Goal: Information Seeking & Learning: Learn about a topic

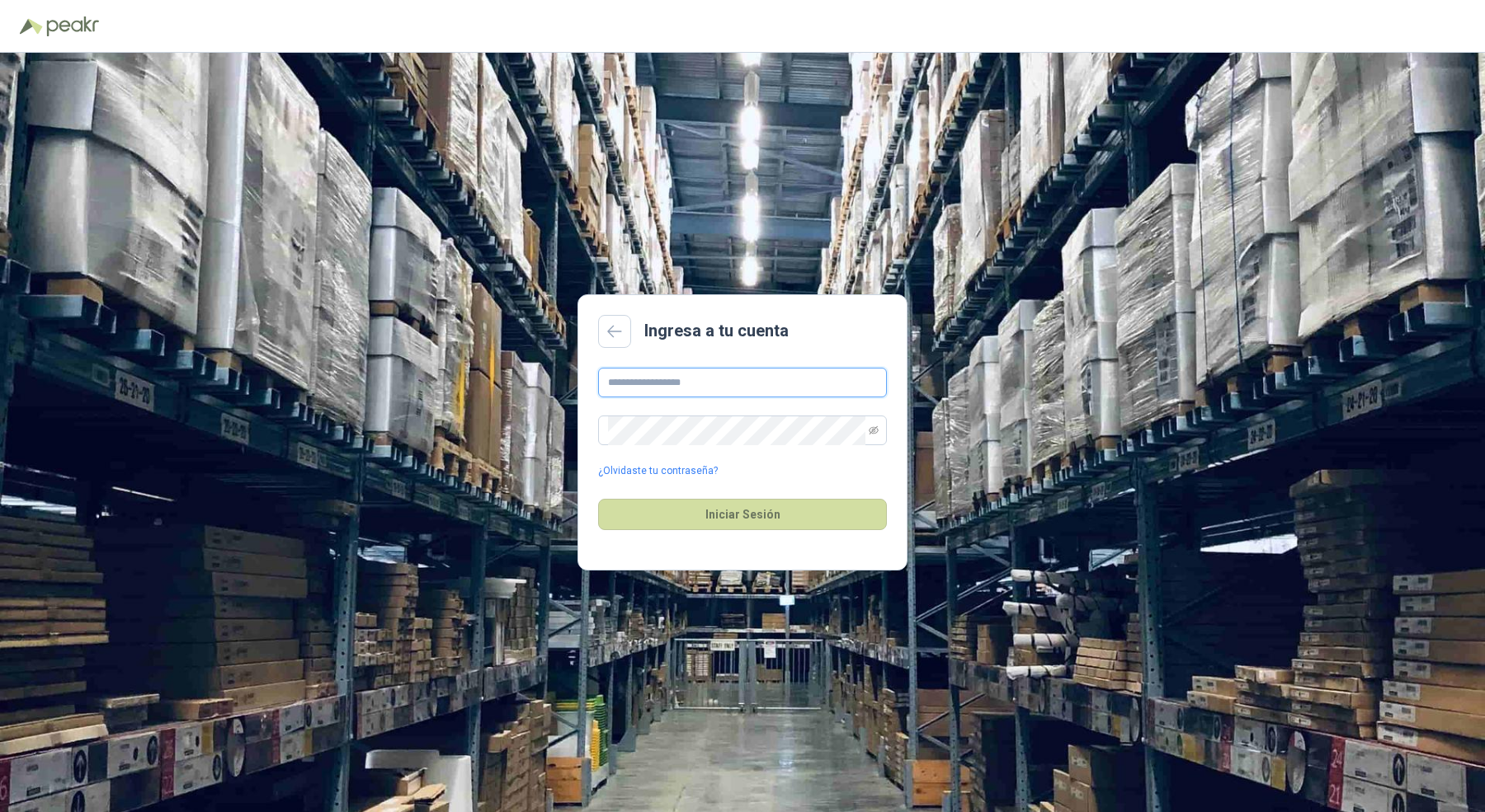
click at [646, 383] on input "text" at bounding box center [743, 382] width 289 height 29
type input "**********"
click at [598, 499] on button "Iniciar Sesión" at bounding box center [743, 514] width 289 height 31
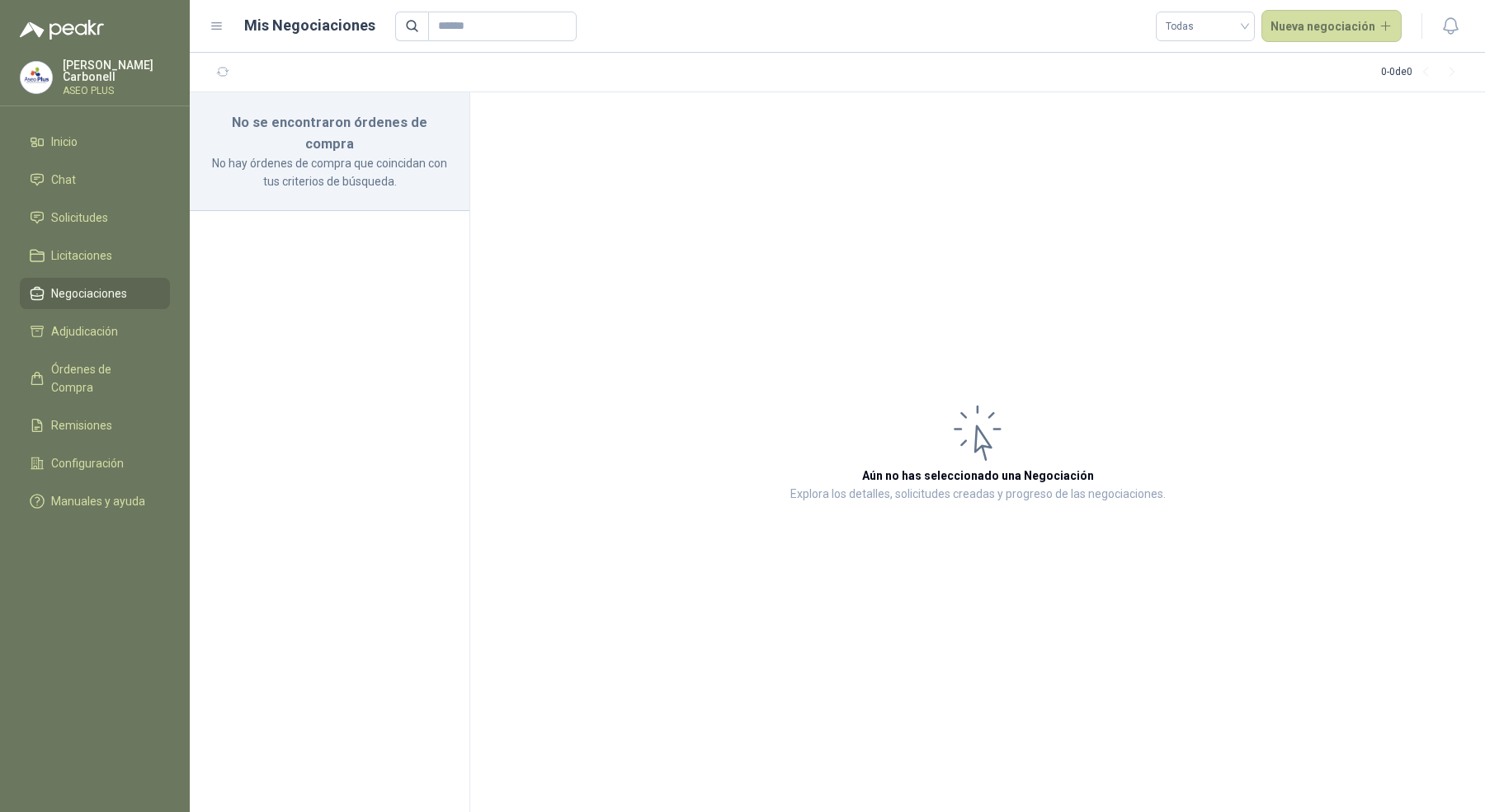
click at [99, 68] on p "Pablo Carbonell" at bounding box center [116, 70] width 107 height 23
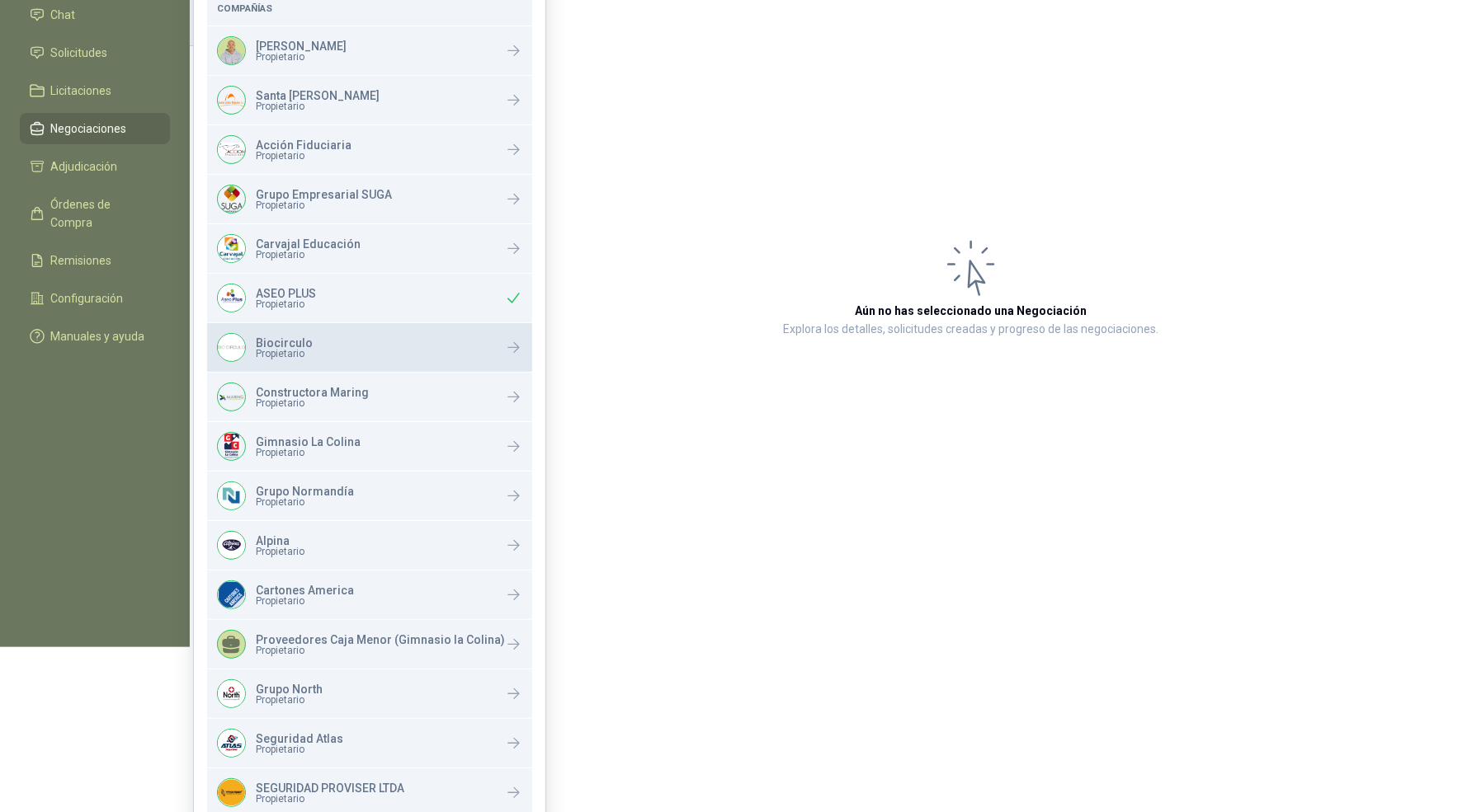
scroll to position [333, 0]
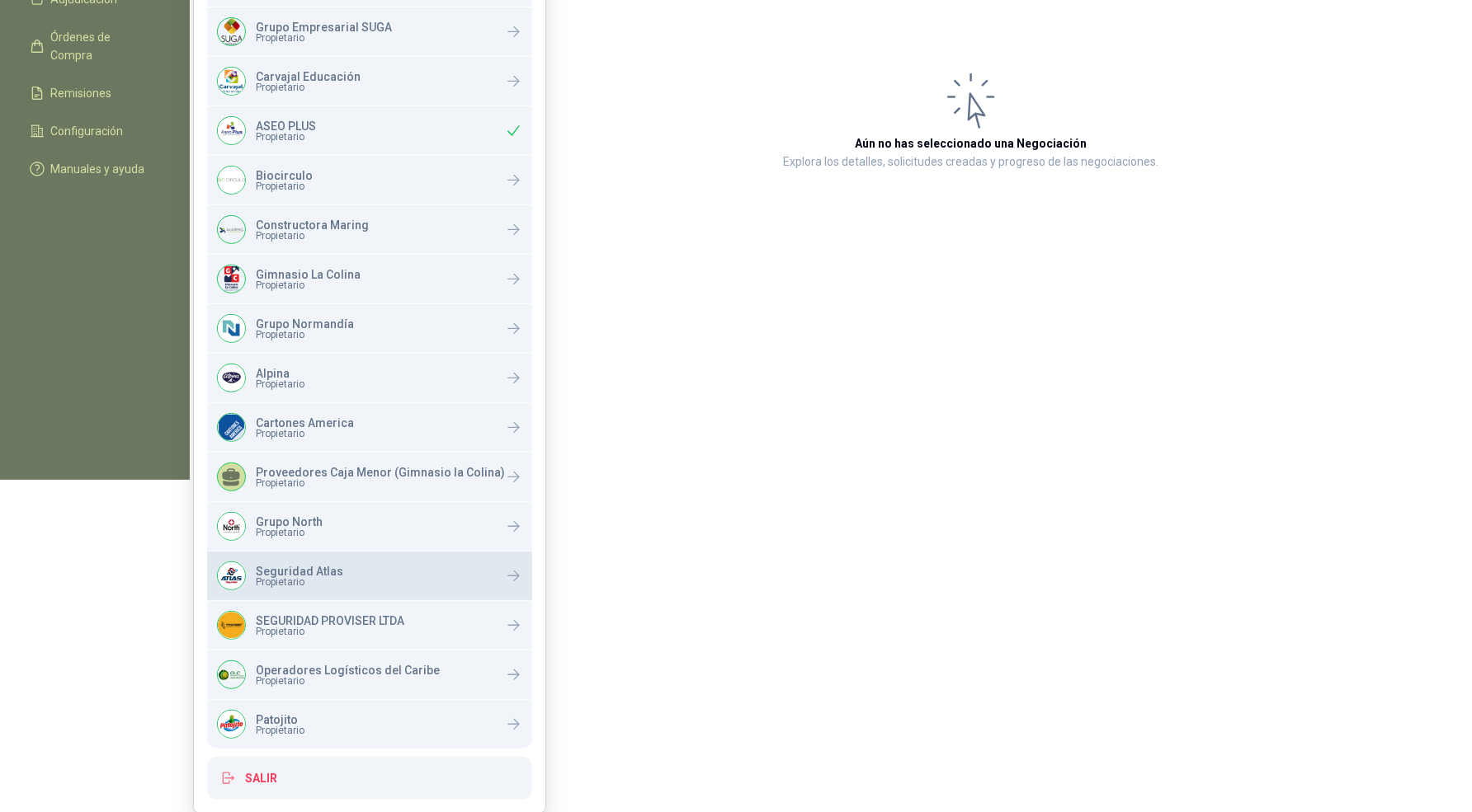
click at [347, 580] on div "Seguridad Atlas Propietario" at bounding box center [370, 575] width 325 height 48
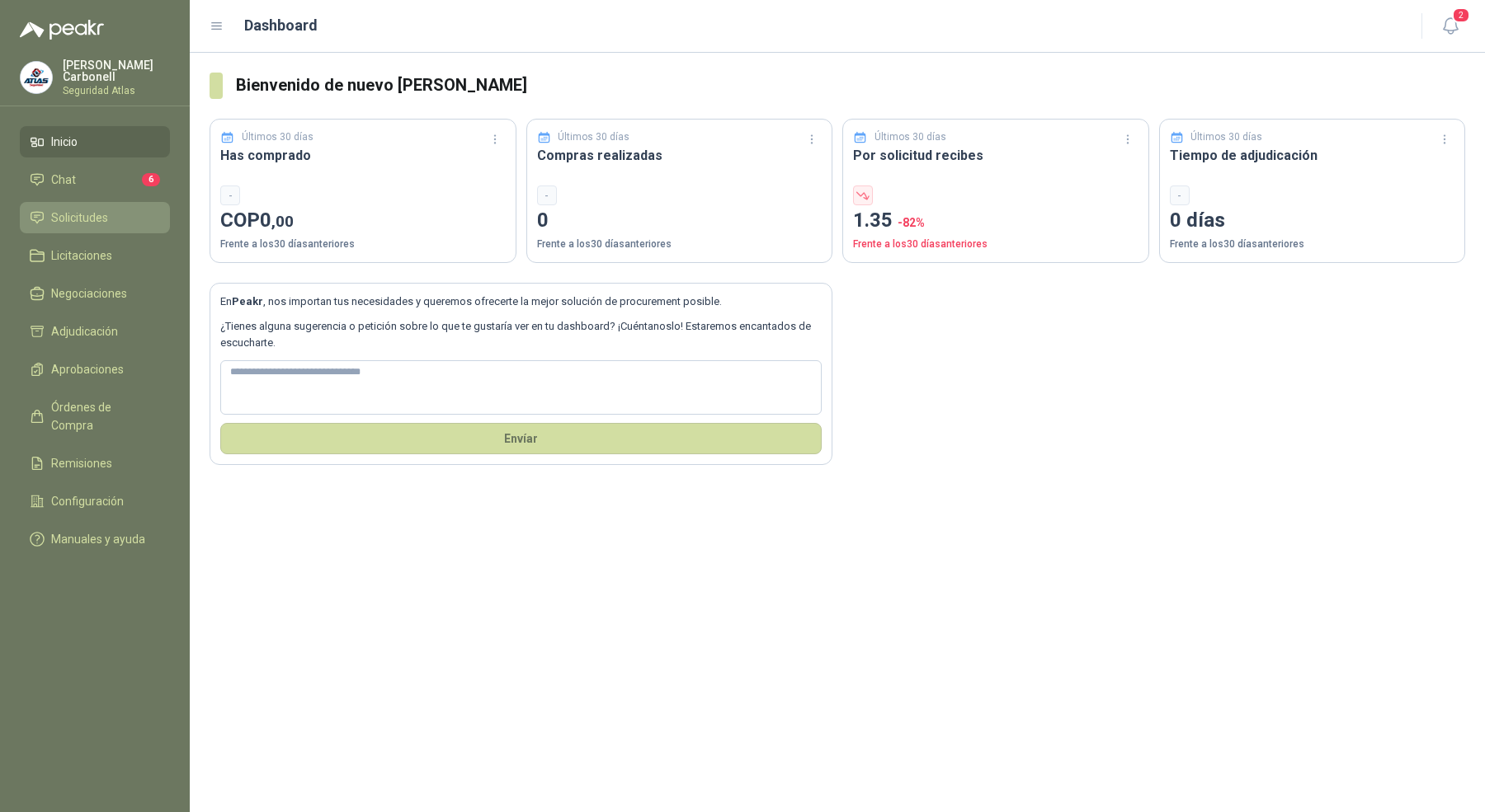
click at [90, 214] on span "Solicitudes" at bounding box center [80, 217] width 57 height 18
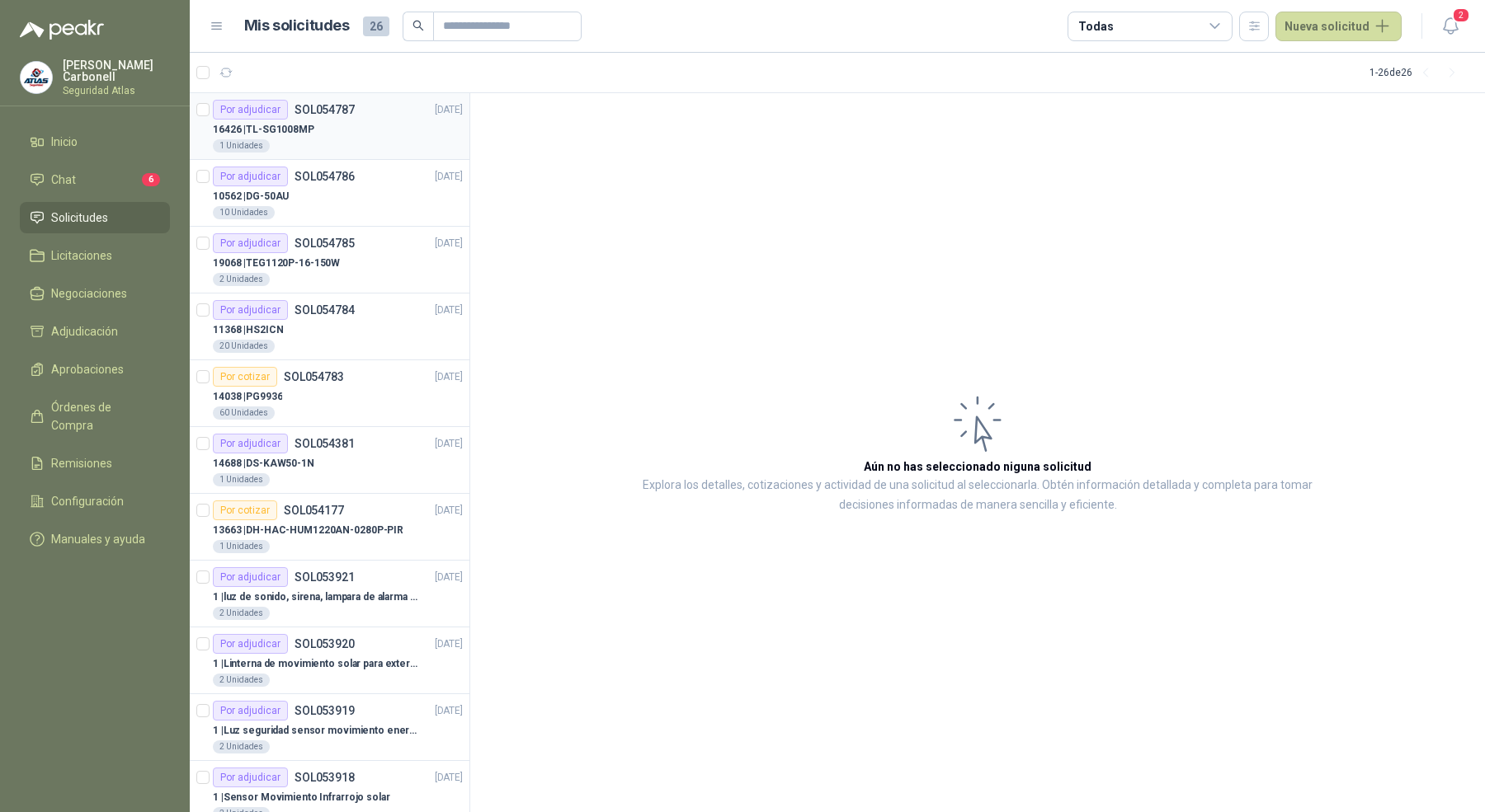
click at [388, 145] on div "1 Unidades" at bounding box center [338, 146] width 250 height 13
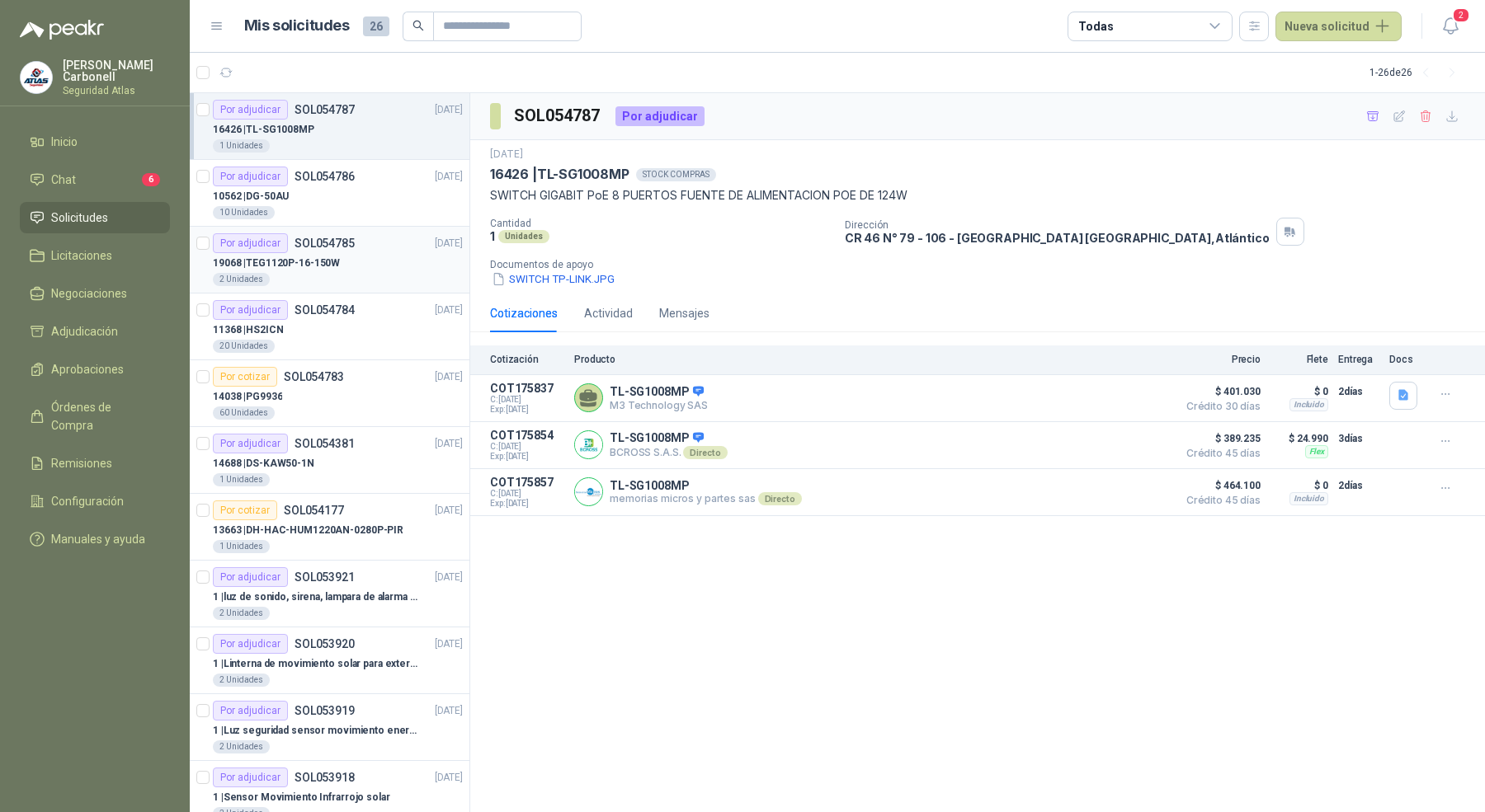
click at [381, 227] on article "Por adjudicar SOL054785 [DATE] 19068 | TEG1120P-16-150W 2 Unidades" at bounding box center [330, 261] width 280 height 67
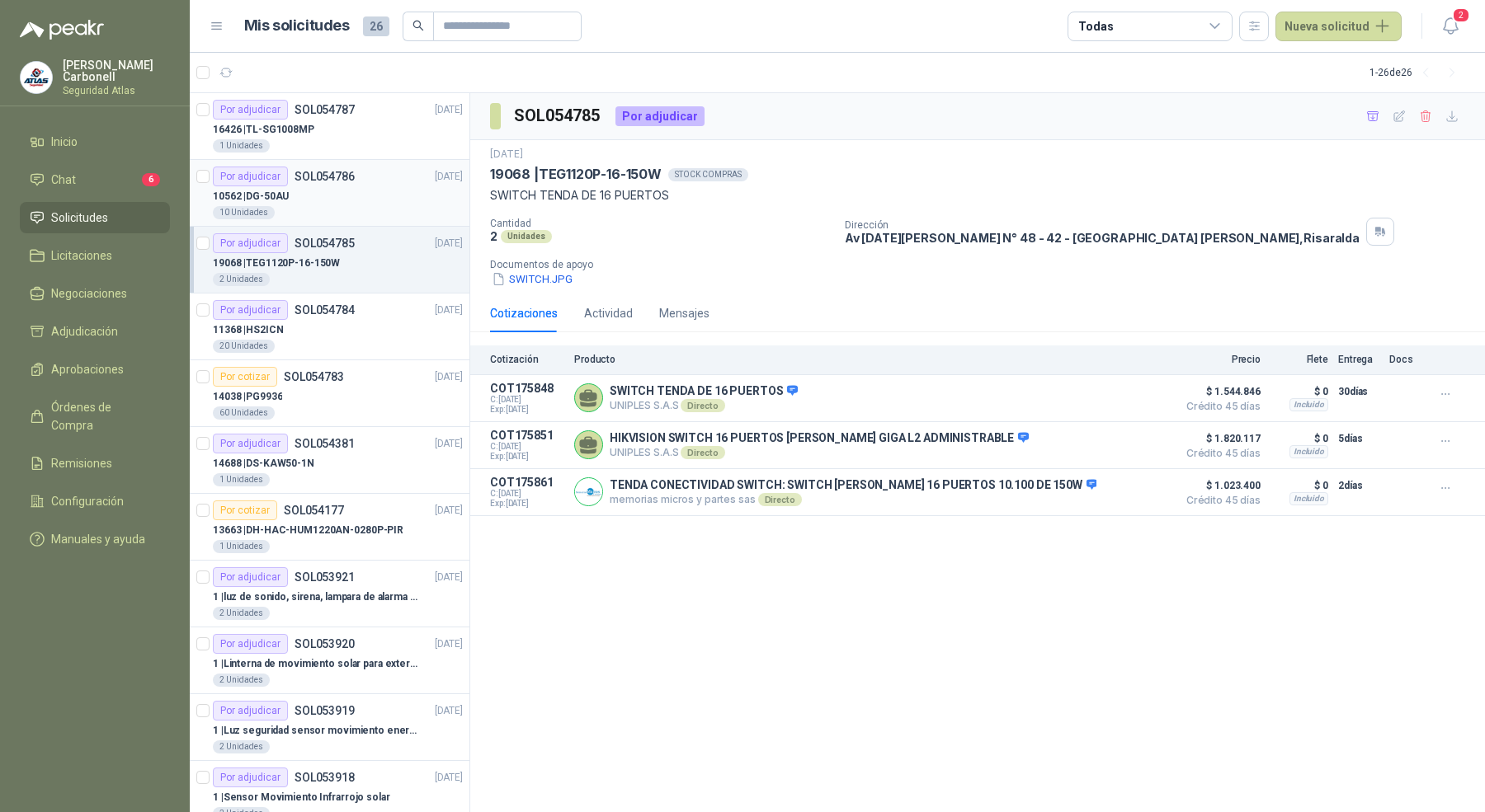
click at [382, 206] on div "10 Unidades" at bounding box center [338, 213] width 250 height 13
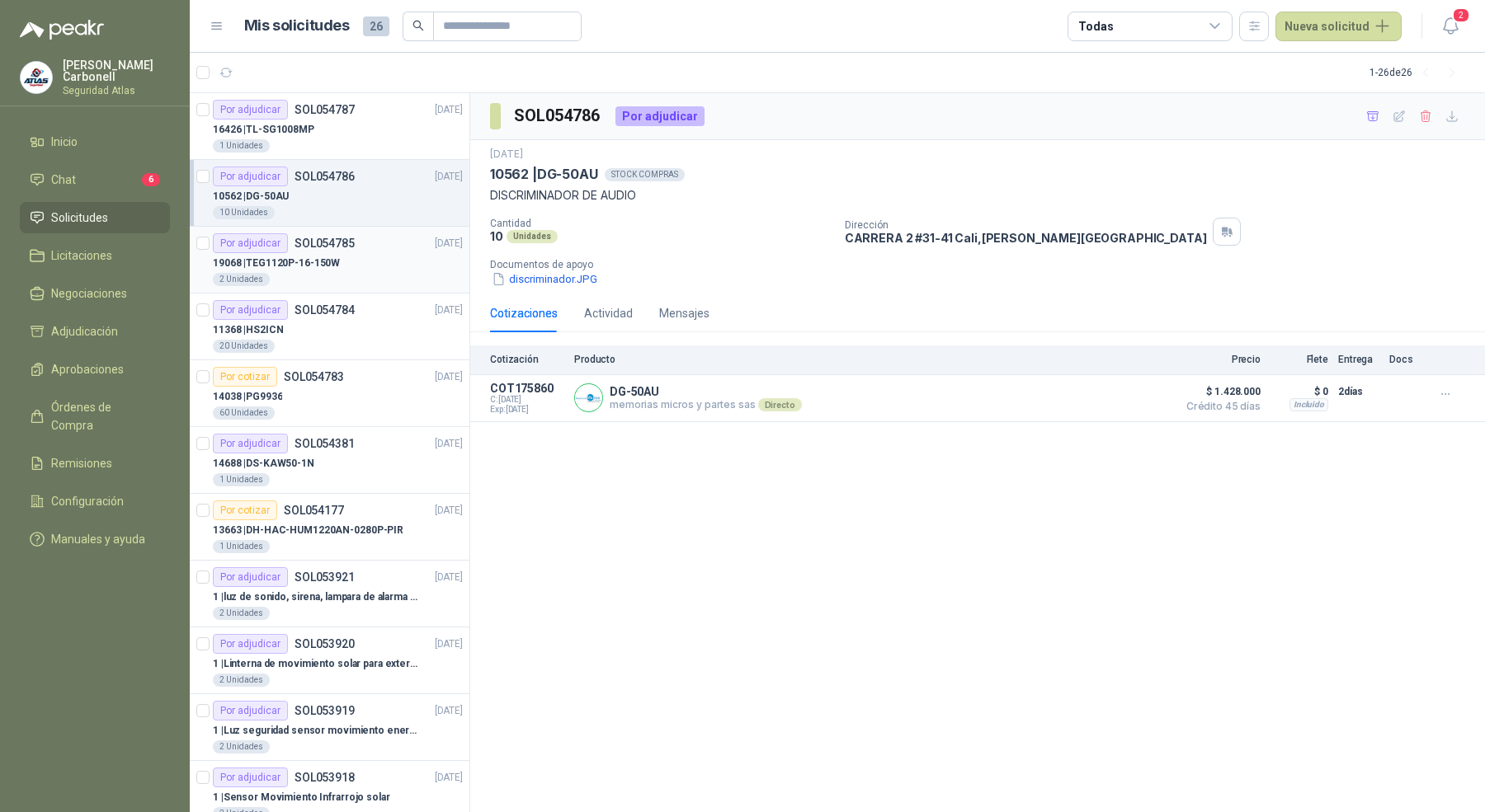
click at [381, 247] on div "Por adjudicar SOL054785 [DATE]" at bounding box center [338, 242] width 250 height 20
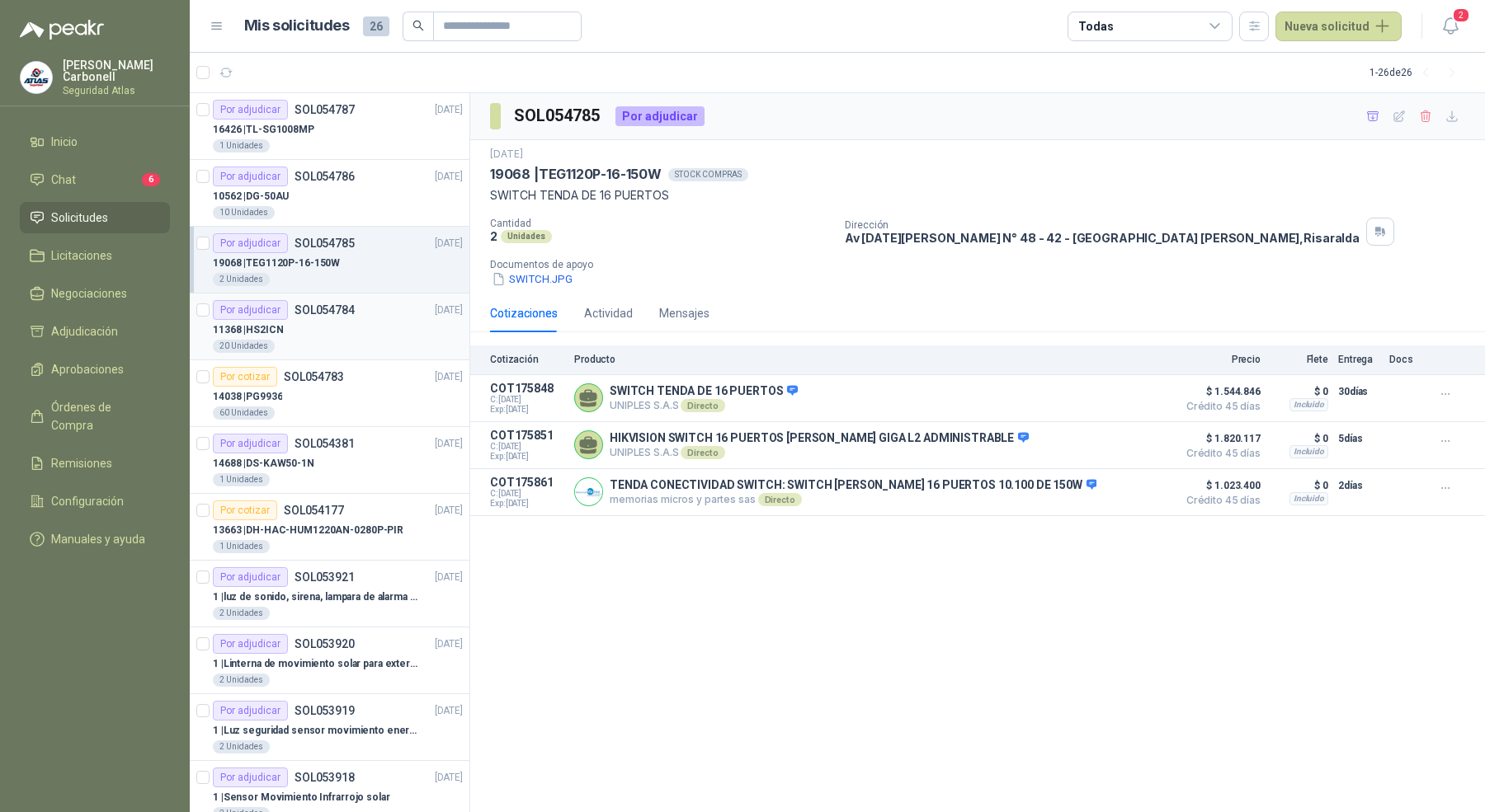
click at [368, 295] on article "Por adjudicar SOL054784 [DATE] 11368 | HS2ICN 20 Unidades" at bounding box center [330, 327] width 280 height 67
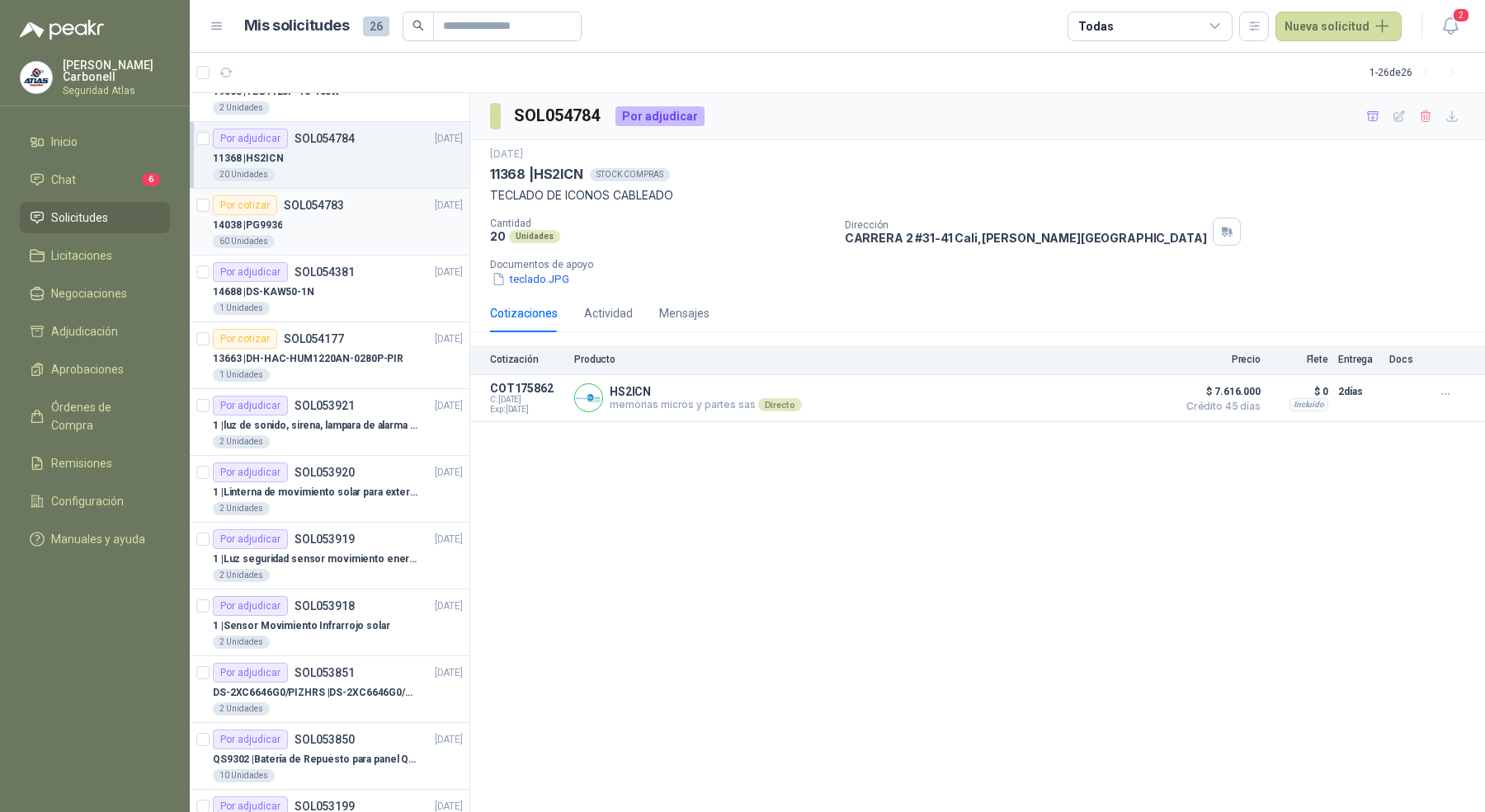
scroll to position [219, 0]
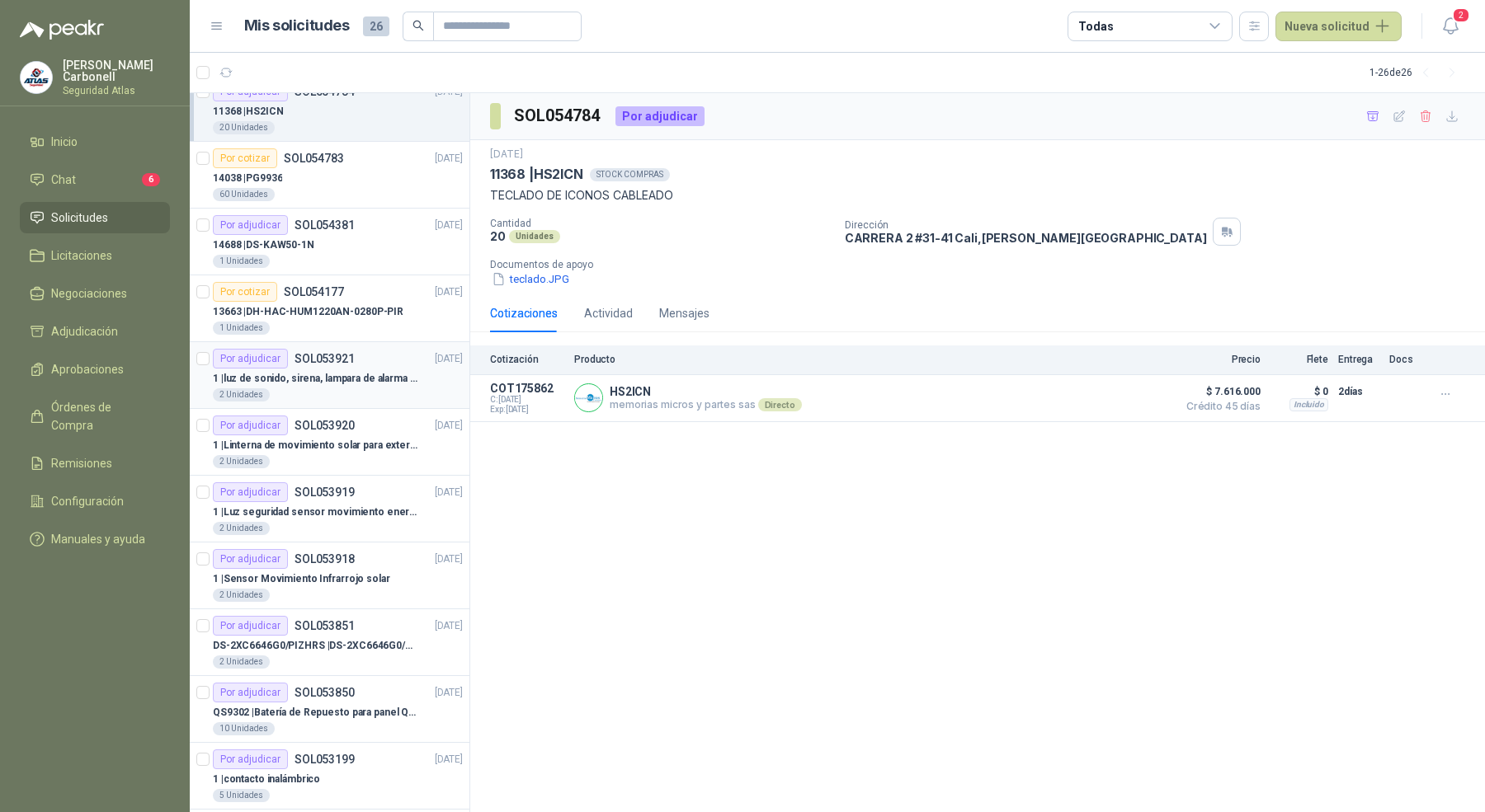
click at [350, 397] on div "2 Unidades" at bounding box center [338, 396] width 250 height 13
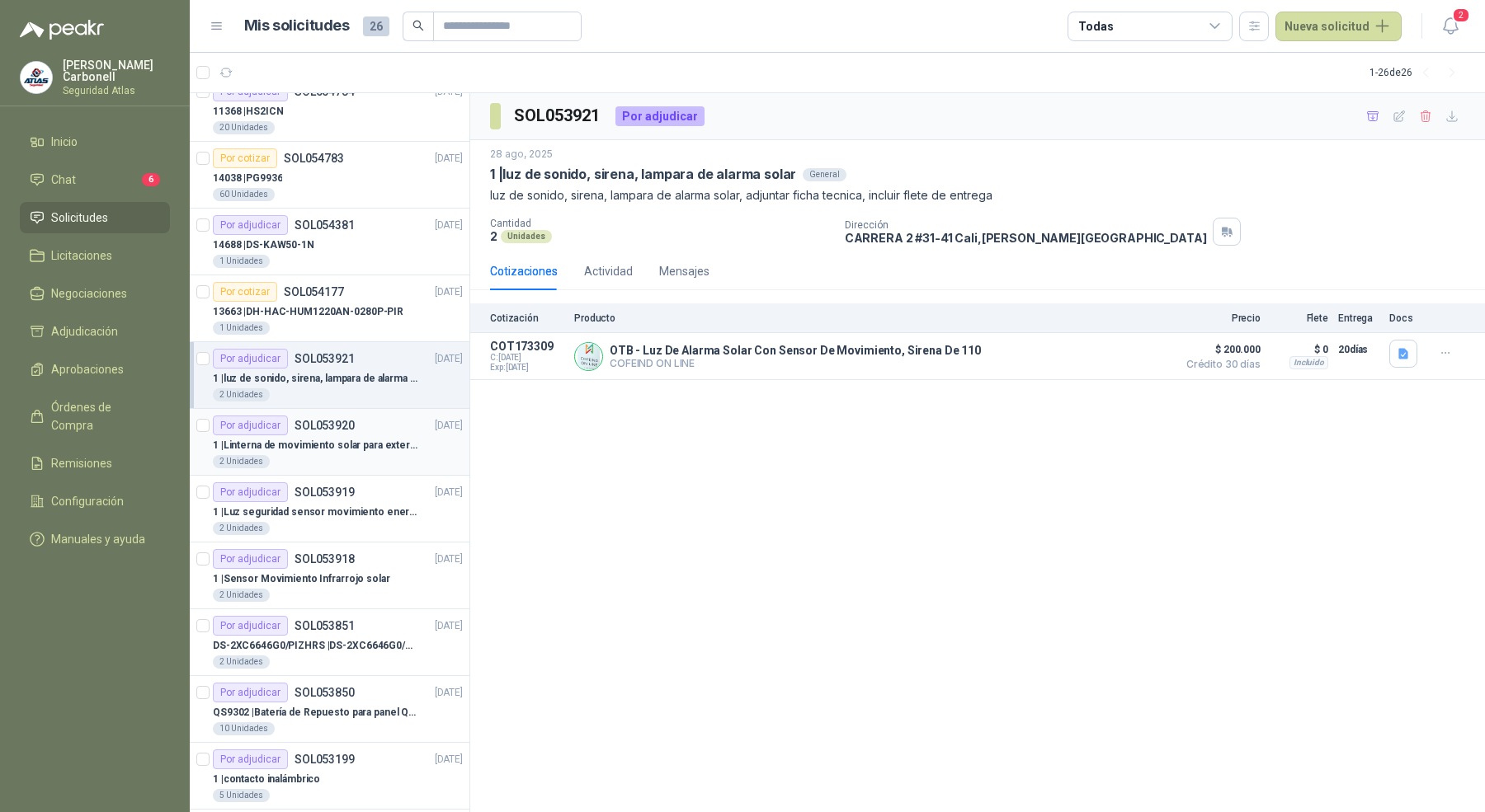
click at [348, 438] on p "1 | Linterna de movimiento solar para exteriores con 77 leds" at bounding box center [316, 446] width 205 height 15
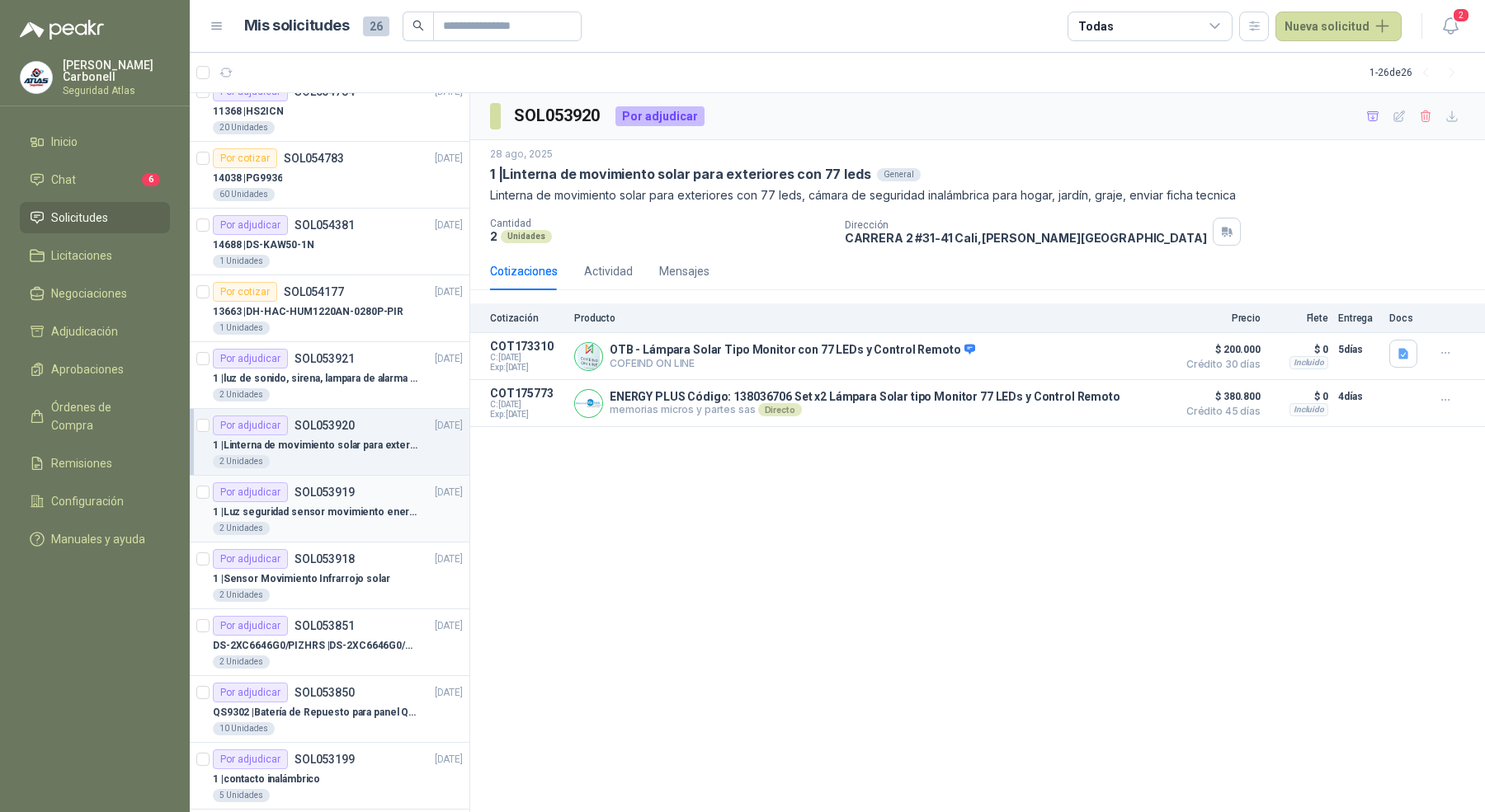
click at [341, 505] on p "1 | Luz seguridad sensor movimiento energia solar" at bounding box center [316, 512] width 205 height 15
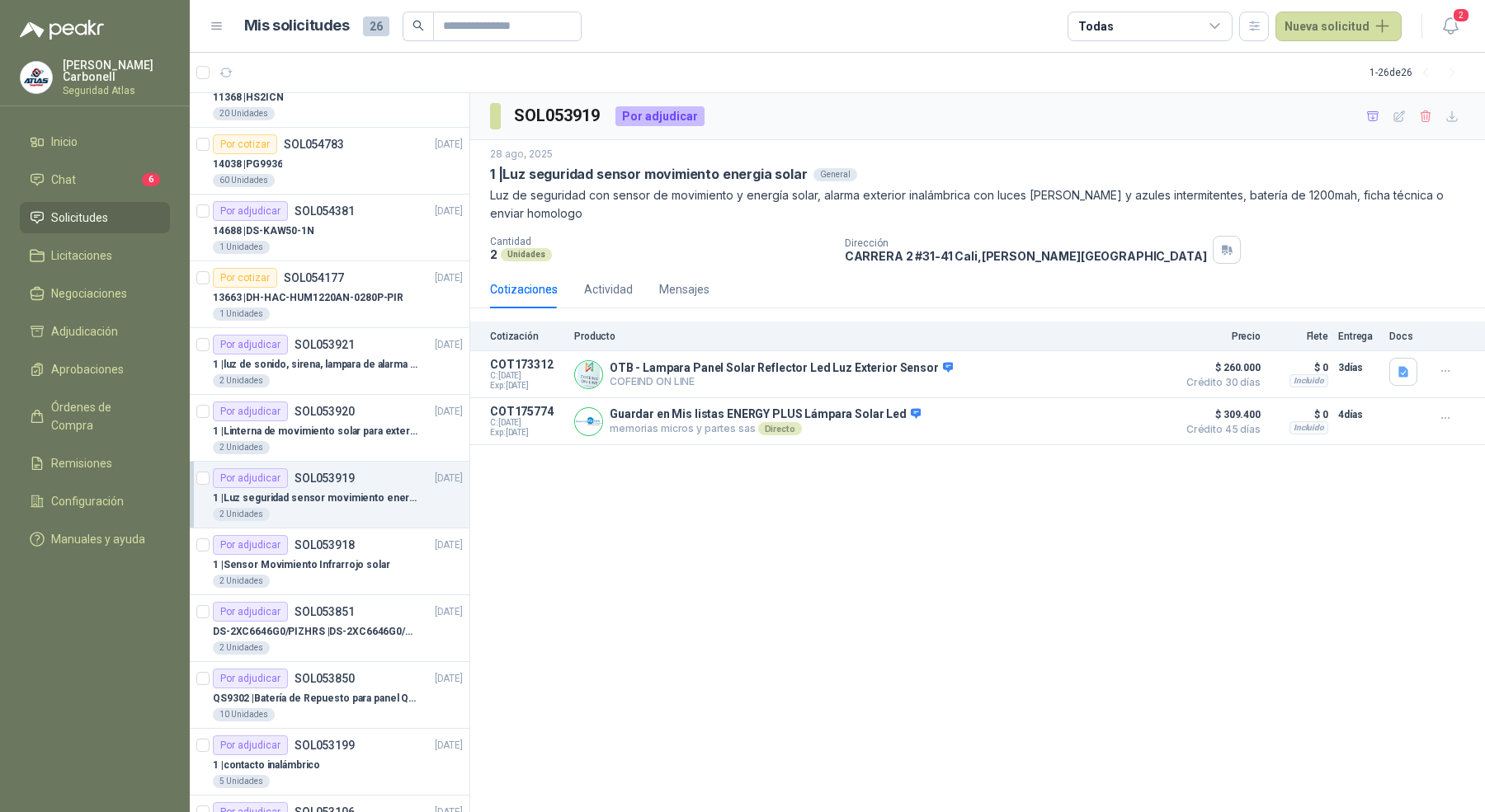
scroll to position [240, 0]
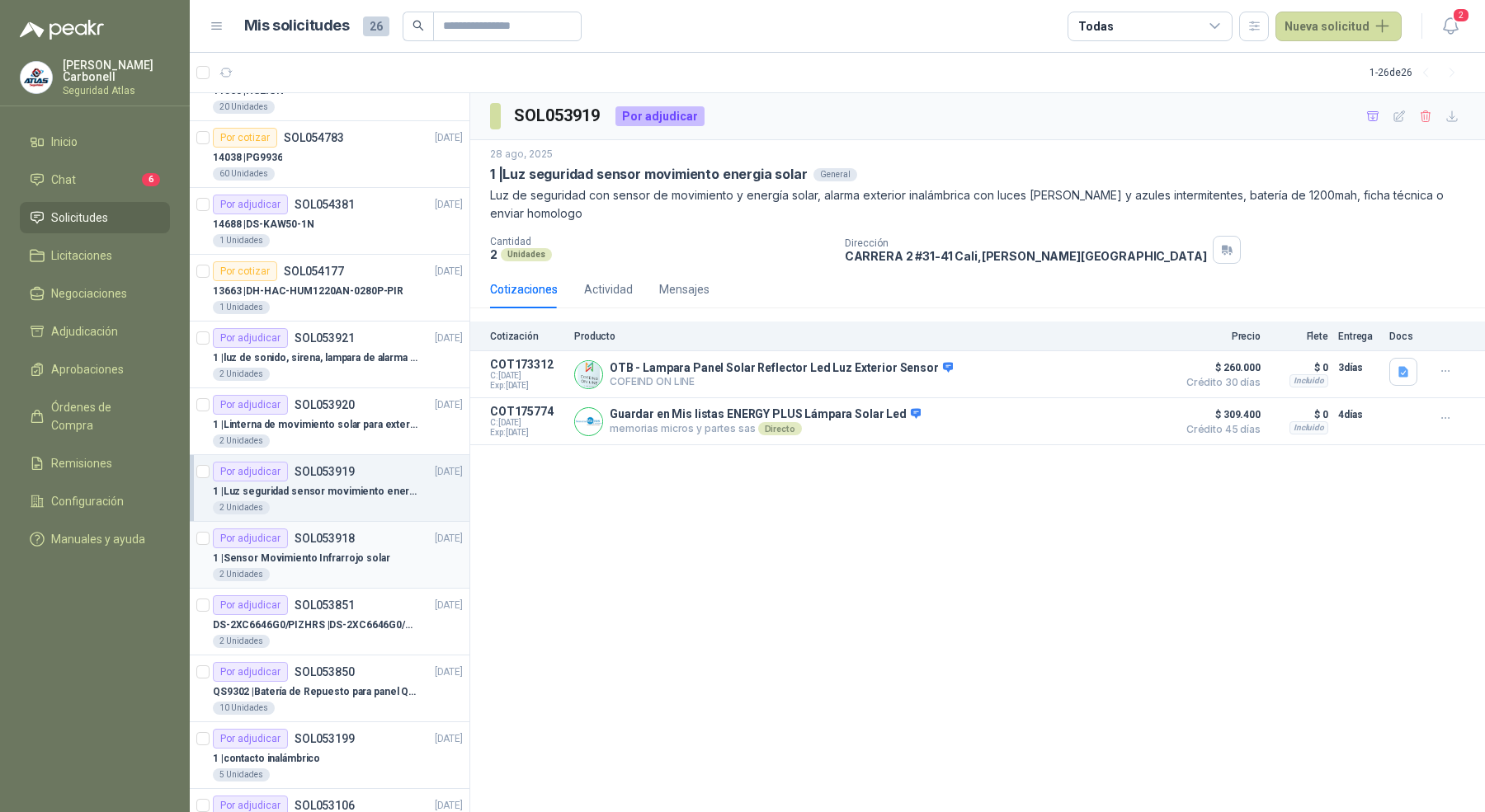
click at [337, 529] on div "Por adjudicar SOL053918" at bounding box center [283, 538] width 142 height 20
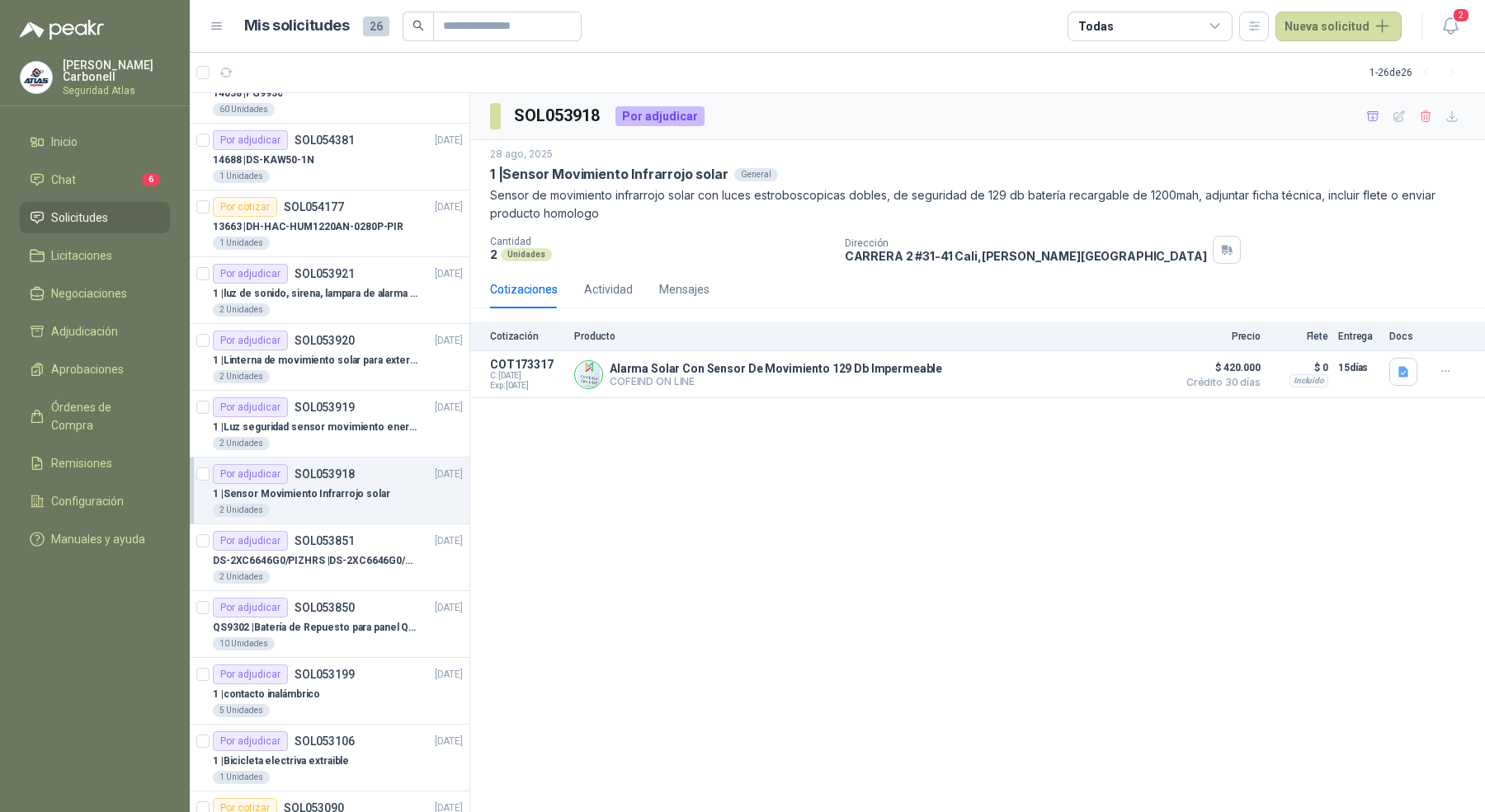
scroll to position [305, 0]
click at [343, 570] on div "2 Unidades" at bounding box center [338, 576] width 250 height 13
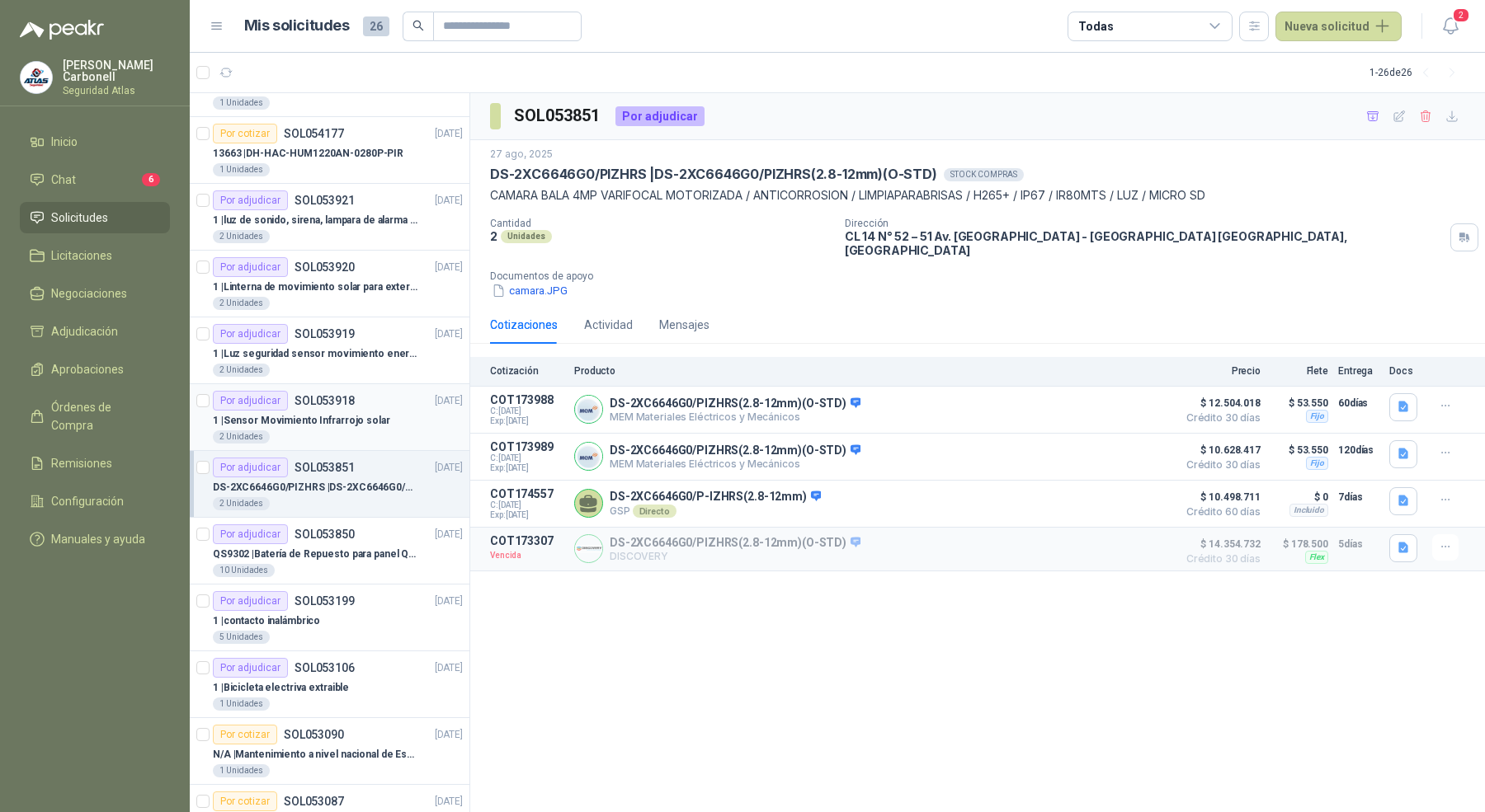
scroll to position [384, 0]
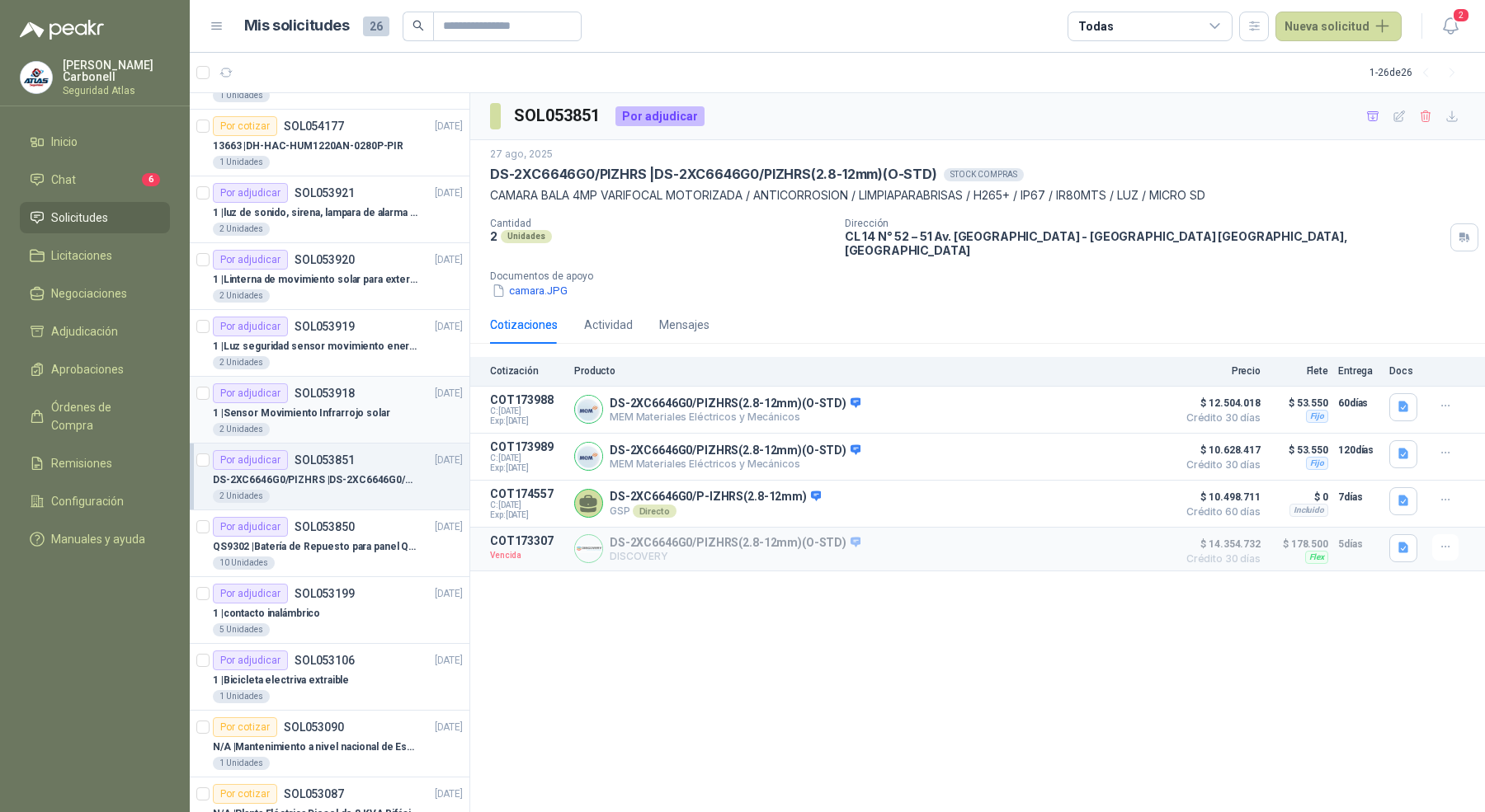
click at [343, 567] on article "Por adjudicar SOL053850 [DATE] QS9302 | Batería de Repuesto para panel Qolsys Q…" at bounding box center [330, 544] width 280 height 67
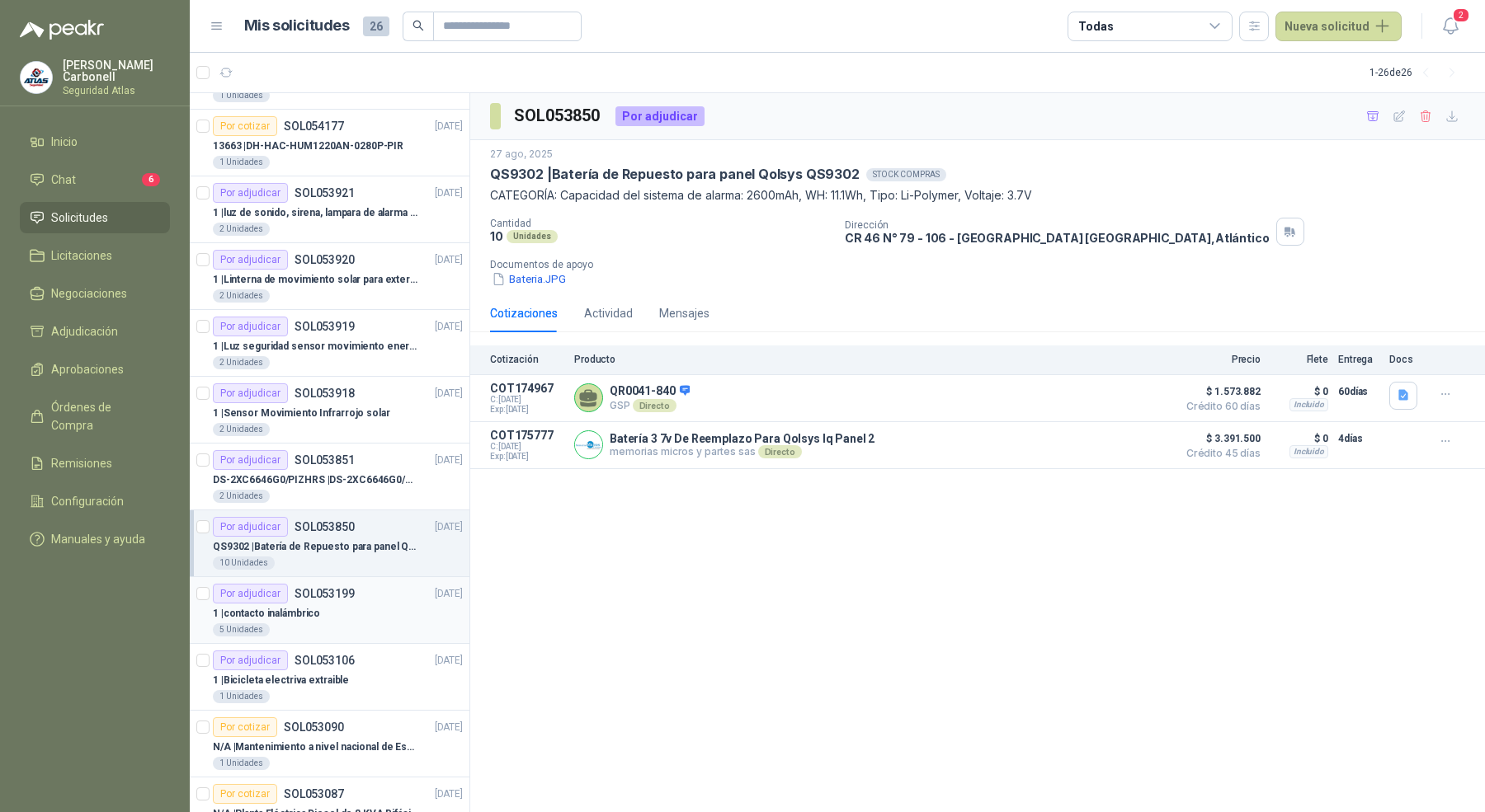
click at [343, 626] on div "5 Unidades" at bounding box center [338, 630] width 250 height 13
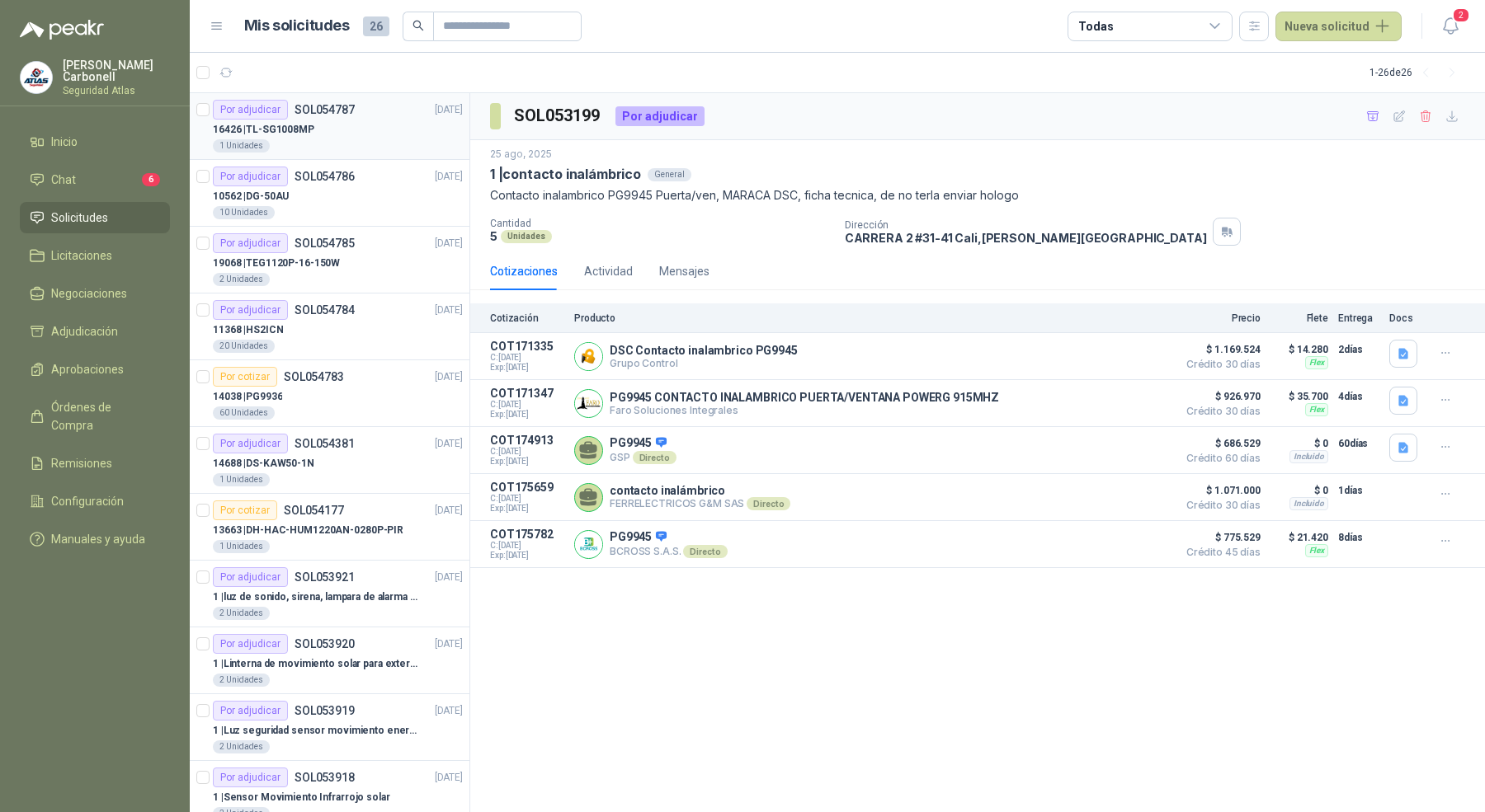
click at [321, 100] on div "Por adjudicar SOL054787" at bounding box center [283, 109] width 142 height 20
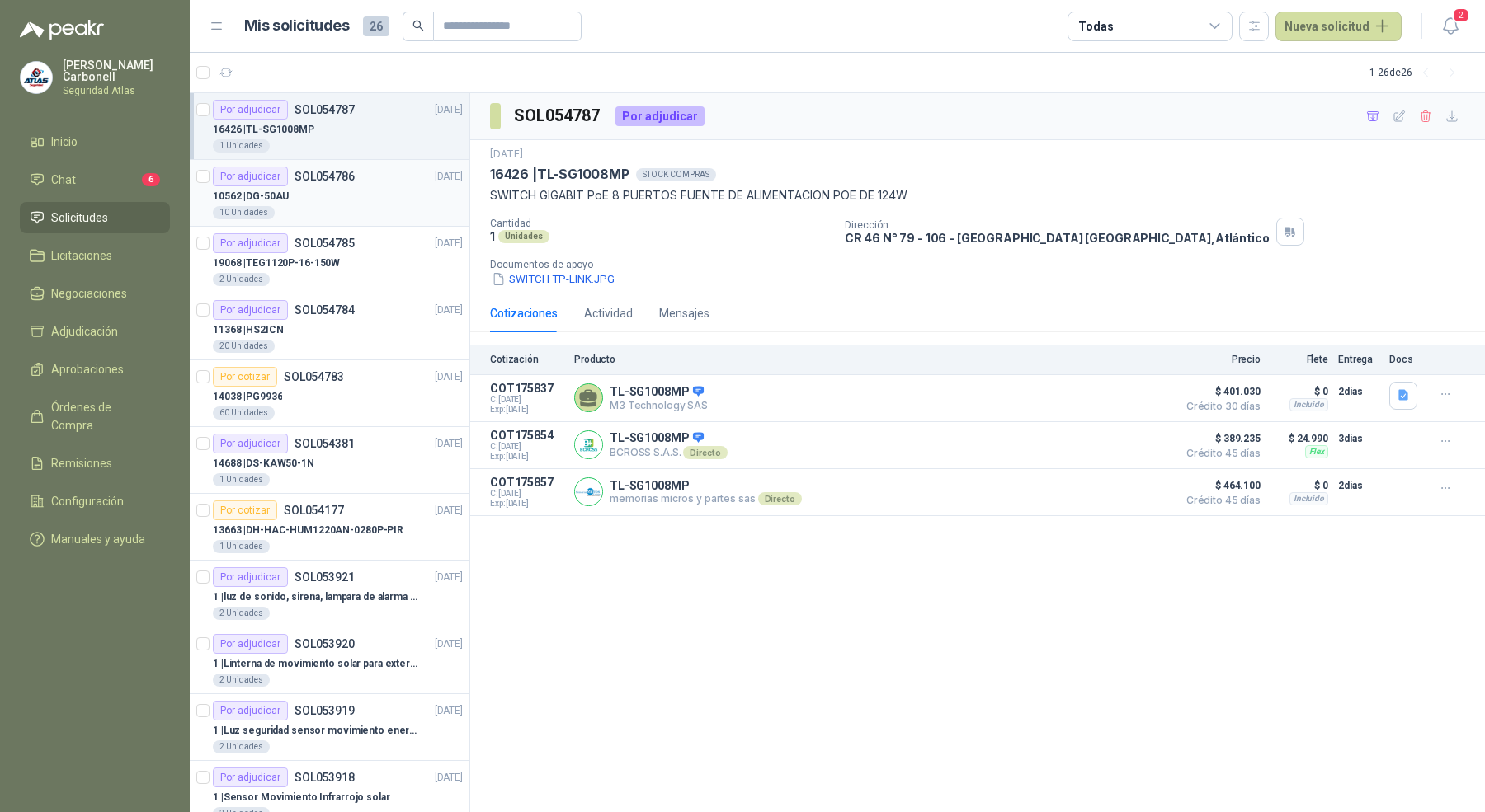
click at [330, 186] on div "10562 | DG-50AU" at bounding box center [338, 196] width 250 height 20
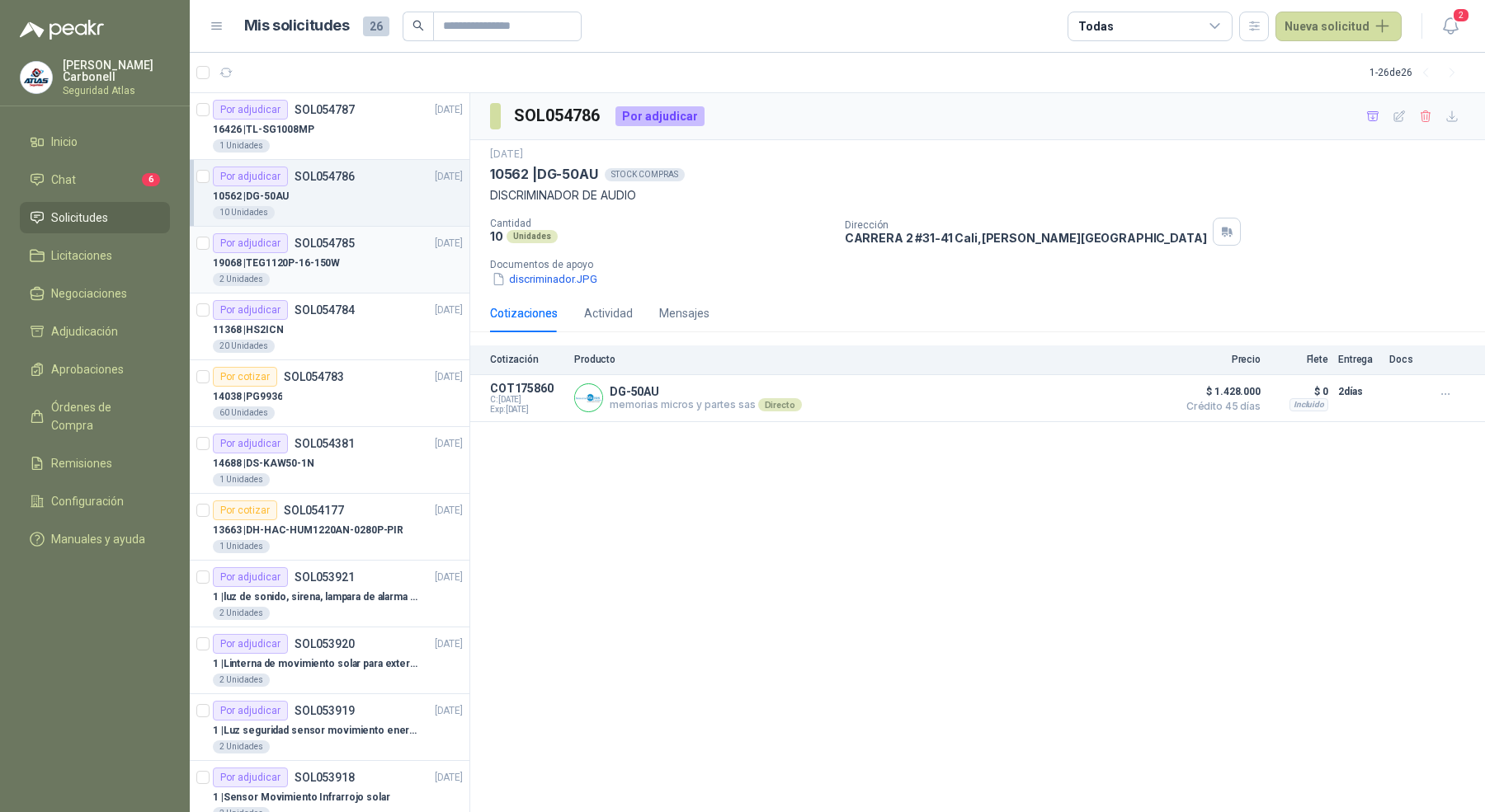
click at [334, 270] on div "19068 | TEG1120P-16-150W" at bounding box center [338, 262] width 250 height 20
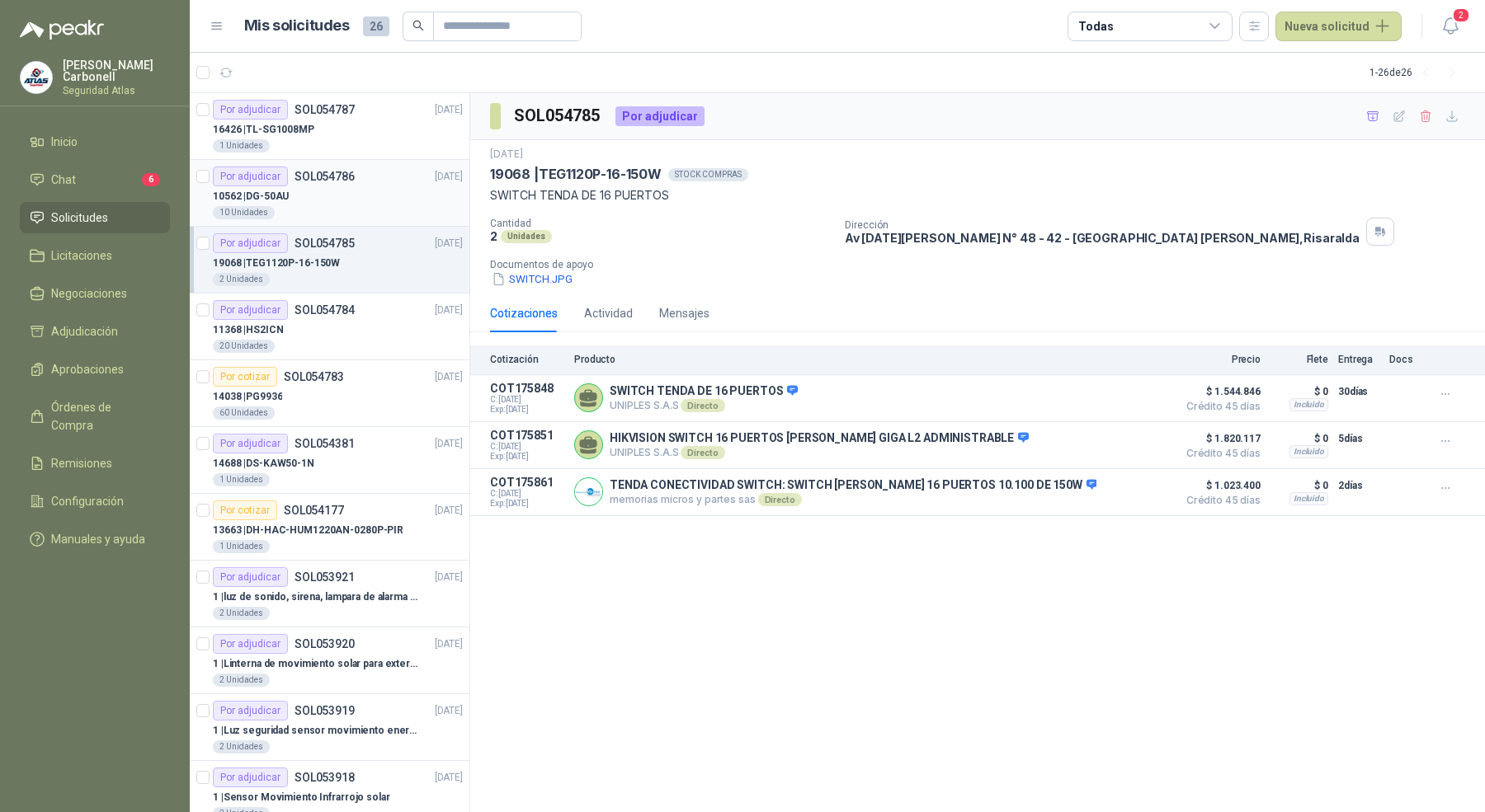
click at [377, 215] on div "10 Unidades" at bounding box center [338, 213] width 250 height 13
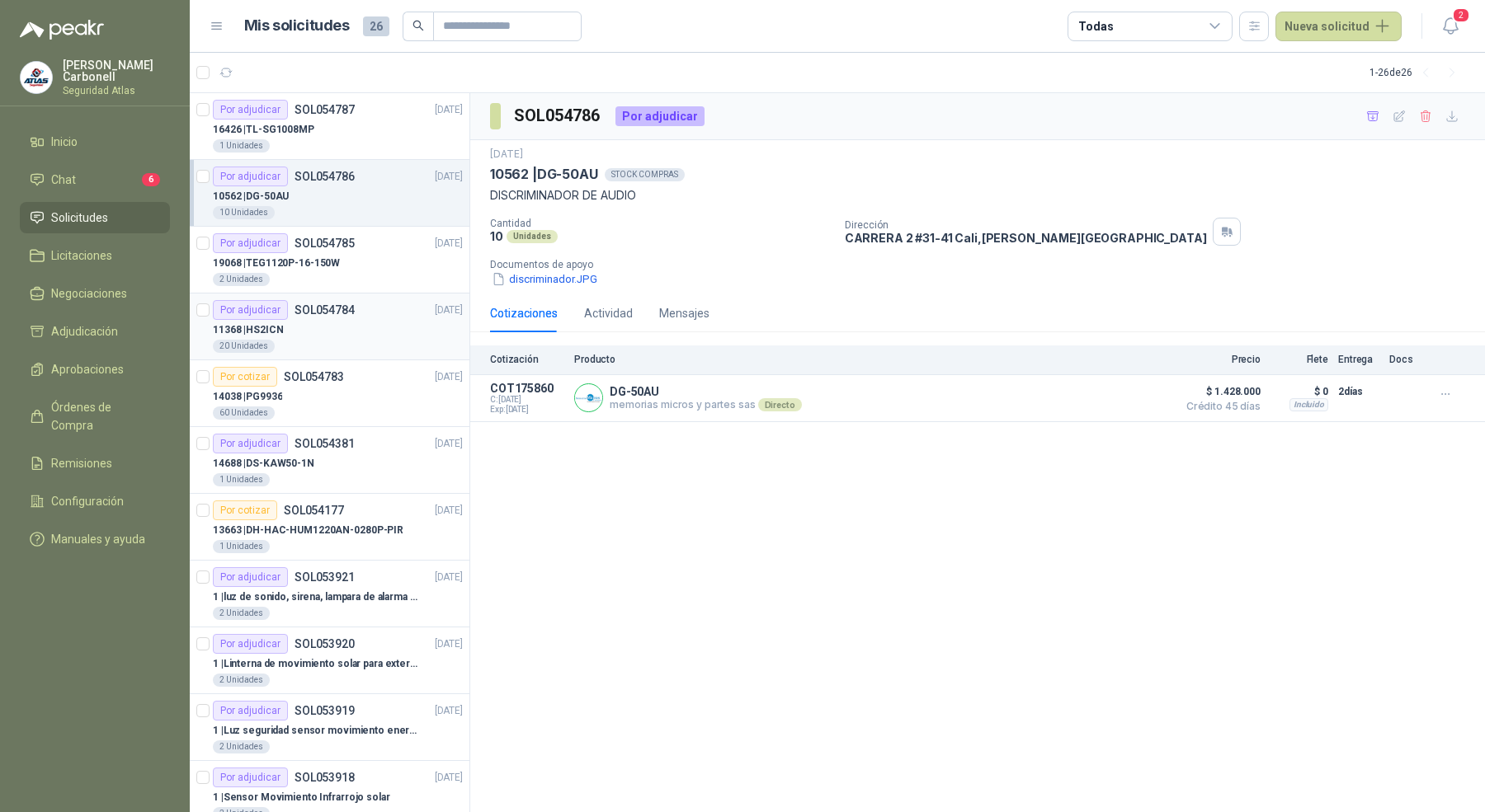
click at [345, 317] on div "Por adjudicar SOL054784" at bounding box center [283, 310] width 142 height 20
click at [373, 142] on div "1 Unidades" at bounding box center [338, 146] width 250 height 13
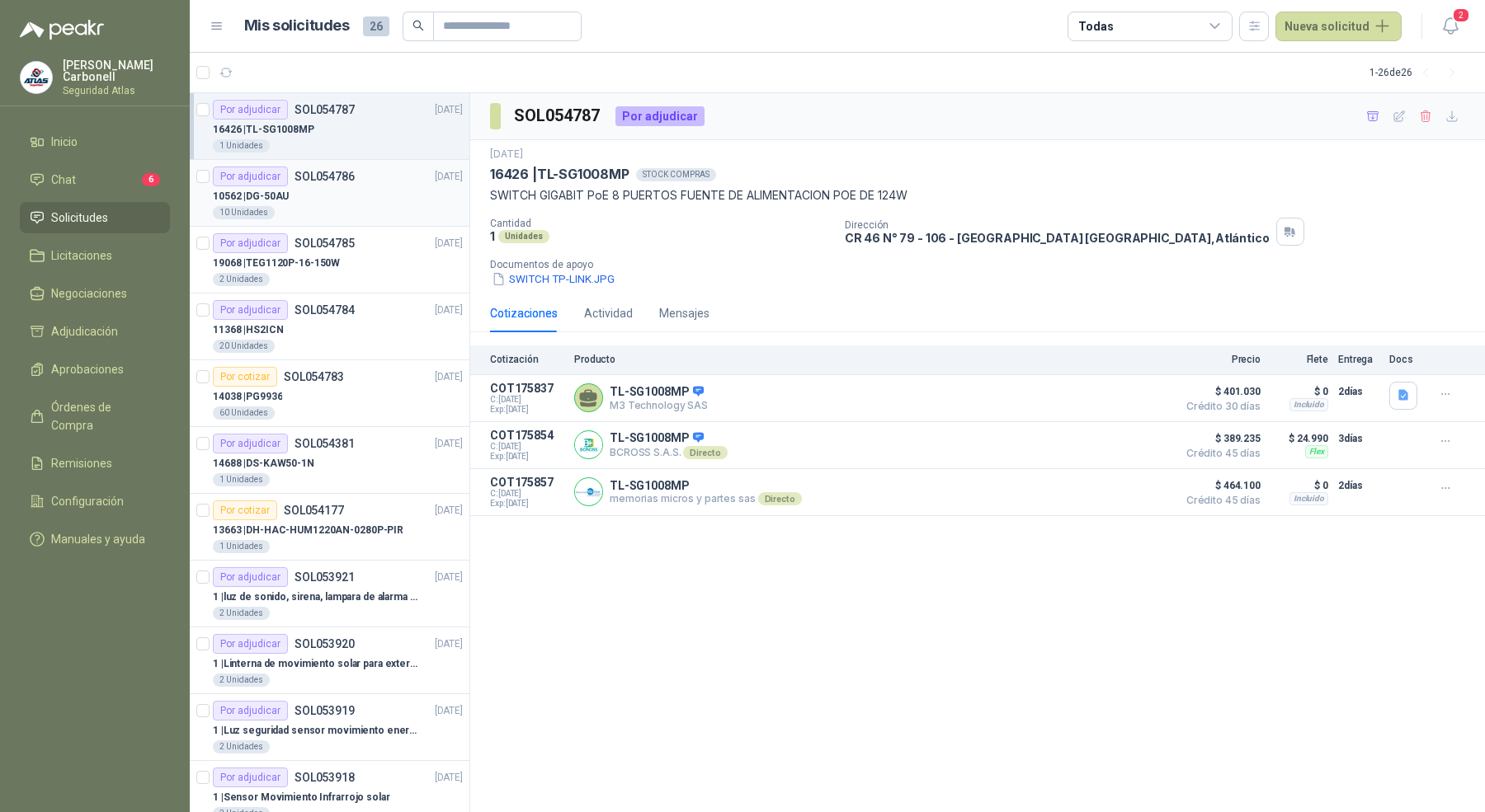
click at [364, 201] on div "10562 | DG-50AU" at bounding box center [338, 196] width 250 height 20
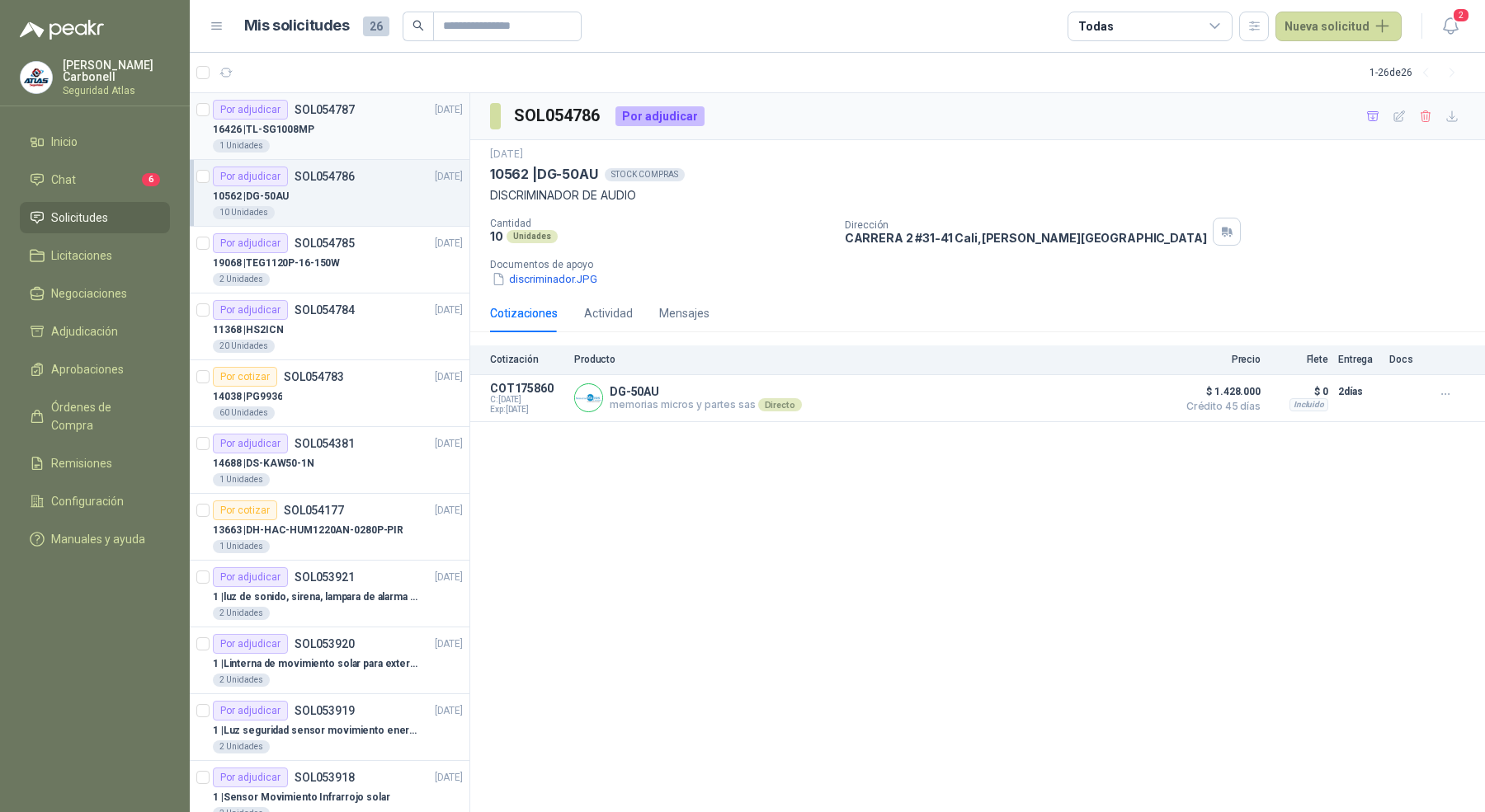
click at [373, 135] on div "16426 | TL-SG1008MP" at bounding box center [338, 129] width 250 height 20
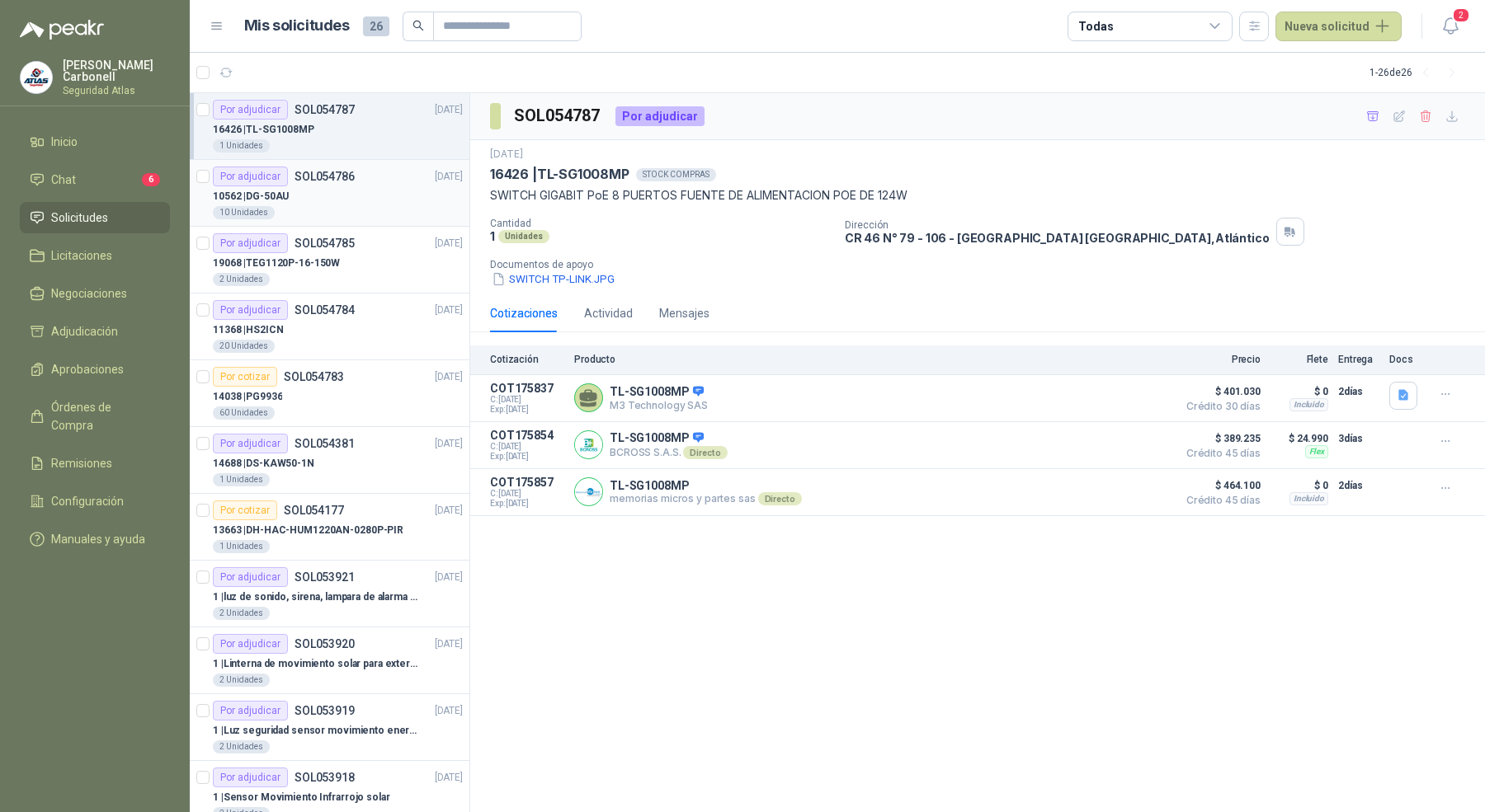
click at [365, 196] on div "10562 | DG-50AU" at bounding box center [338, 196] width 250 height 20
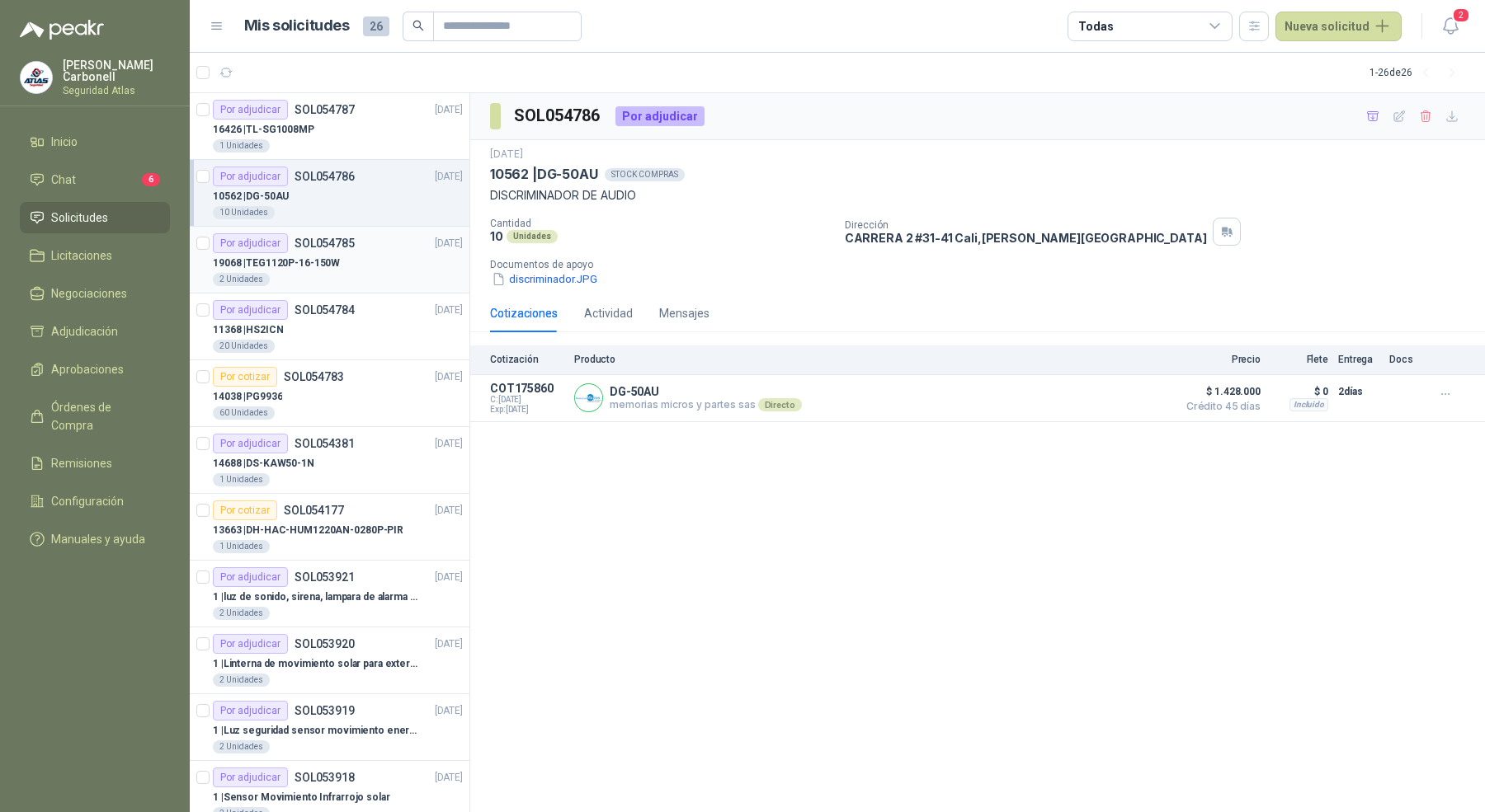
click at [358, 252] on div "Por adjudicar SOL054785 [DATE] 19068 | TEG1120P-16-150W 2 Unidades" at bounding box center [338, 260] width 250 height 53
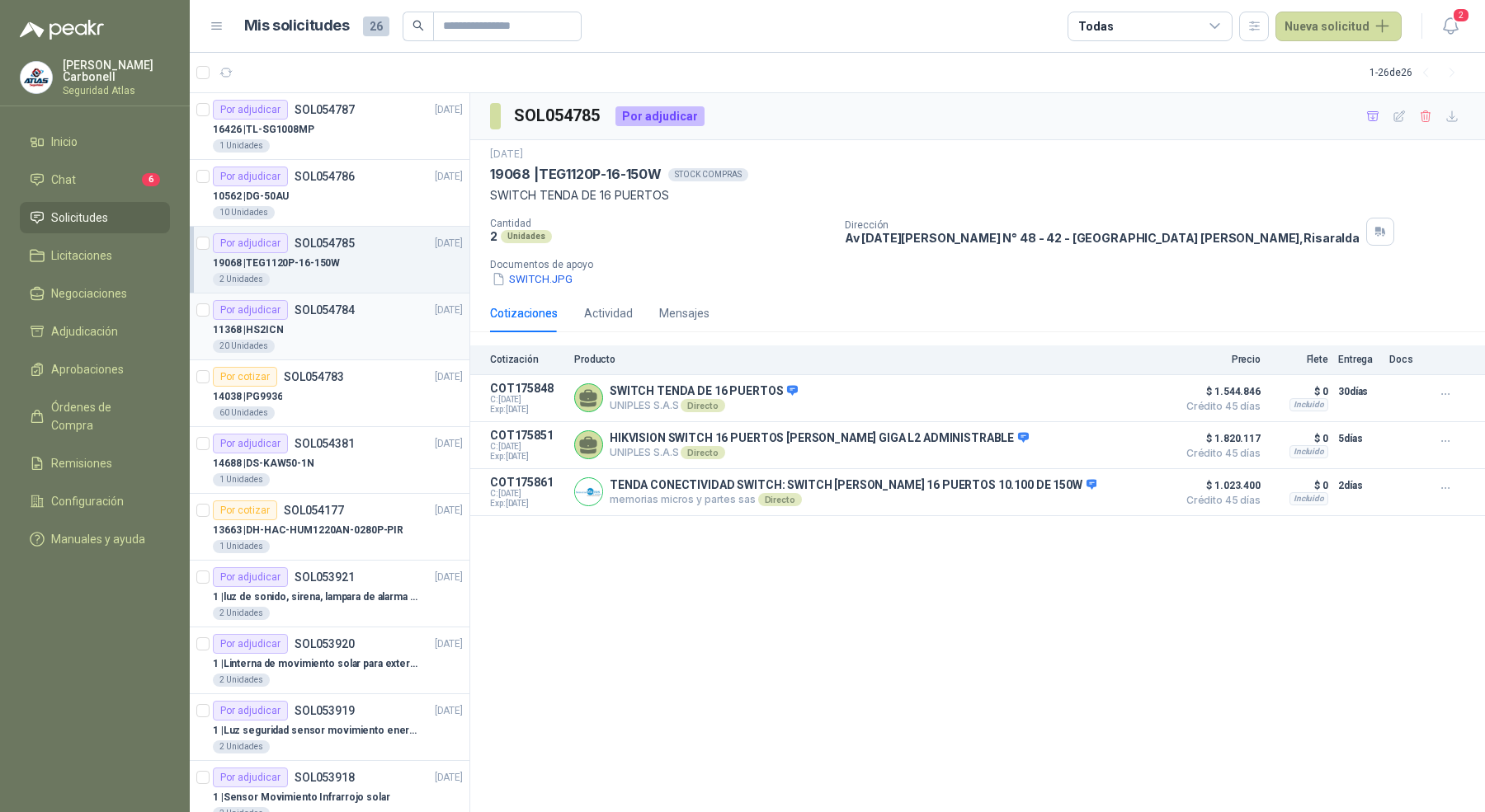
click at [356, 356] on article "Por adjudicar SOL054784 [DATE] 11368 | HS2ICN 20 Unidades" at bounding box center [330, 327] width 280 height 67
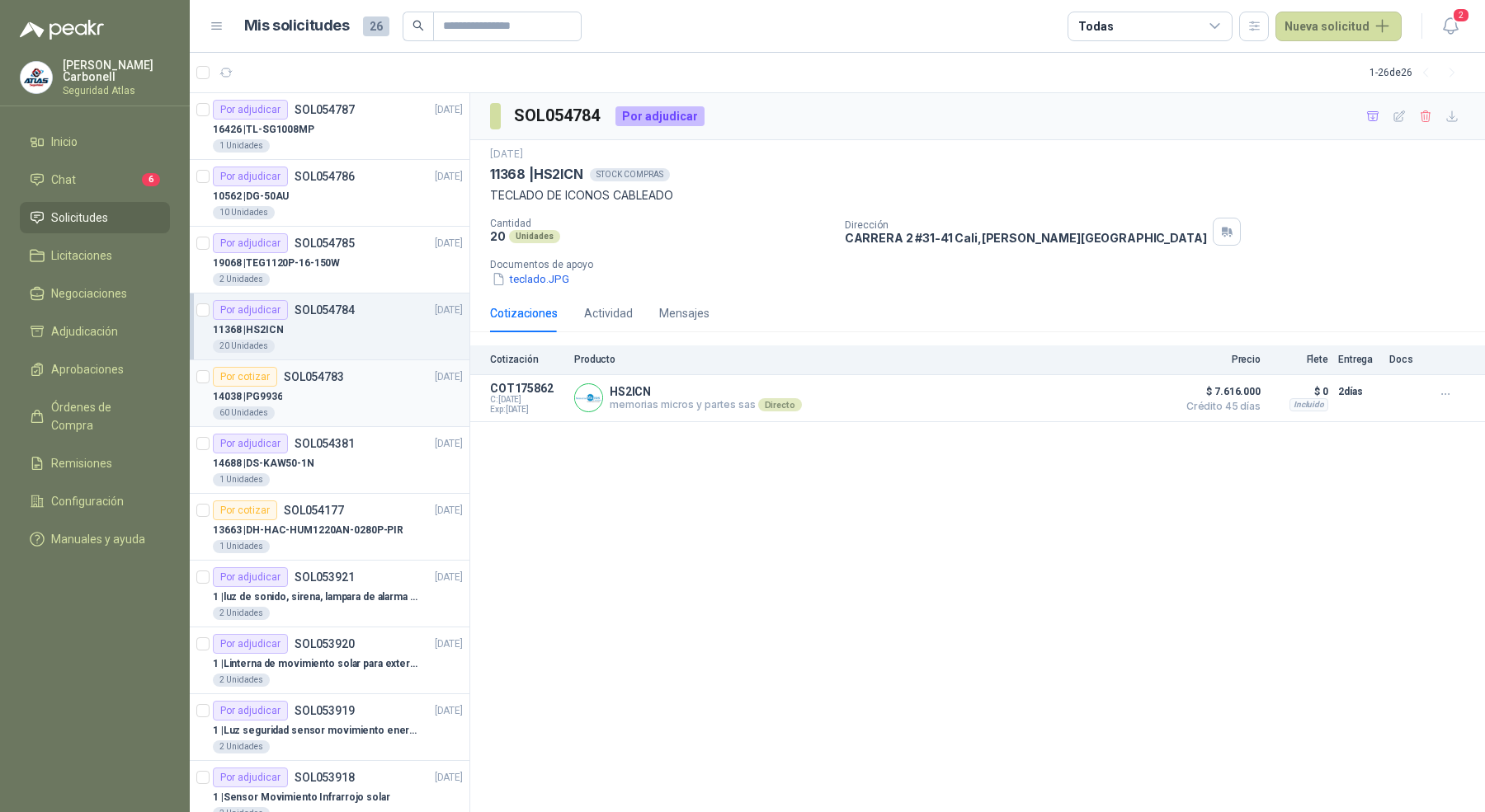
click at [348, 414] on div "60 Unidades" at bounding box center [338, 414] width 250 height 13
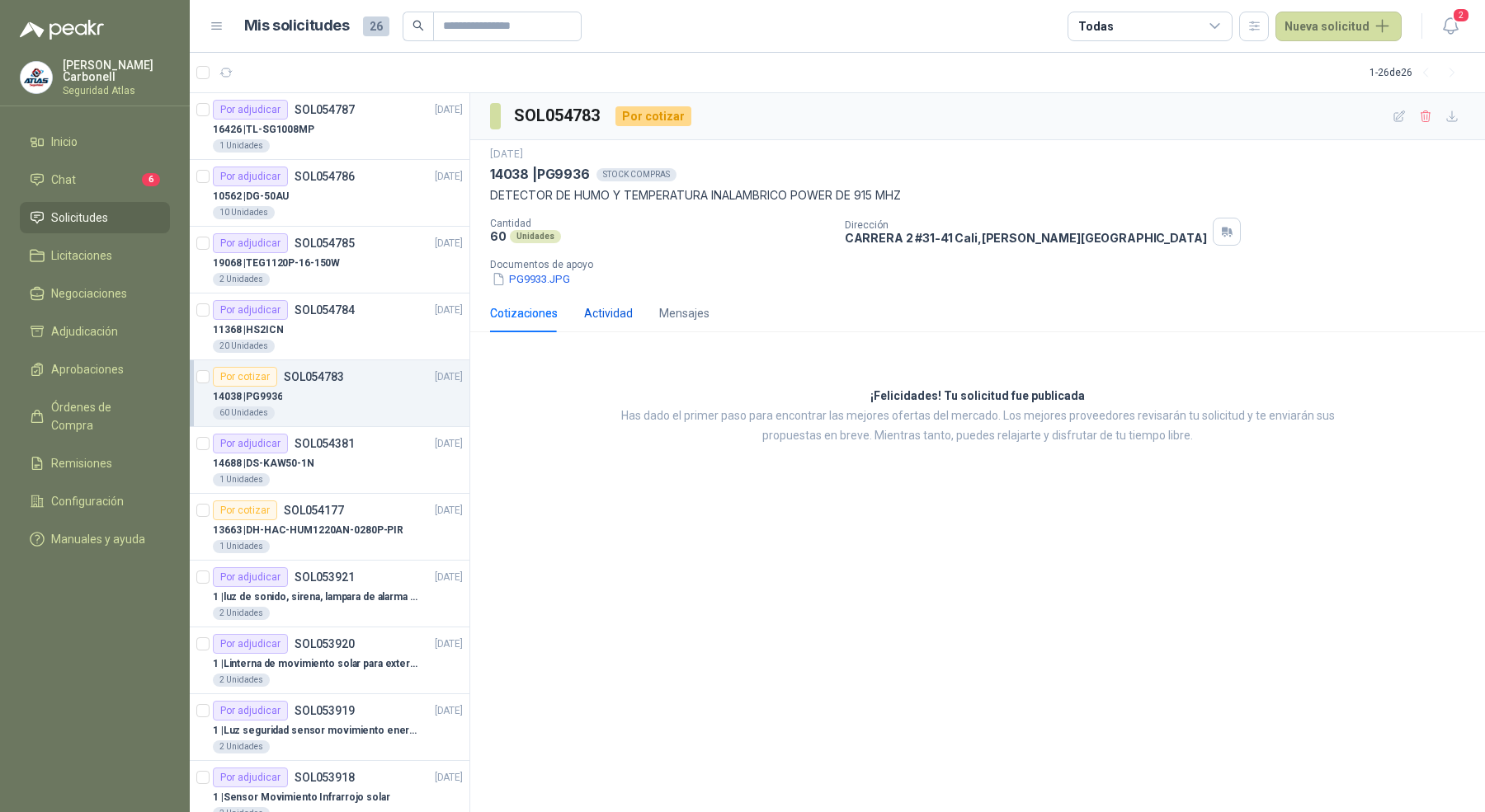
click at [593, 319] on div "Actividad" at bounding box center [608, 313] width 49 height 18
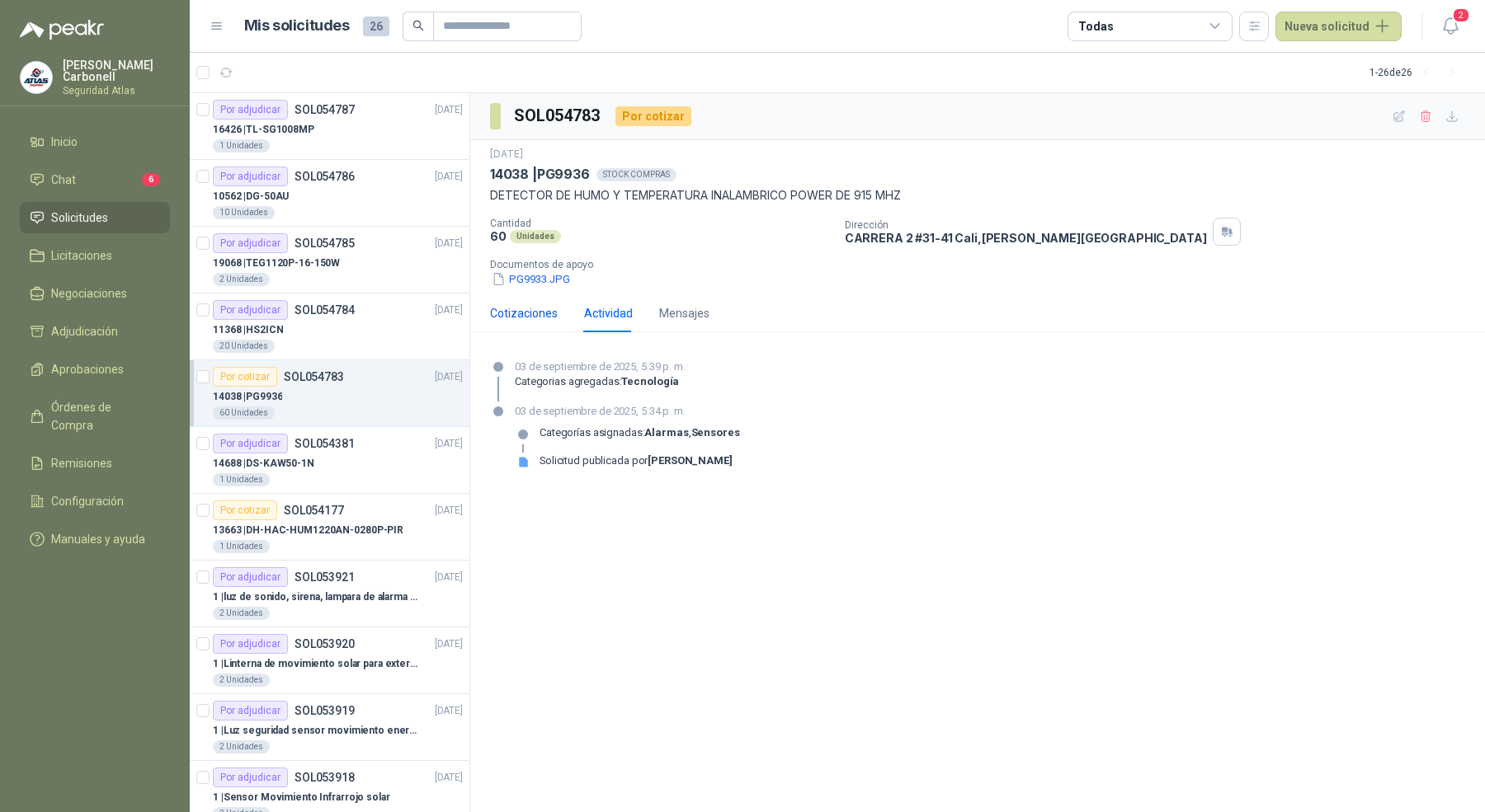
click at [532, 308] on div "Cotizaciones" at bounding box center [523, 313] width 68 height 18
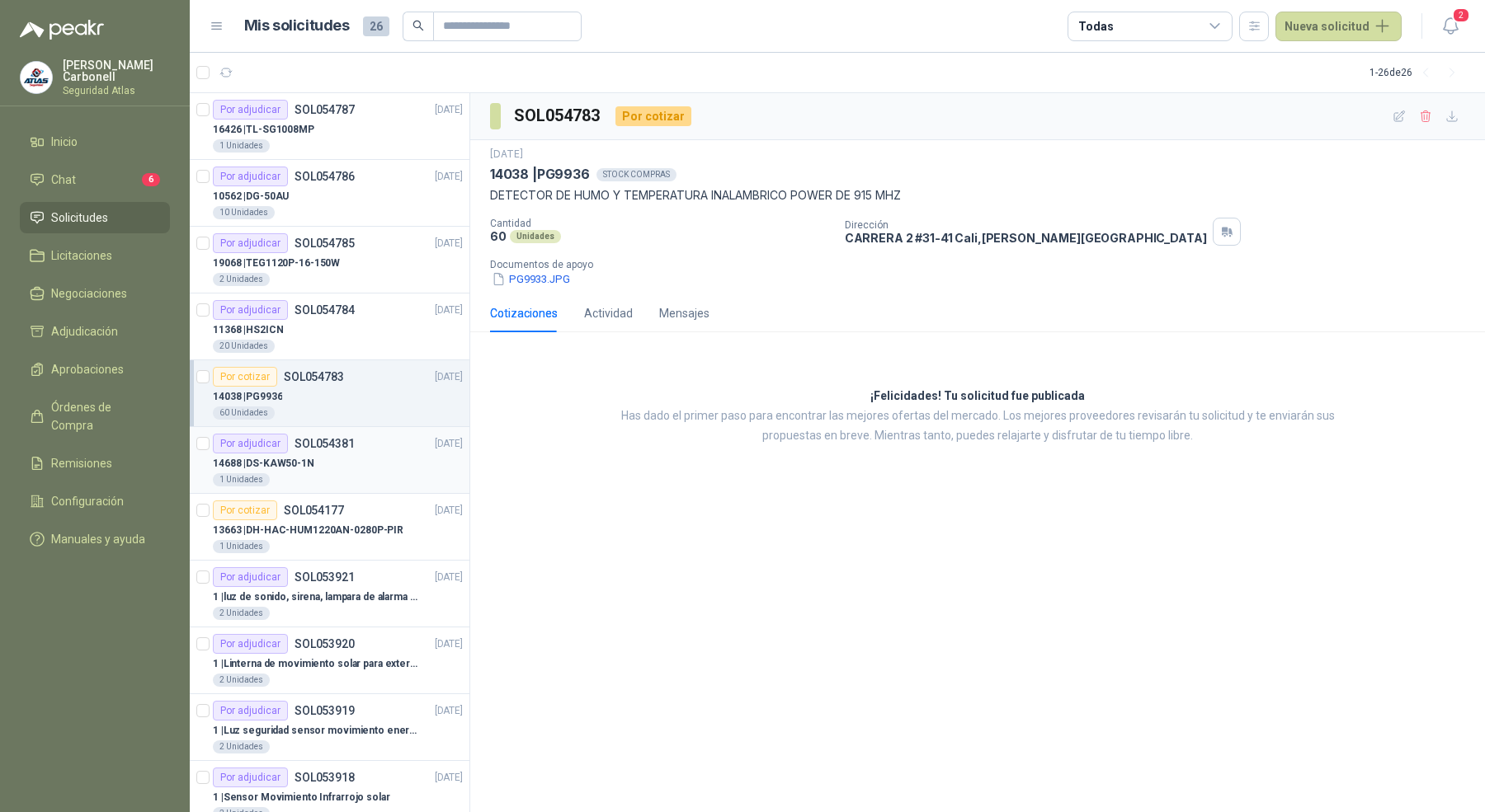
click at [307, 474] on div "1 Unidades" at bounding box center [338, 480] width 250 height 13
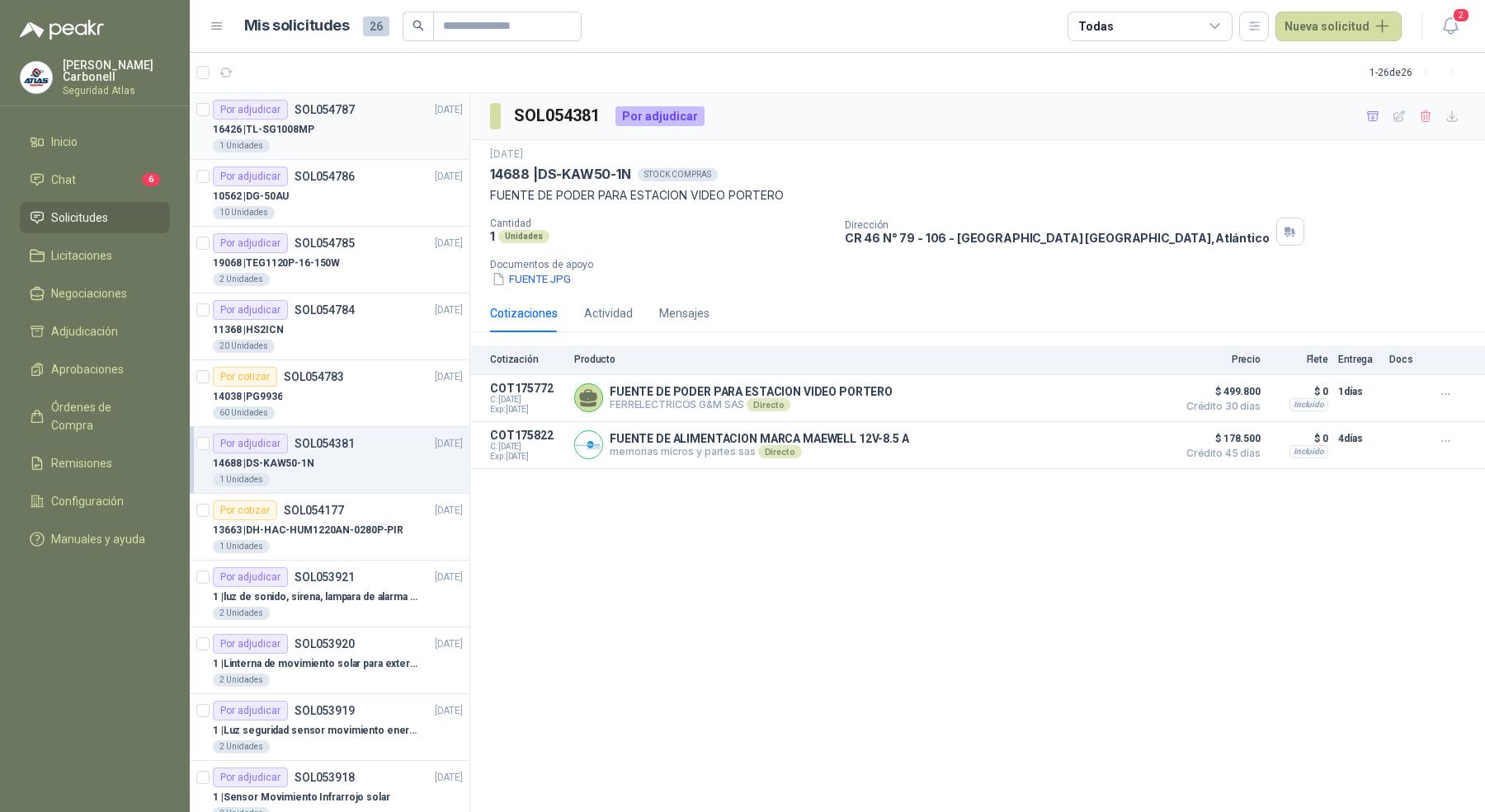
click at [326, 124] on div "16426 | TL-SG1008MP" at bounding box center [338, 129] width 250 height 20
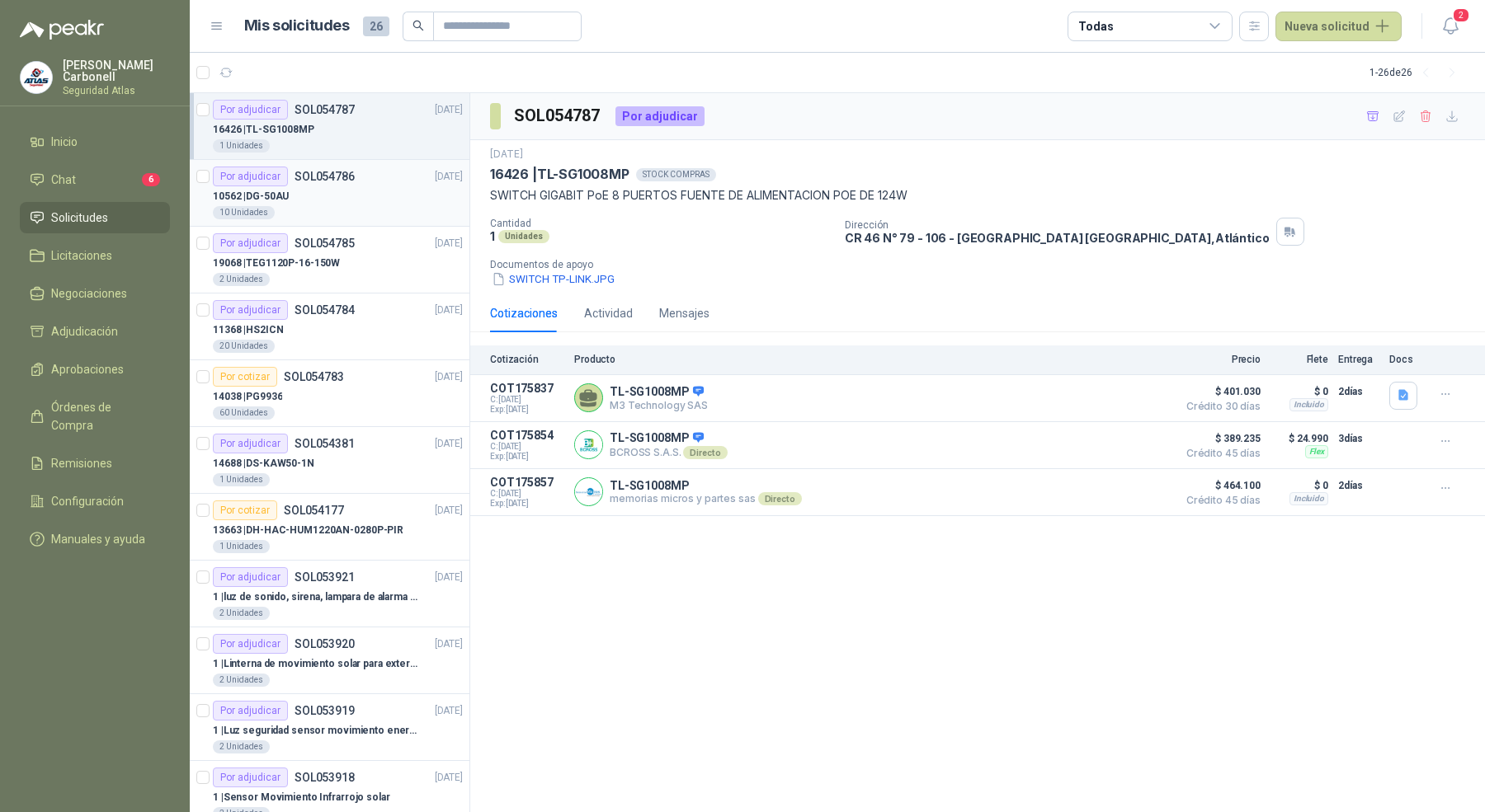
click at [331, 194] on div "10562 | DG-50AU" at bounding box center [338, 196] width 250 height 20
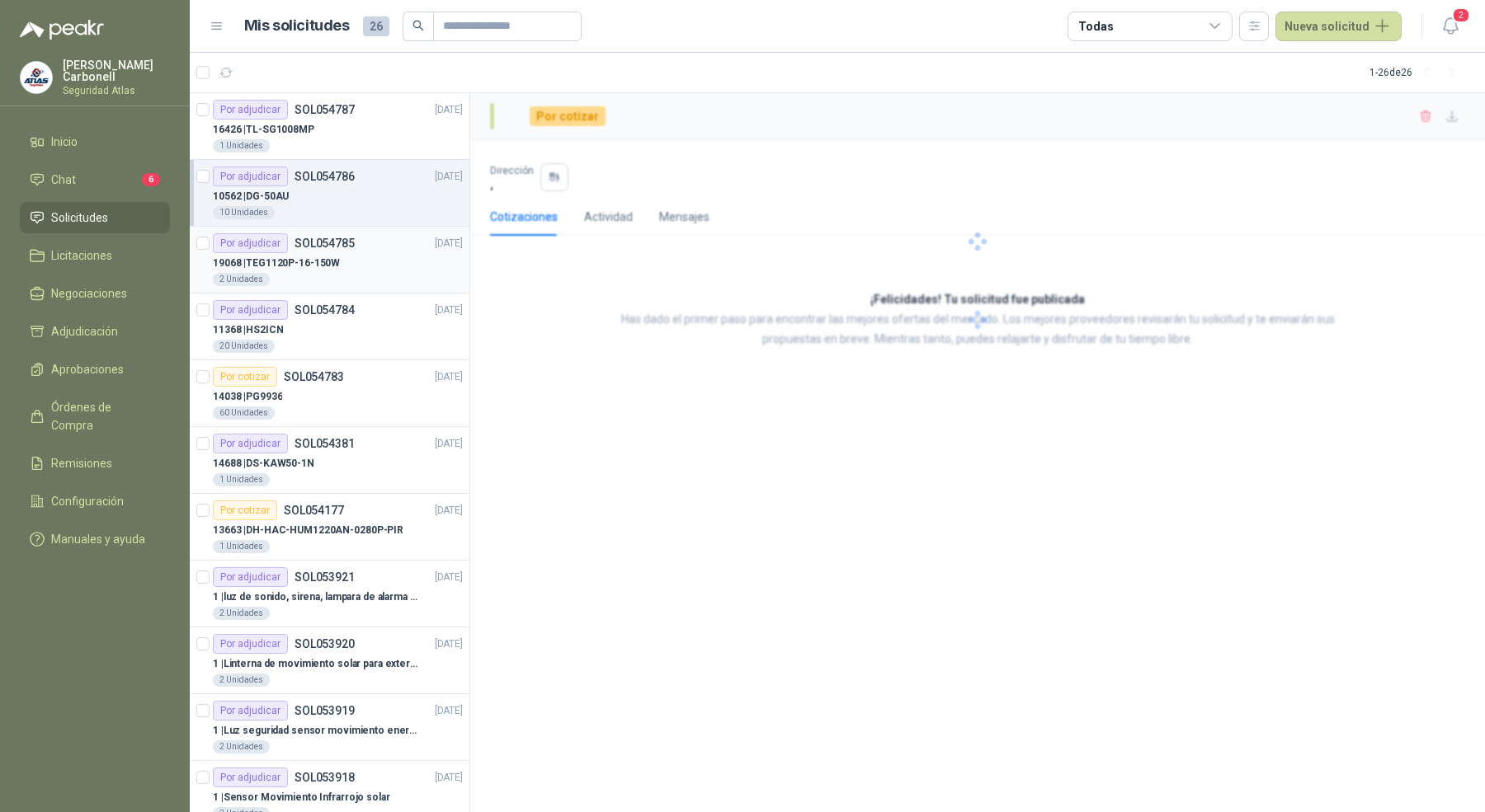
click at [354, 236] on div "Por adjudicar SOL054785 [DATE]" at bounding box center [338, 242] width 250 height 20
click at [361, 332] on div "11368 | HS2ICN" at bounding box center [338, 330] width 250 height 20
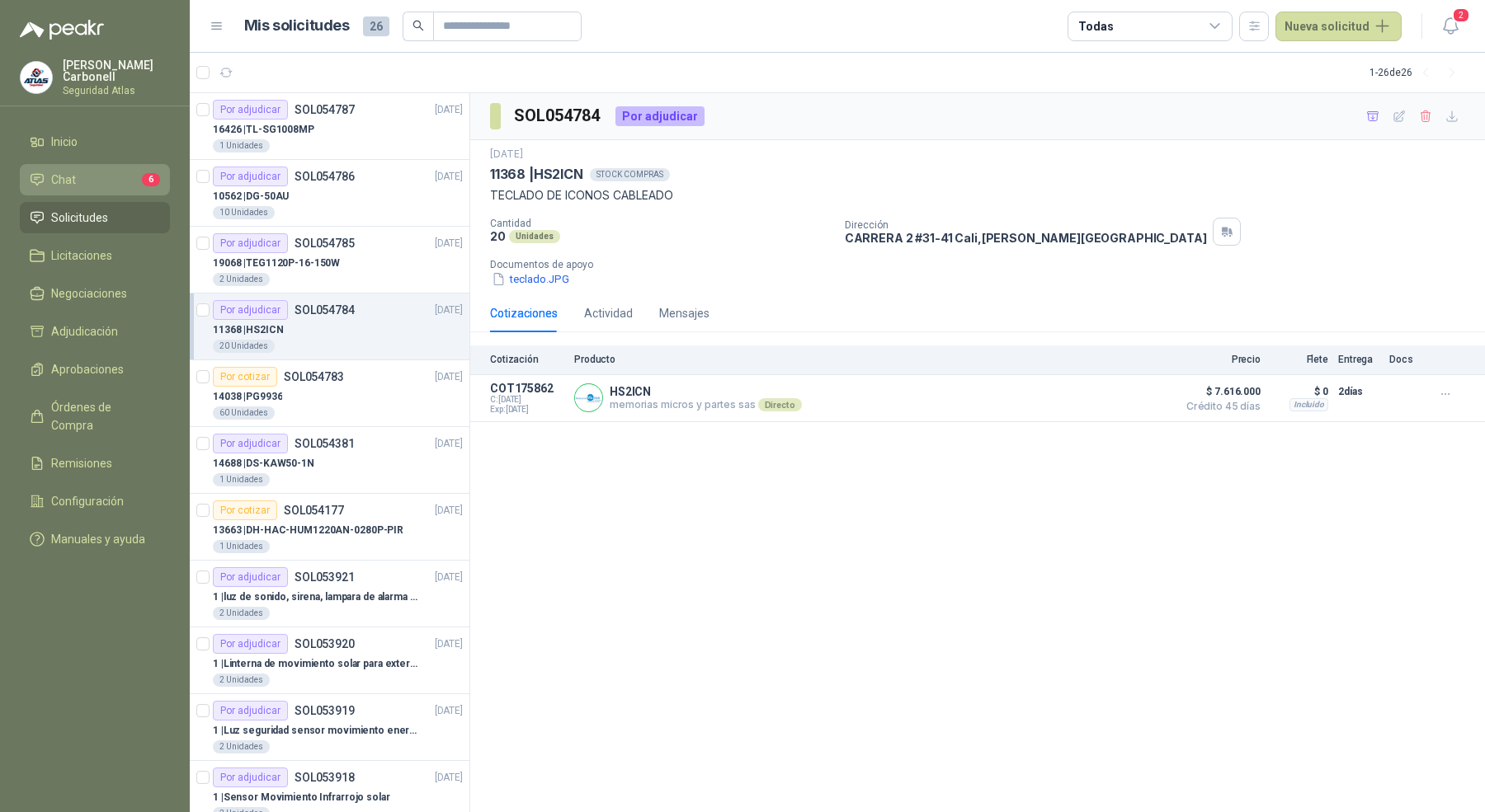
click at [87, 180] on li "Chat 6" at bounding box center [94, 180] width 130 height 18
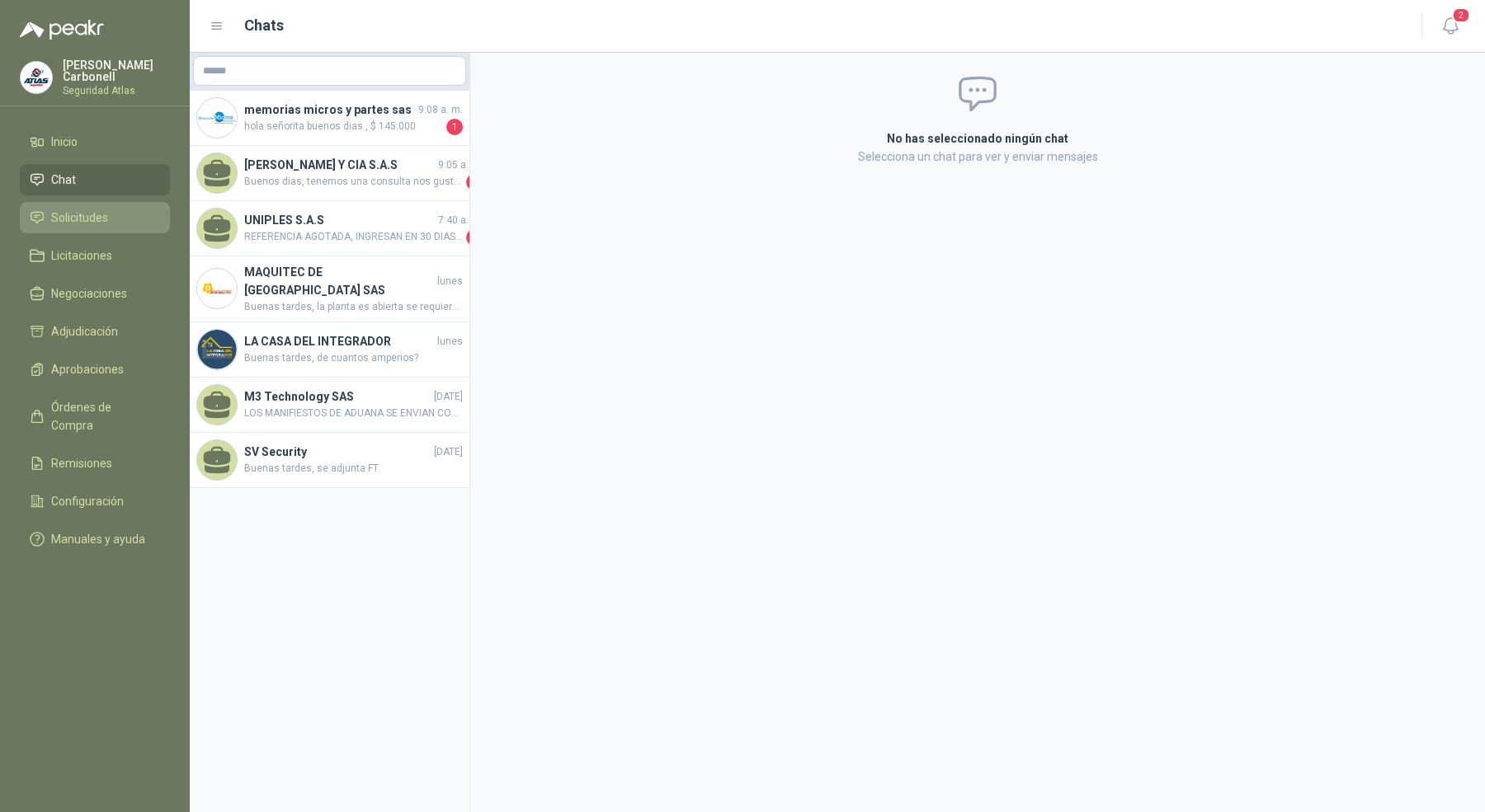
click at [88, 215] on span "Solicitudes" at bounding box center [80, 217] width 57 height 18
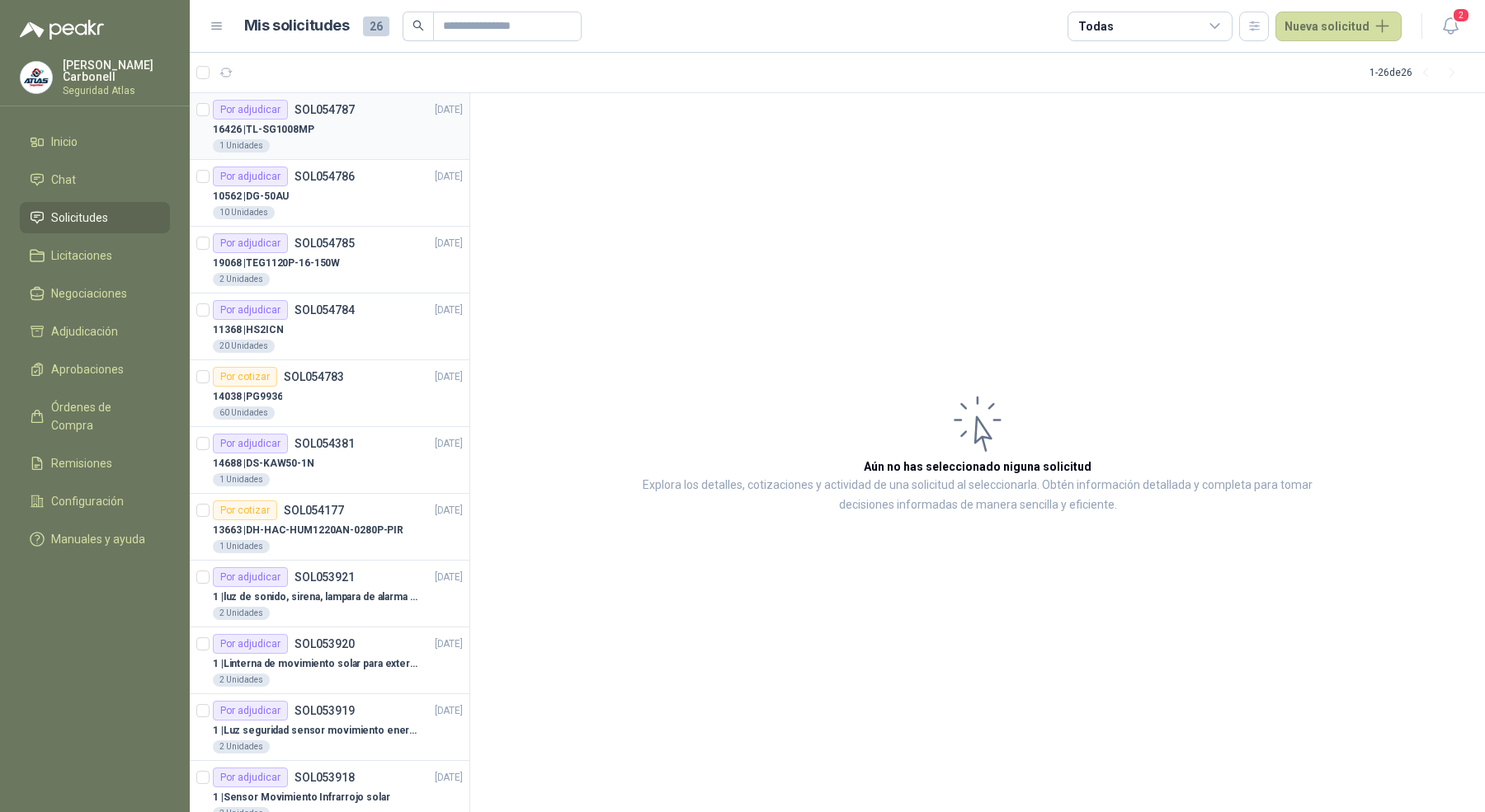
click at [277, 132] on p "16426 | TL-SG1008MP" at bounding box center [264, 129] width 102 height 15
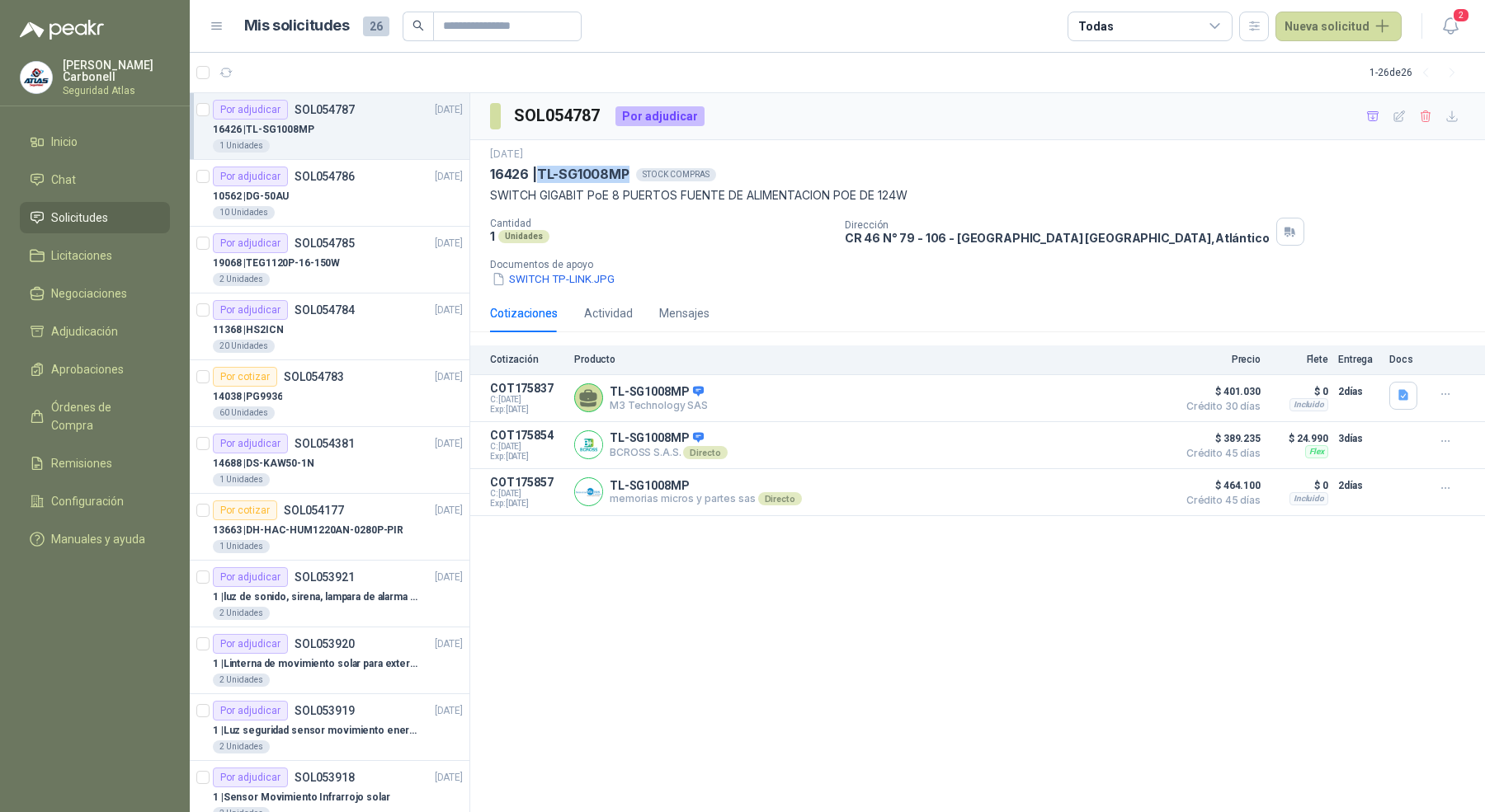
drag, startPoint x: 541, startPoint y: 169, endPoint x: 627, endPoint y: 170, distance: 86.0
click at [627, 170] on p "16426 | TL-SG1008MP" at bounding box center [559, 174] width 140 height 17
drag, startPoint x: 494, startPoint y: 198, endPoint x: 873, endPoint y: 203, distance: 379.0
click at [873, 203] on p "SWITCH GIGABIT PoE 8 PUERTOS FUENTE DE ALIMENTACION POE DE 124W" at bounding box center [977, 195] width 975 height 18
click at [796, 221] on p "Cantidad" at bounding box center [660, 223] width 342 height 11
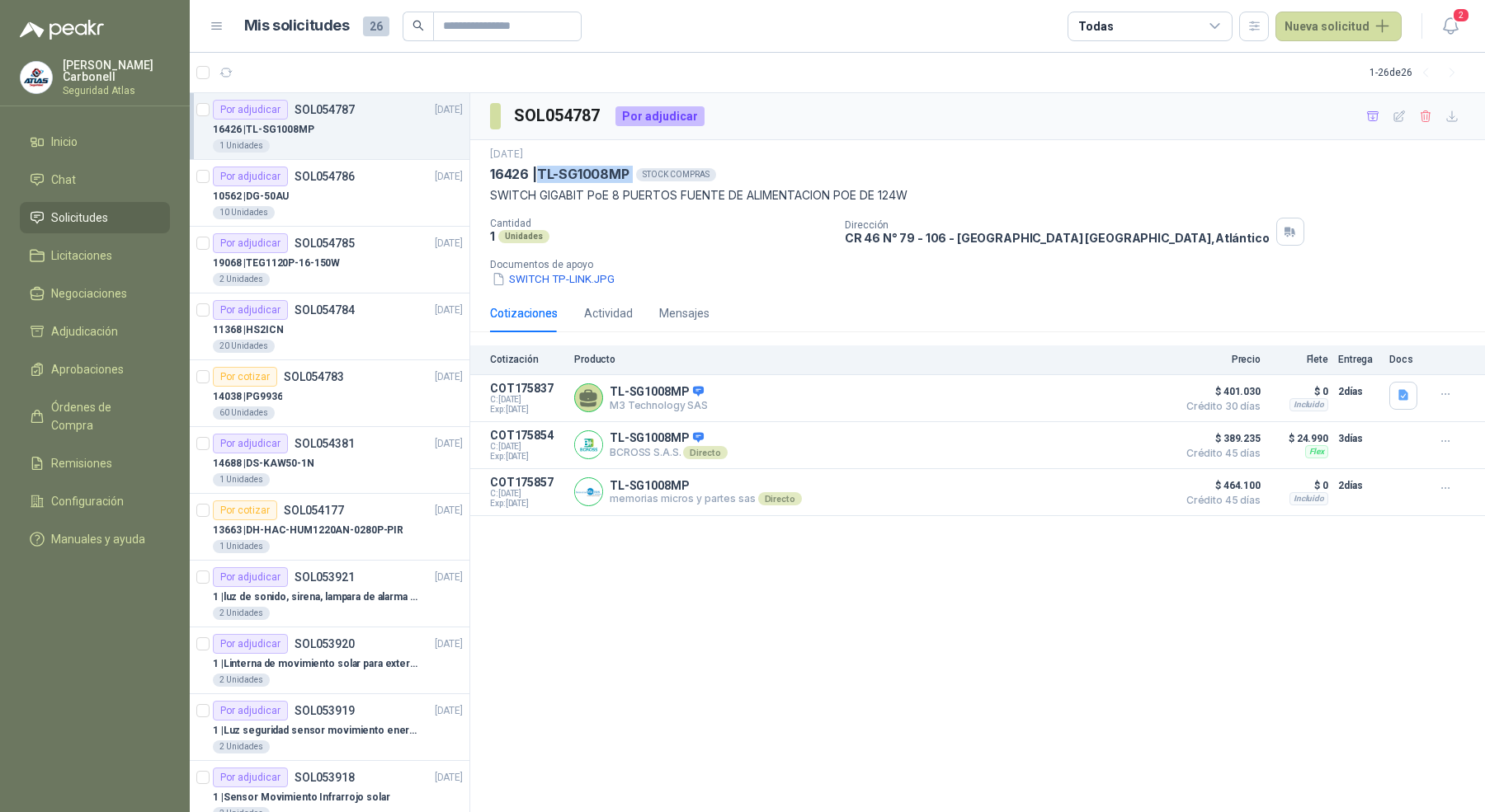
drag, startPoint x: 538, startPoint y: 175, endPoint x: 644, endPoint y: 175, distance: 106.0
click at [644, 175] on div "16426 | TL-SG1008MP STOCK COMPRAS" at bounding box center [977, 174] width 975 height 17
click at [373, 166] on div "Por adjudicar SOL054786 [DATE]" at bounding box center [338, 176] width 250 height 20
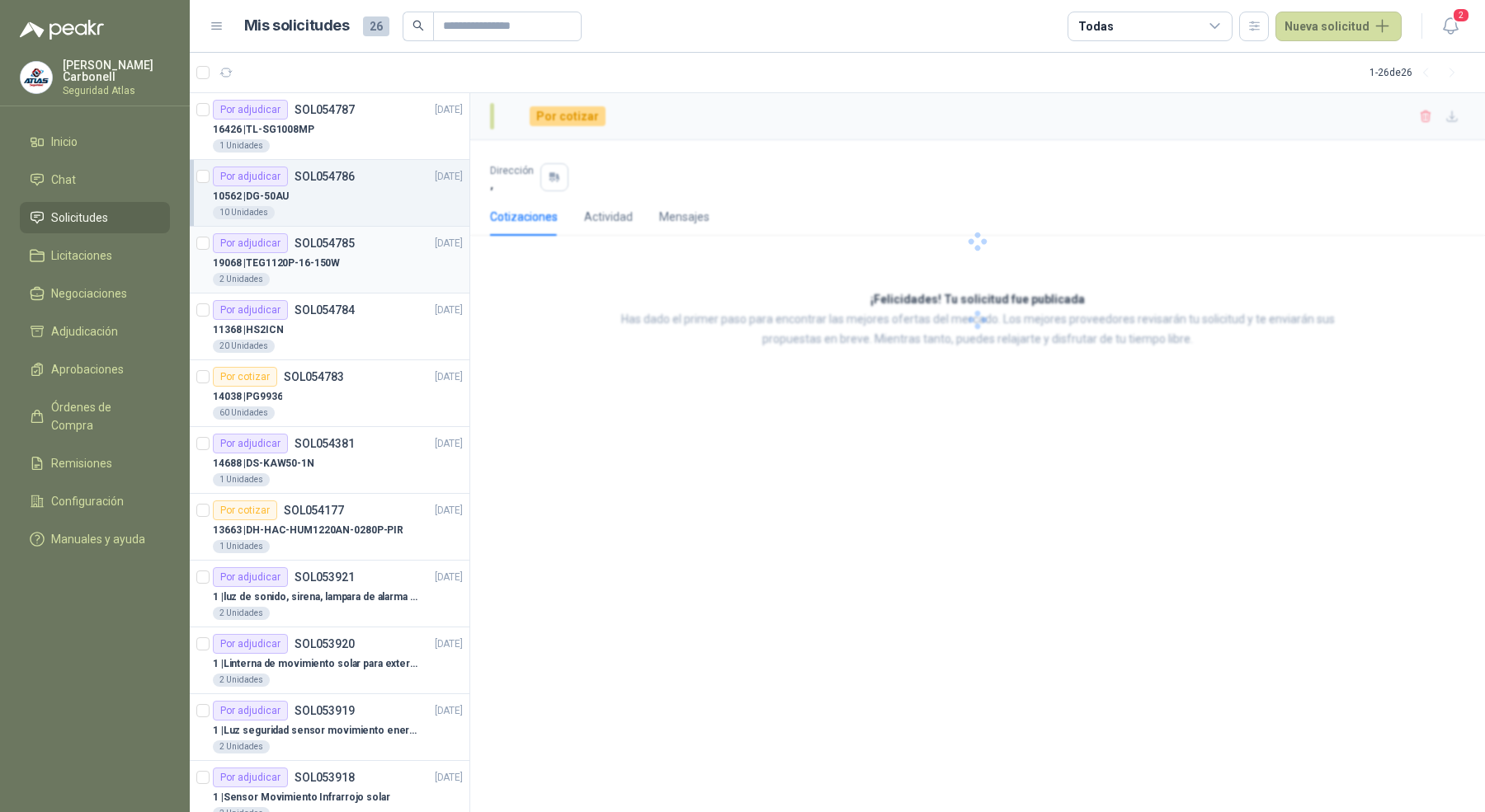
click at [344, 256] on div "19068 | TEG1120P-16-150W" at bounding box center [338, 262] width 250 height 20
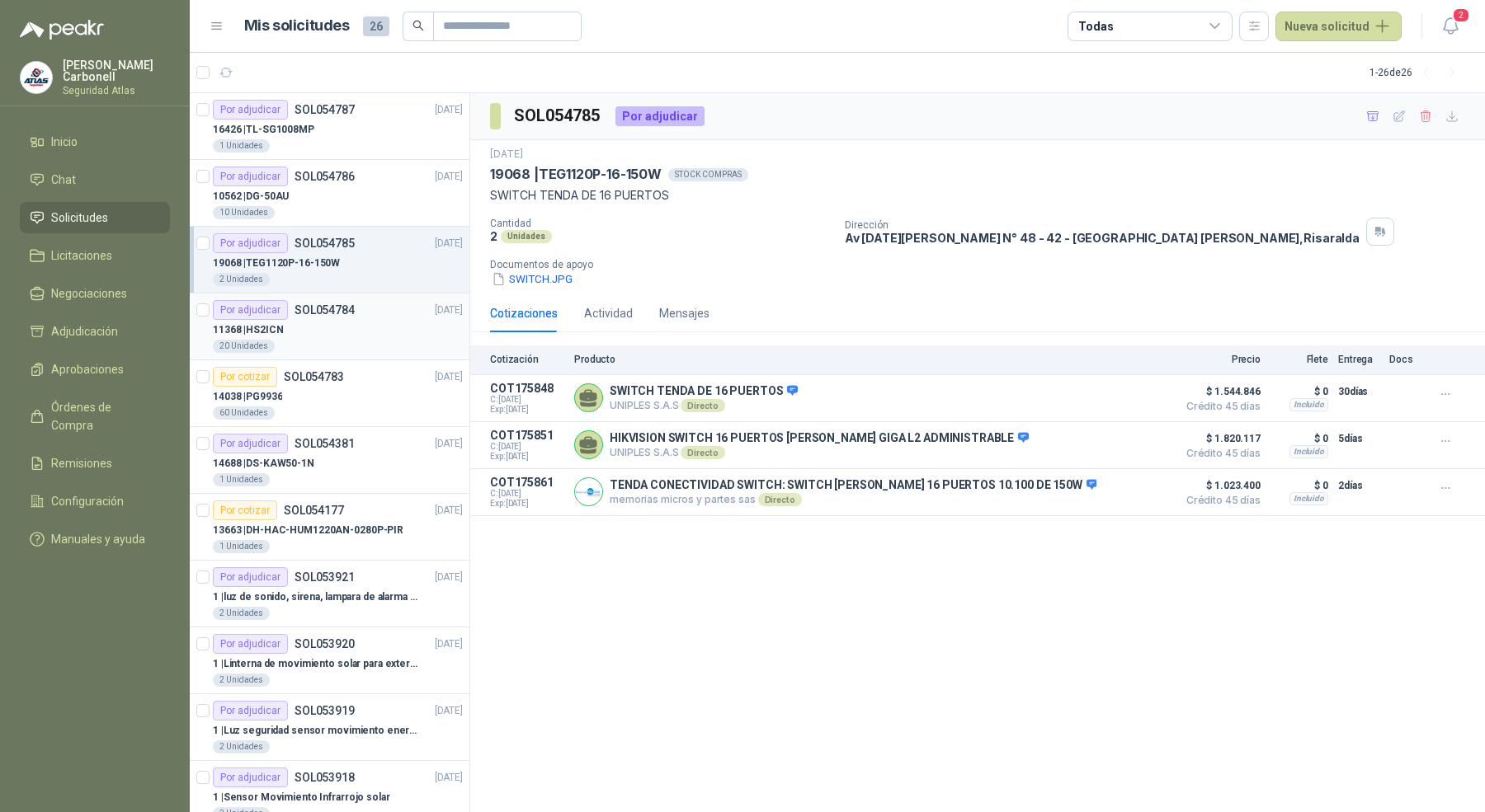
click at [341, 327] on div "11368 | HS2ICN" at bounding box center [338, 330] width 250 height 20
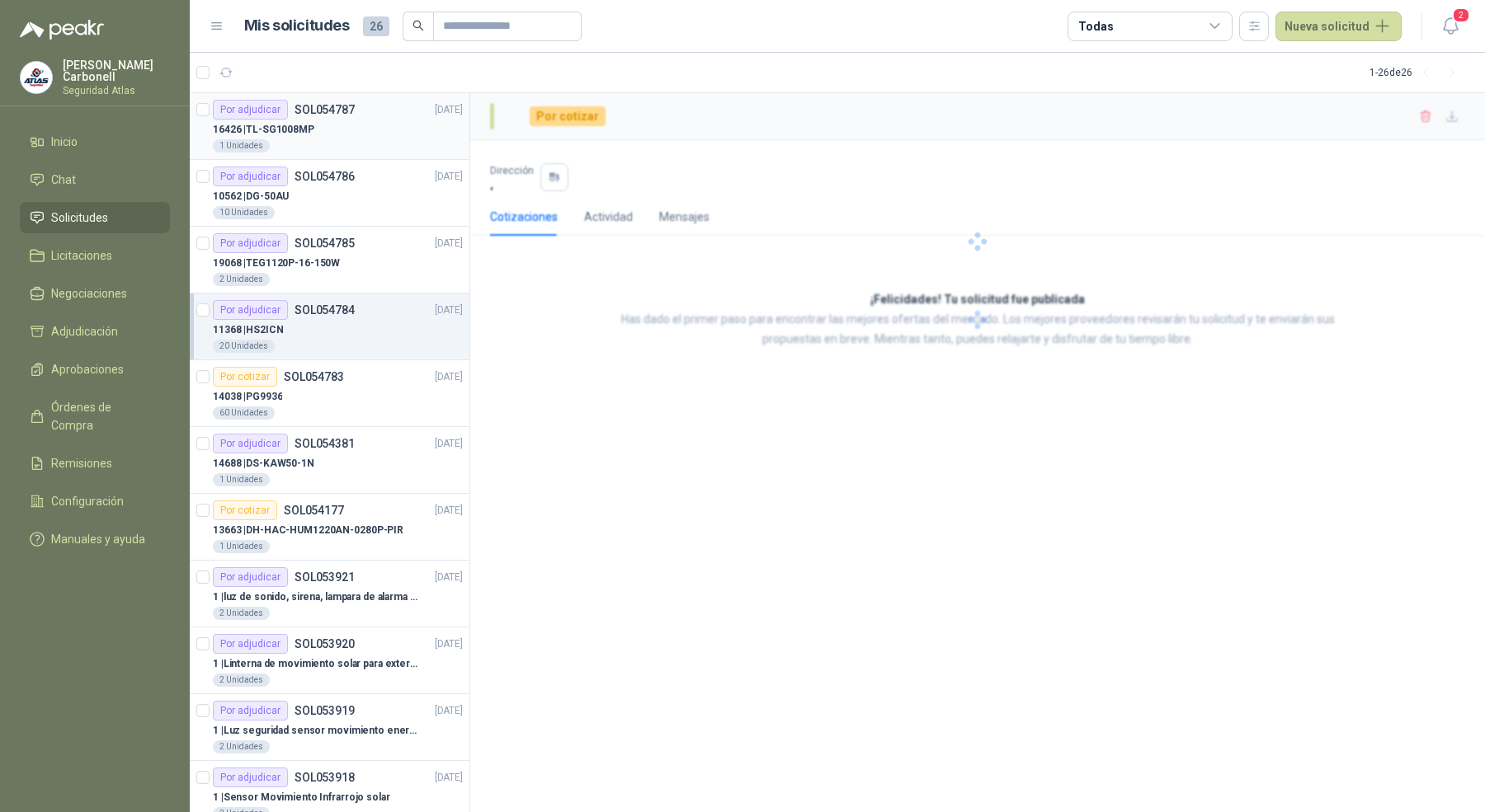
click at [352, 146] on div "1 Unidades" at bounding box center [338, 146] width 250 height 13
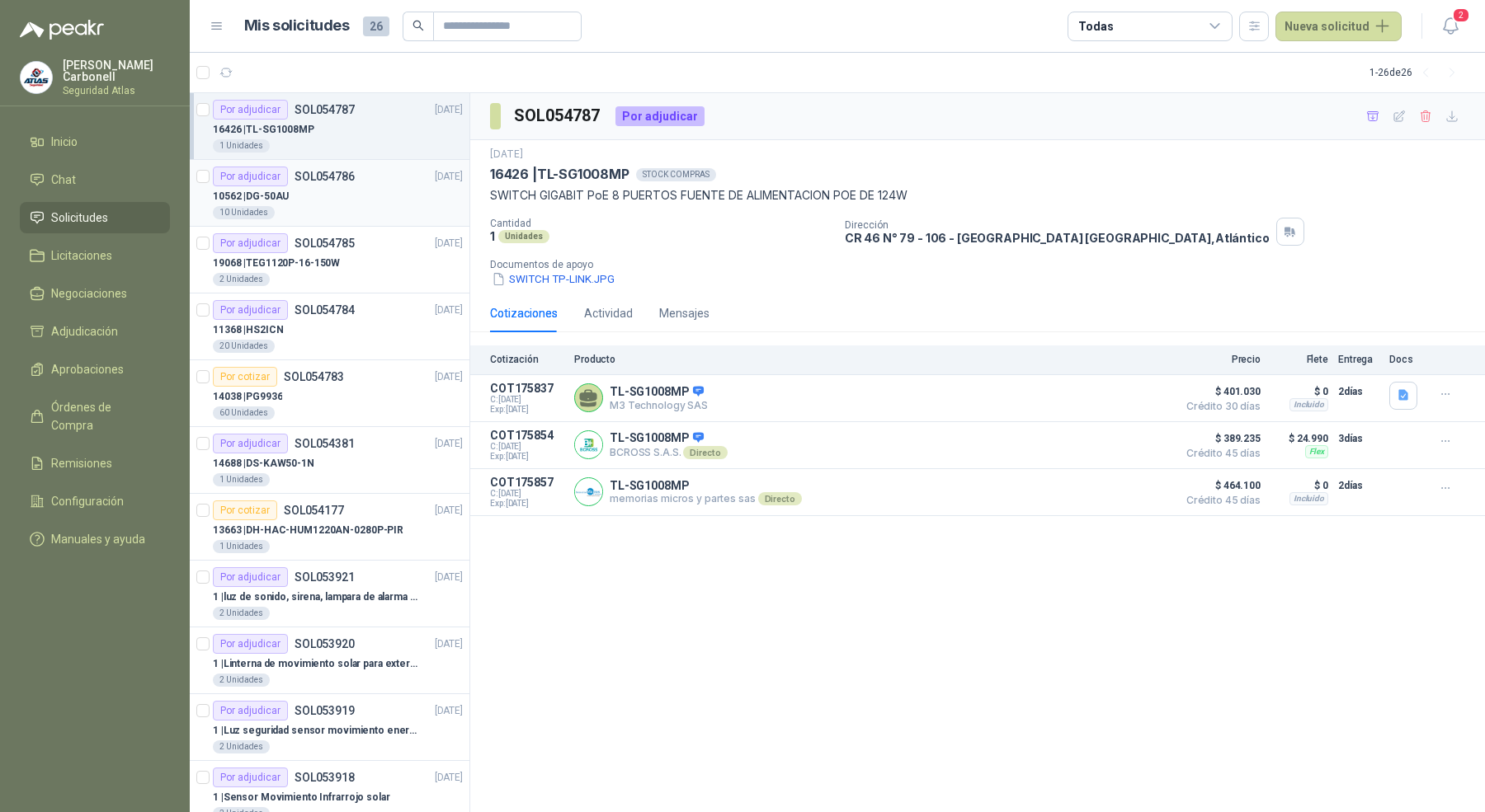
click at [324, 199] on div "10562 | DG-50AU" at bounding box center [338, 196] width 250 height 20
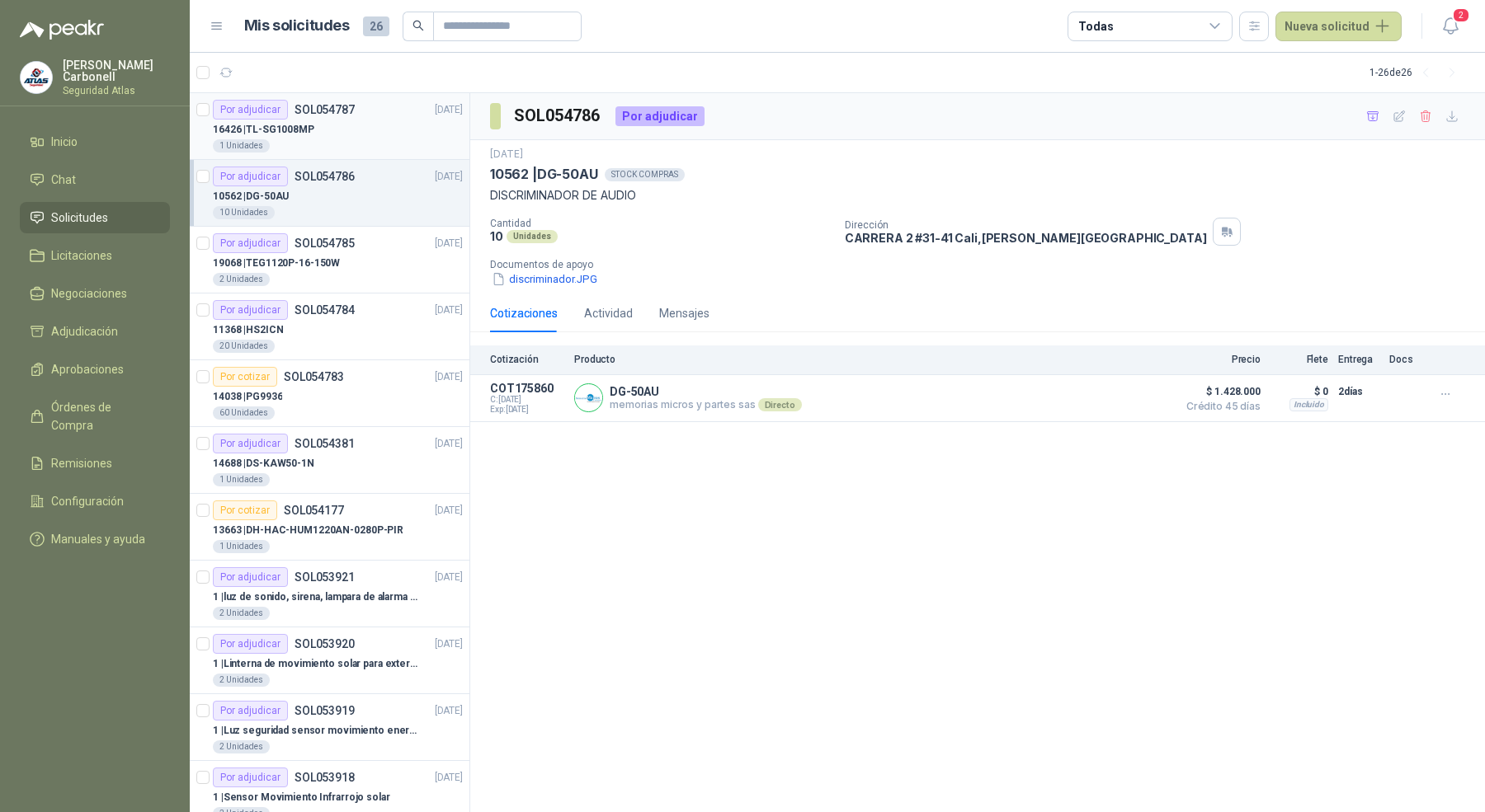
click at [376, 141] on div "1 Unidades" at bounding box center [338, 146] width 250 height 13
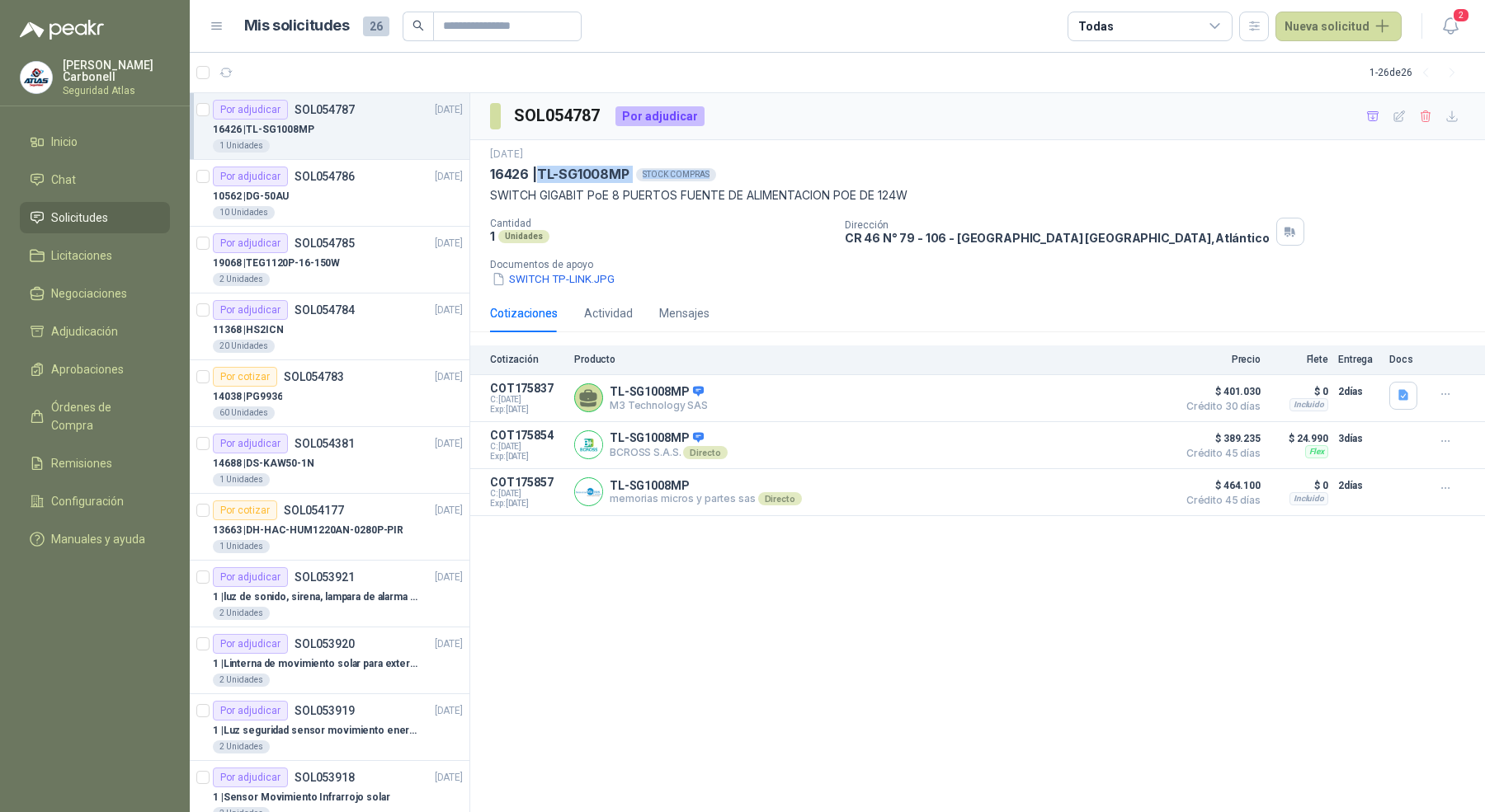
drag, startPoint x: 536, startPoint y: 171, endPoint x: 806, endPoint y: 169, distance: 270.0
click at [806, 169] on div "16426 | TL-SG1008MP STOCK COMPRAS" at bounding box center [977, 174] width 975 height 17
drag, startPoint x: 494, startPoint y: 198, endPoint x: 943, endPoint y: 197, distance: 449.0
click at [943, 197] on p "SWITCH GIGABIT PoE 8 PUERTOS FUENTE DE ALIMENTACION POE DE 124W" at bounding box center [977, 195] width 975 height 18
click at [682, 219] on p "Cantidad" at bounding box center [660, 223] width 342 height 11
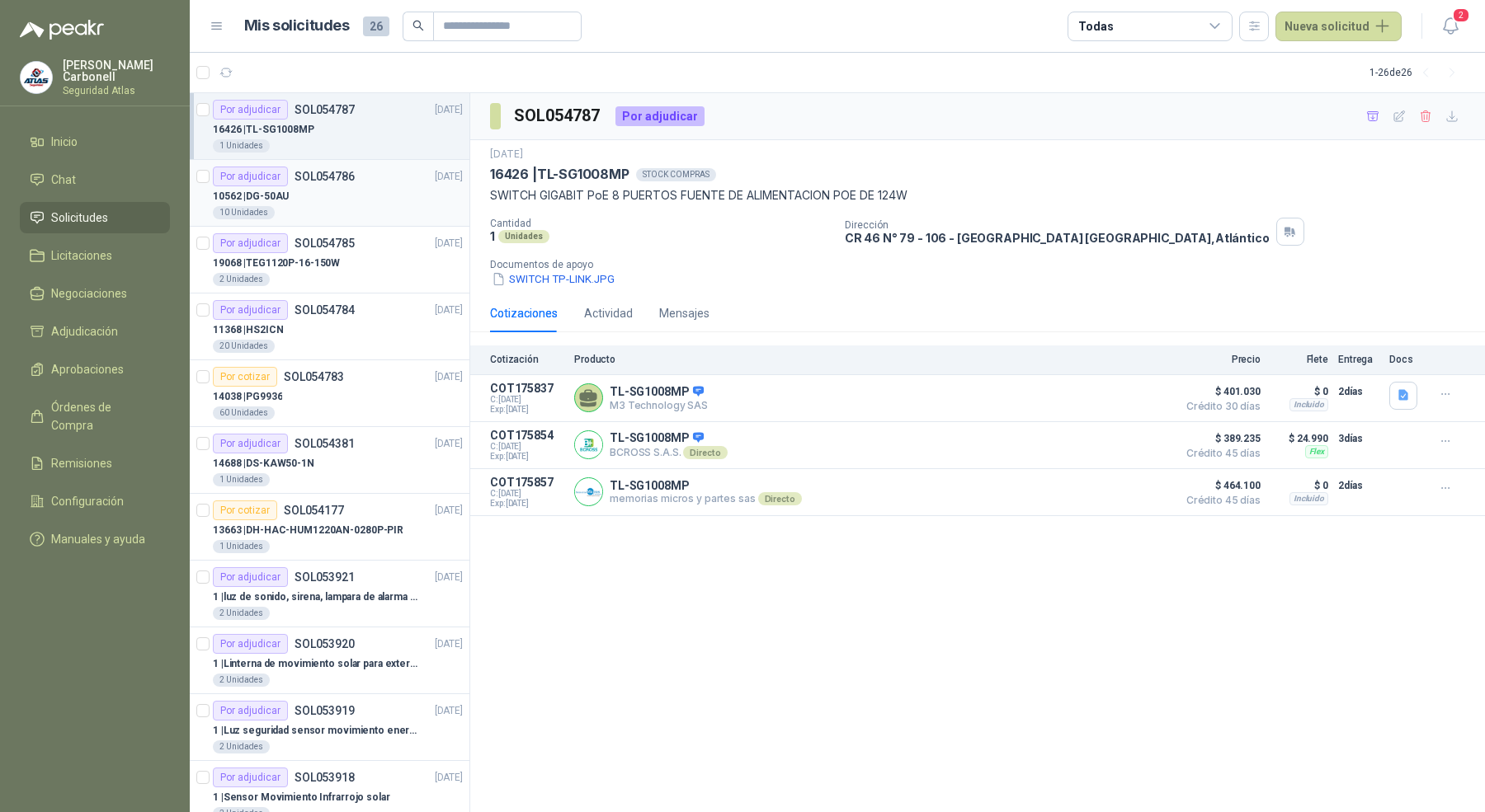
click at [333, 203] on div "10562 | DG-50AU" at bounding box center [338, 196] width 250 height 20
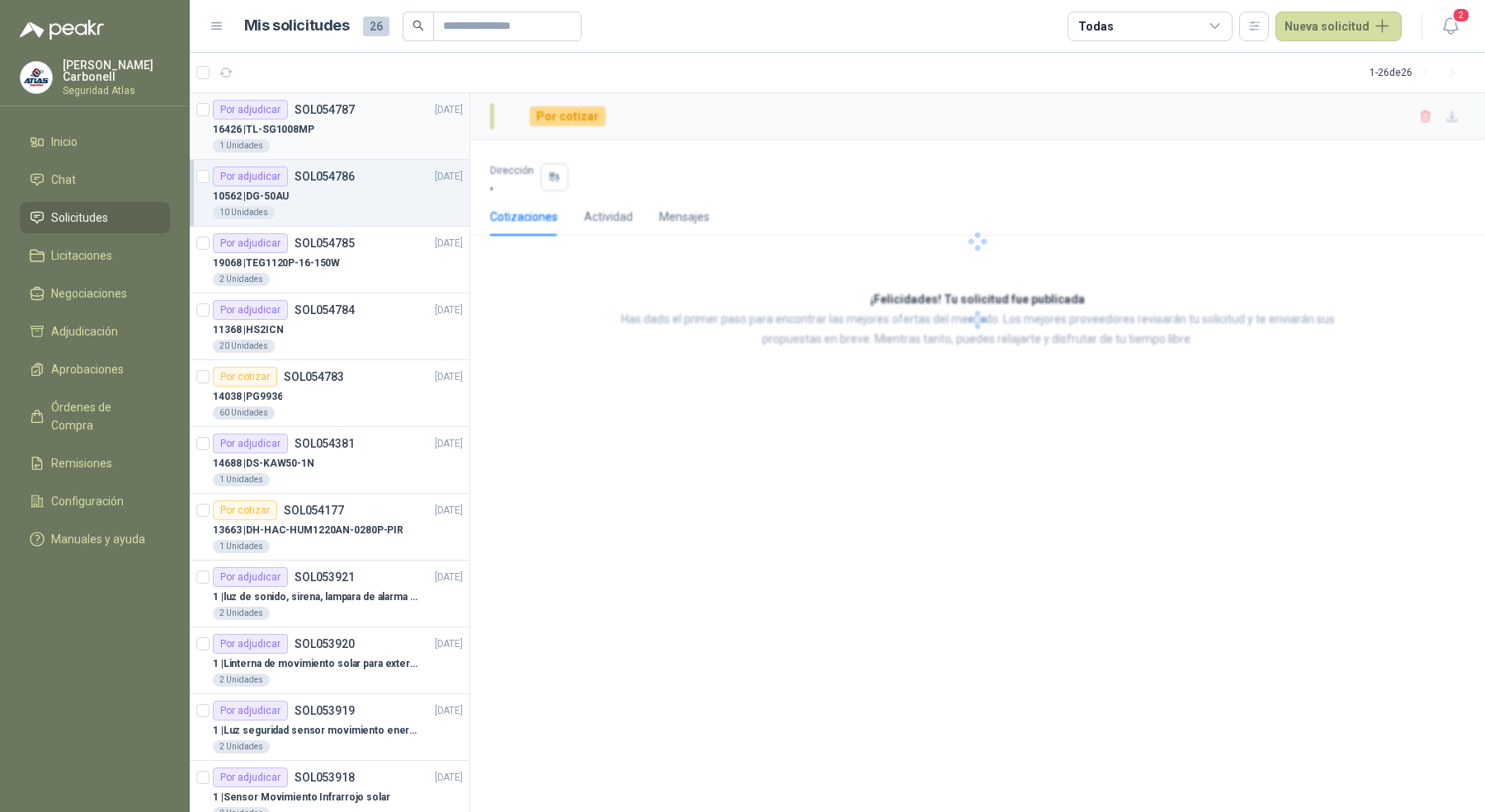
click at [339, 115] on p "SOL054787" at bounding box center [324, 109] width 60 height 11
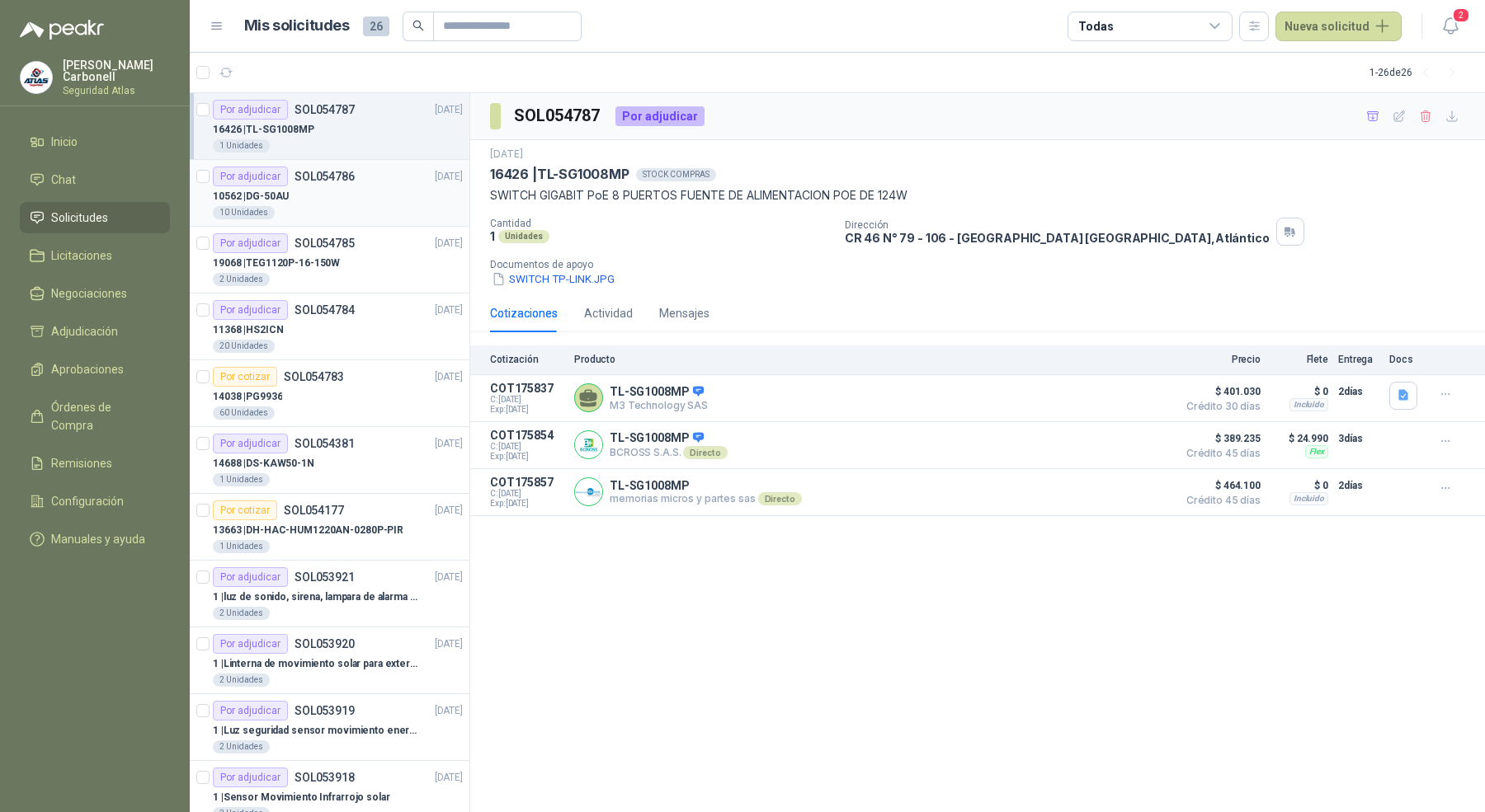
click at [347, 190] on div "10562 | DG-50AU" at bounding box center [338, 196] width 250 height 20
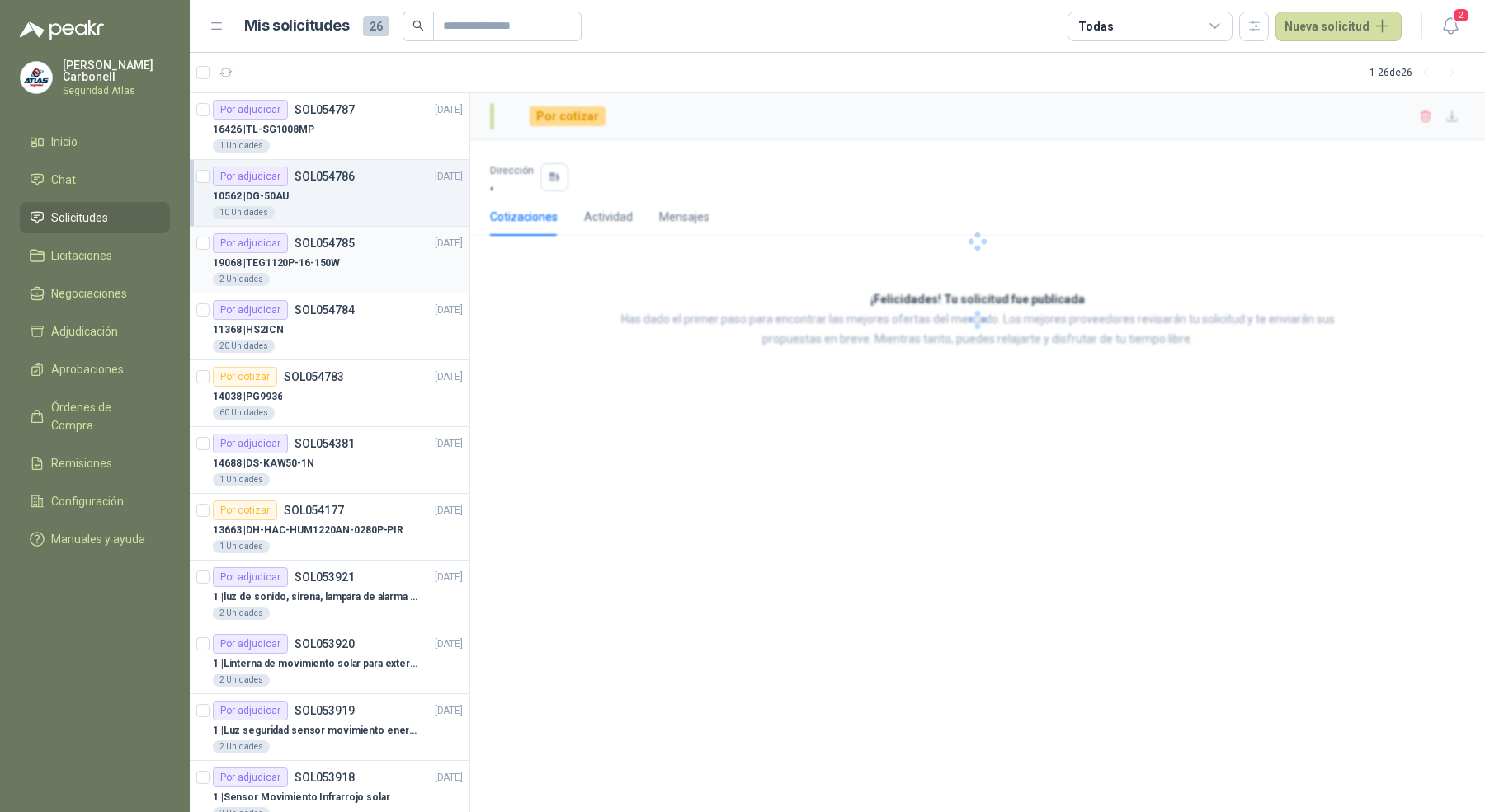
click at [341, 263] on div "19068 | TEG1120P-16-150W" at bounding box center [338, 262] width 250 height 20
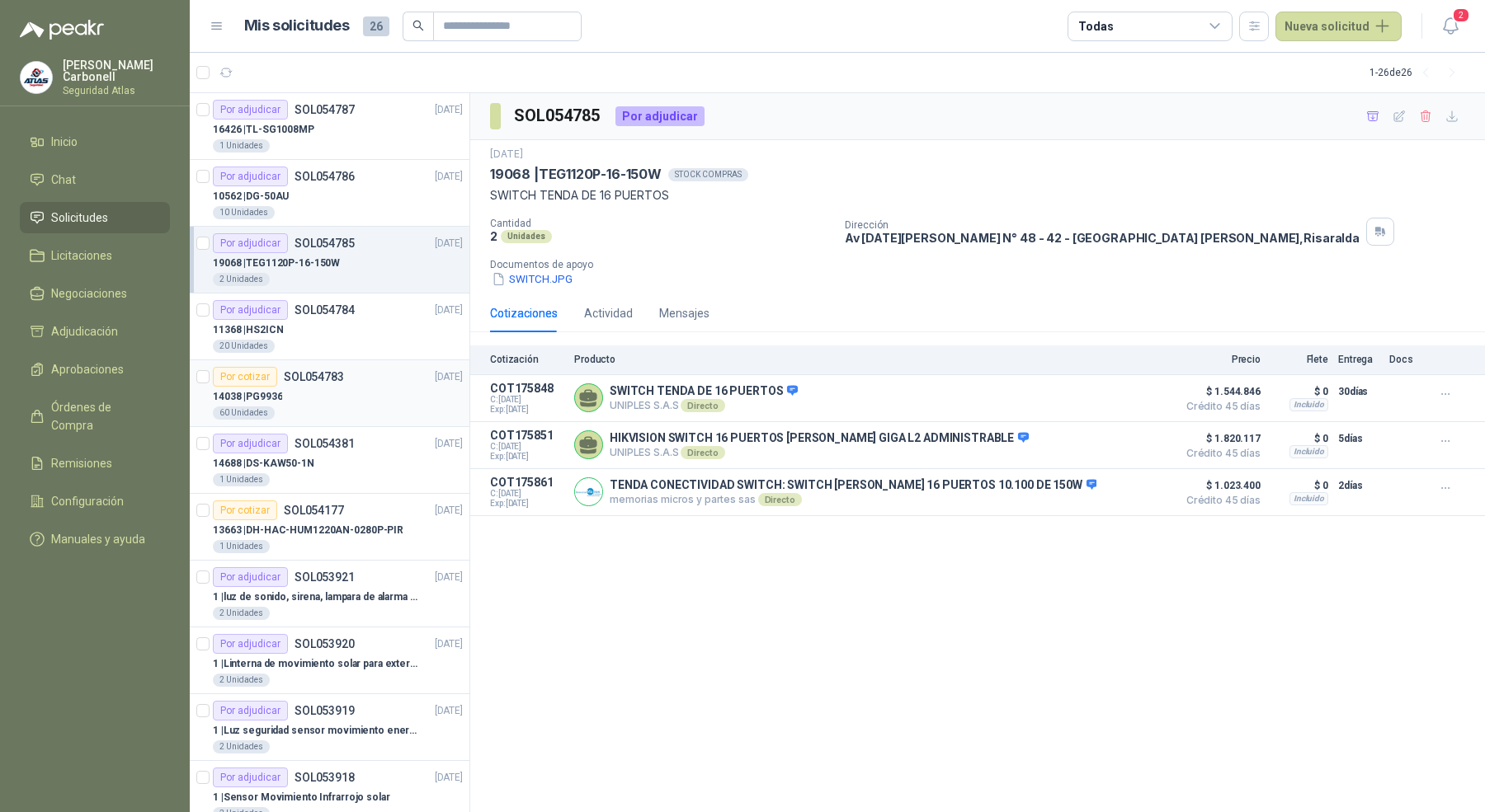
click at [364, 360] on article "Por cotizar SOL054783 [DATE] 14038 | PG9936 60 Unidades" at bounding box center [330, 394] width 280 height 67
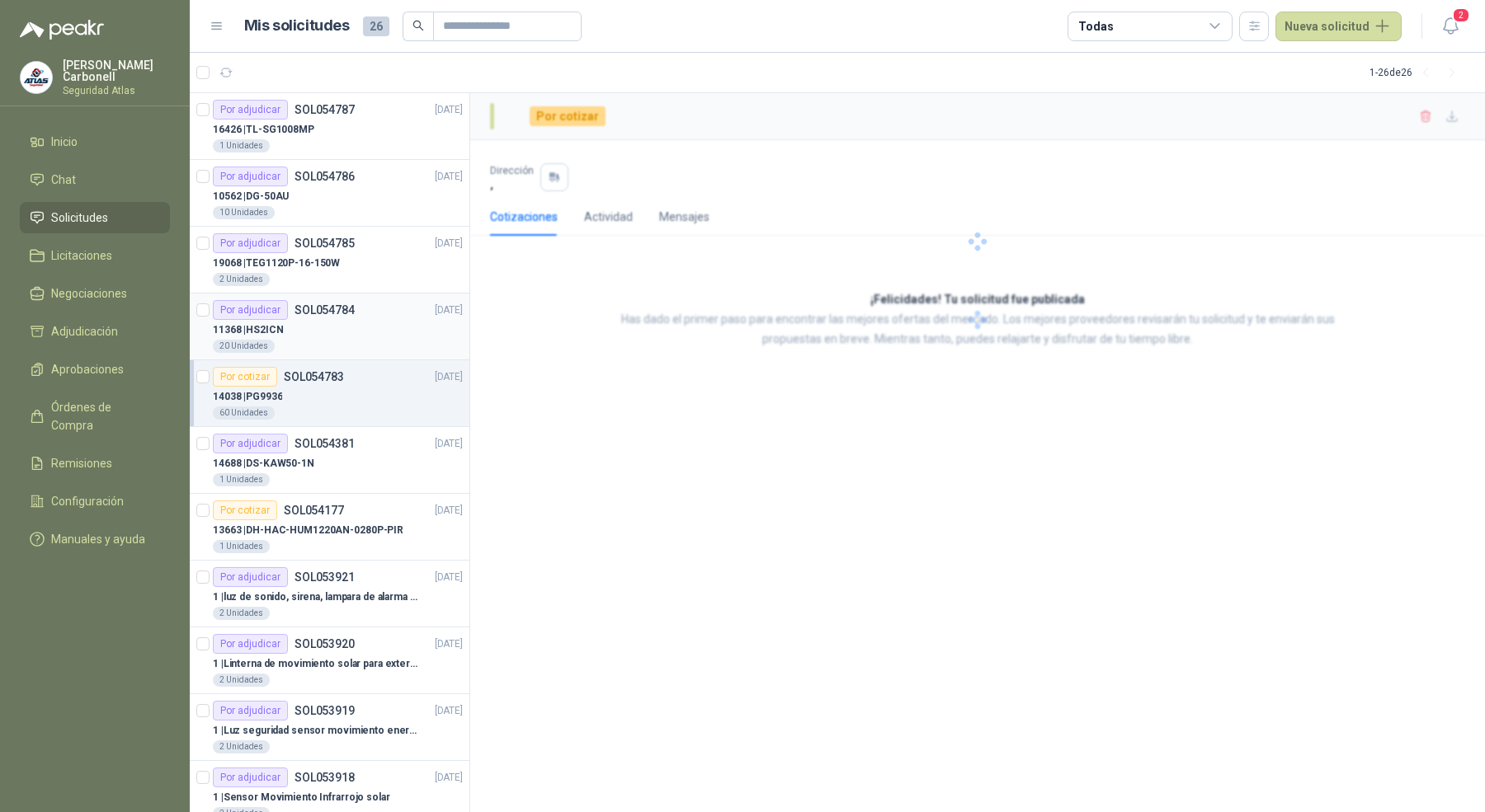
click at [365, 341] on div "20 Unidades" at bounding box center [338, 346] width 250 height 13
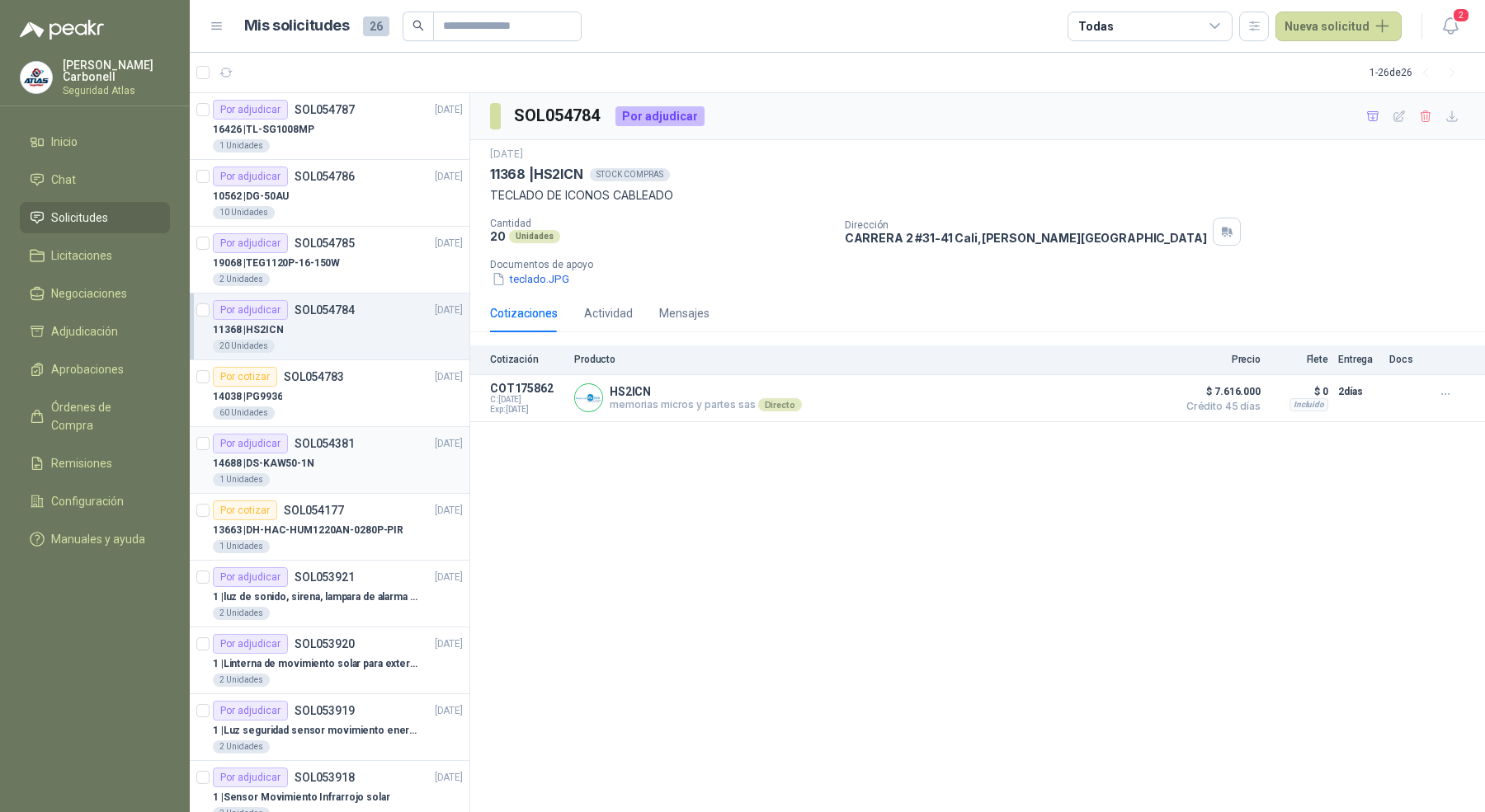
click at [369, 466] on div "14688 | DS-KAW50-1N" at bounding box center [338, 463] width 250 height 20
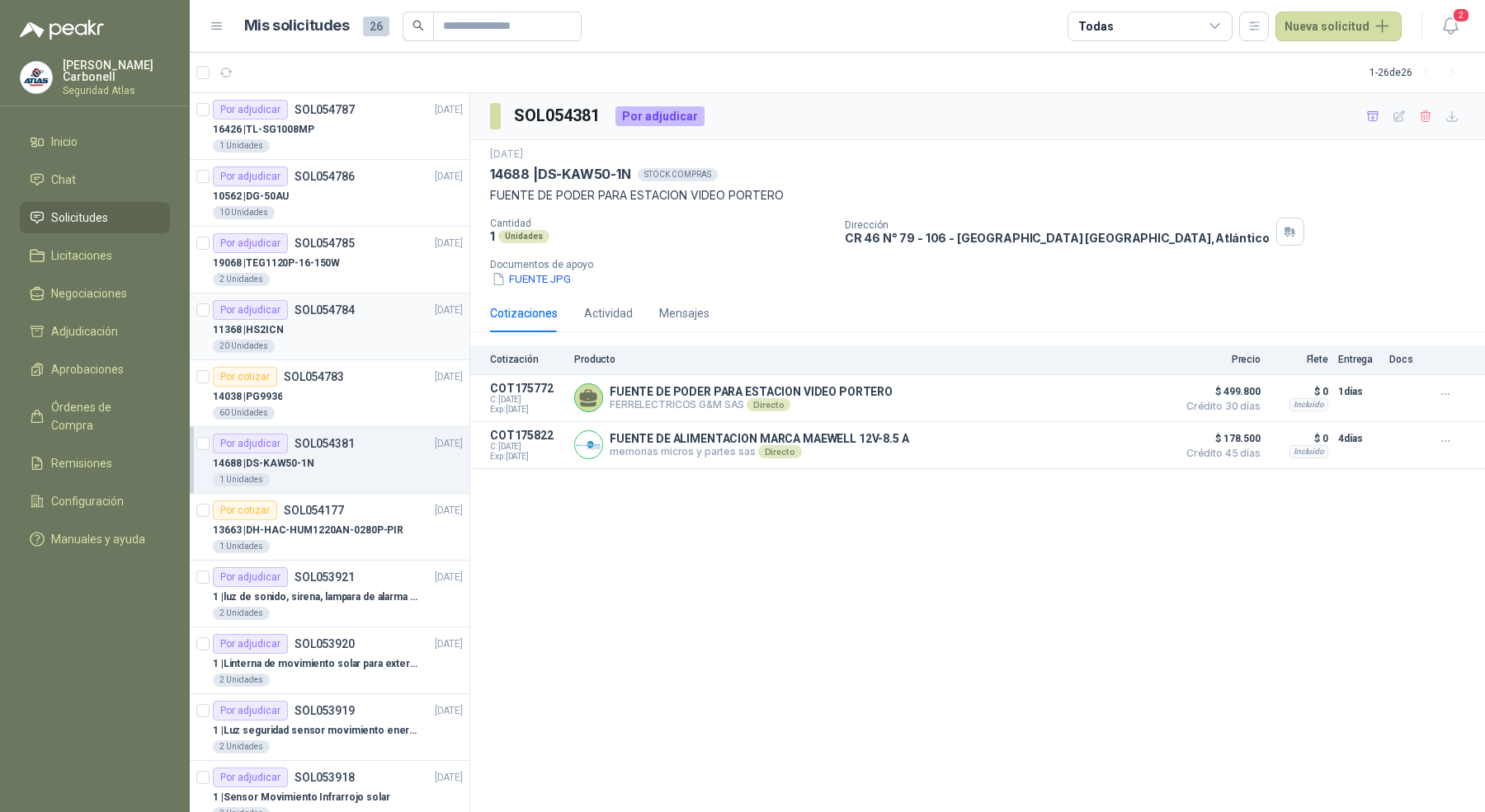
click at [291, 323] on div "11368 | HS2ICN" at bounding box center [338, 330] width 250 height 20
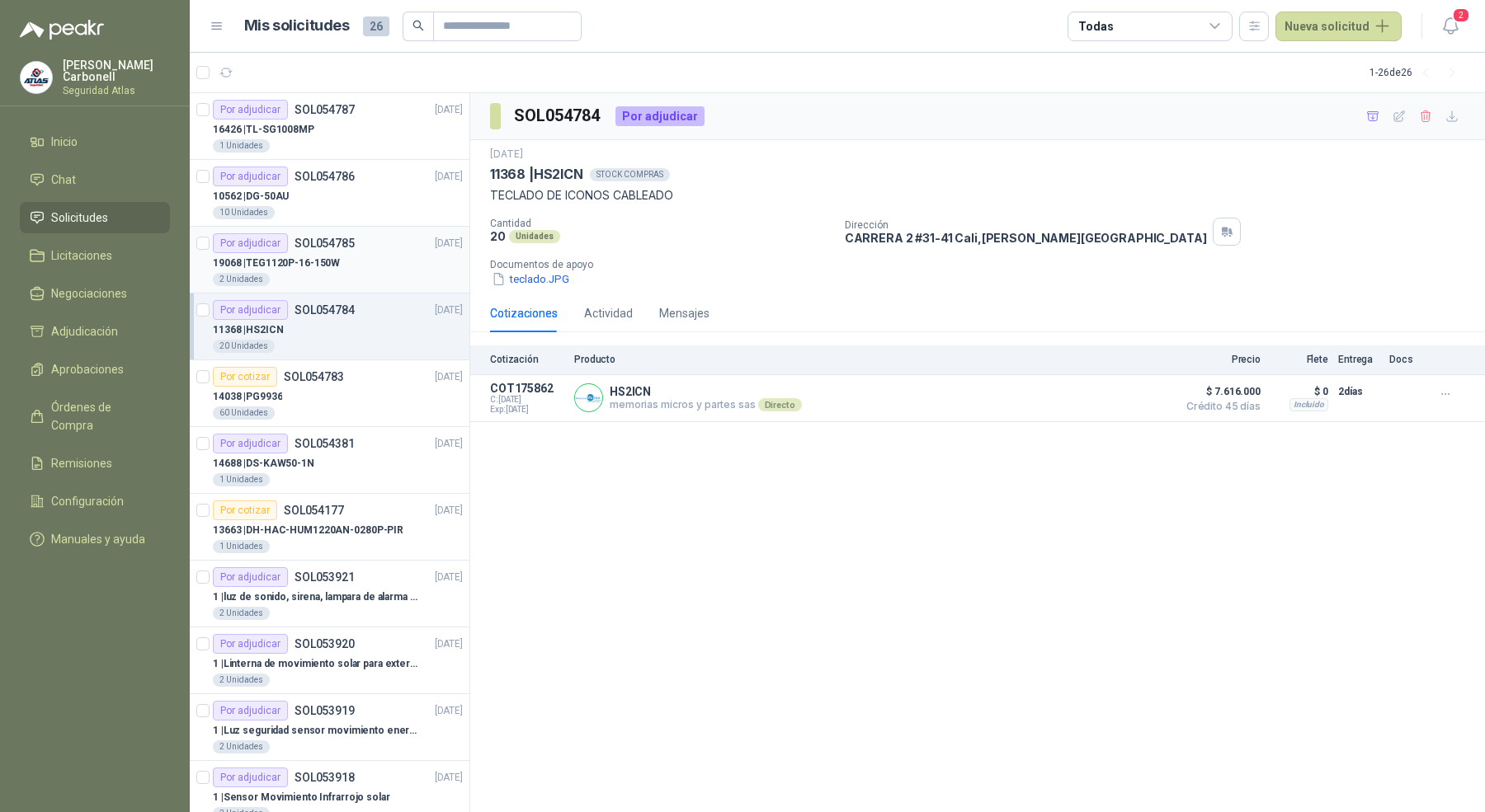
click at [311, 271] on div "19068 | TEG1120P-16-150W" at bounding box center [338, 262] width 250 height 20
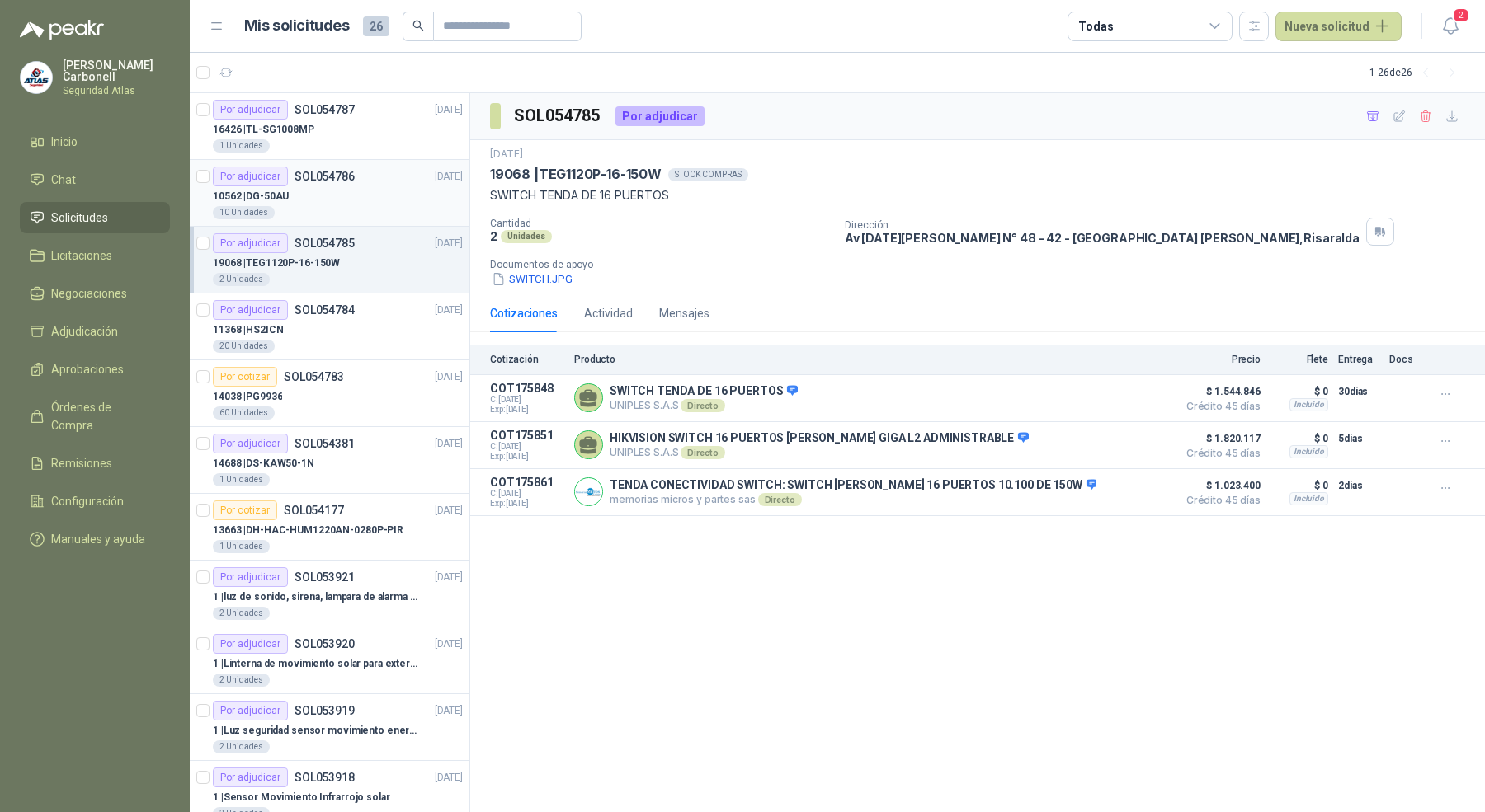
click at [335, 210] on div "10 Unidades" at bounding box center [338, 213] width 250 height 13
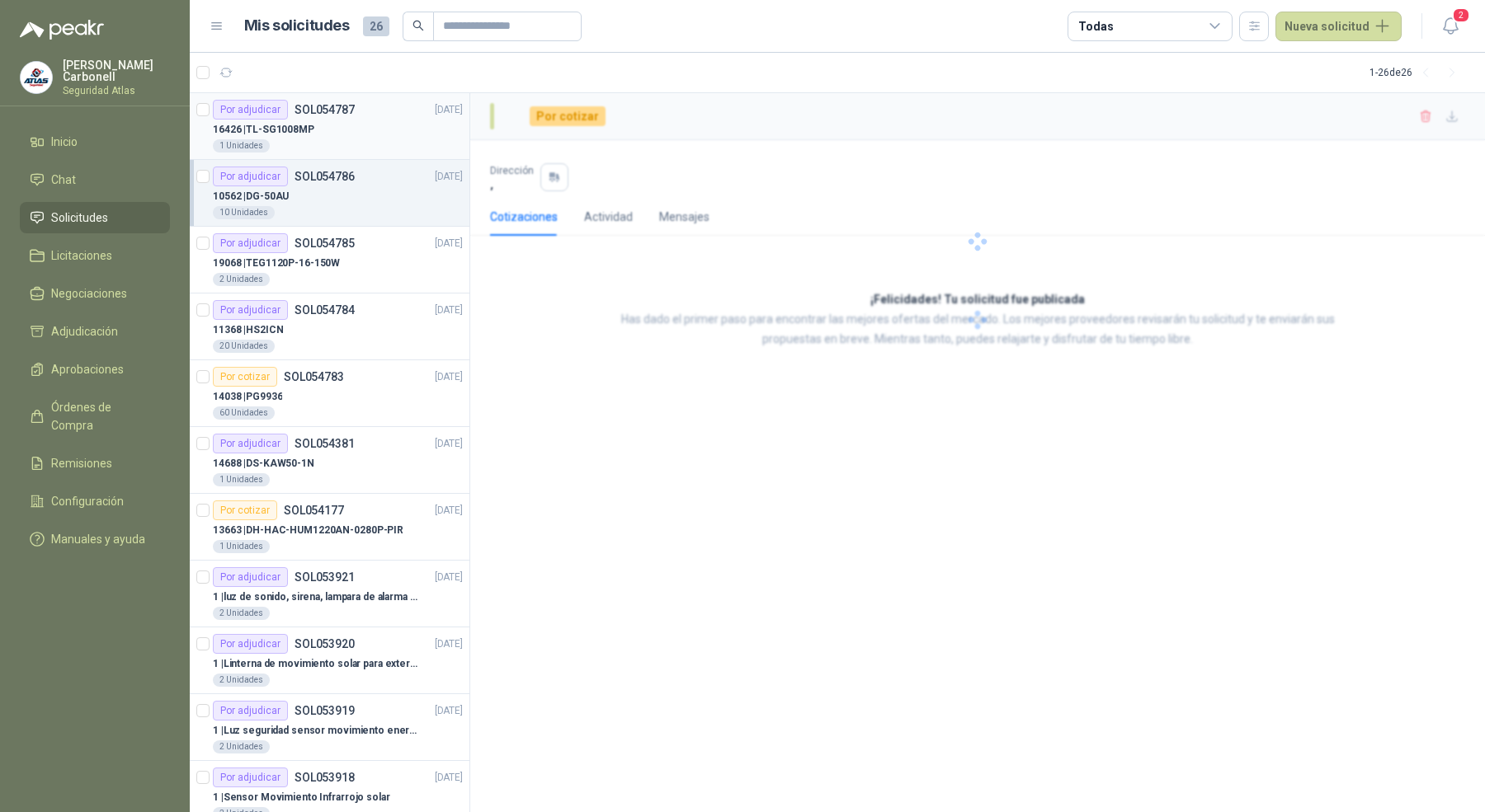
click at [345, 147] on div "1 Unidades" at bounding box center [338, 146] width 250 height 13
